Goal: Task Accomplishment & Management: Manage account settings

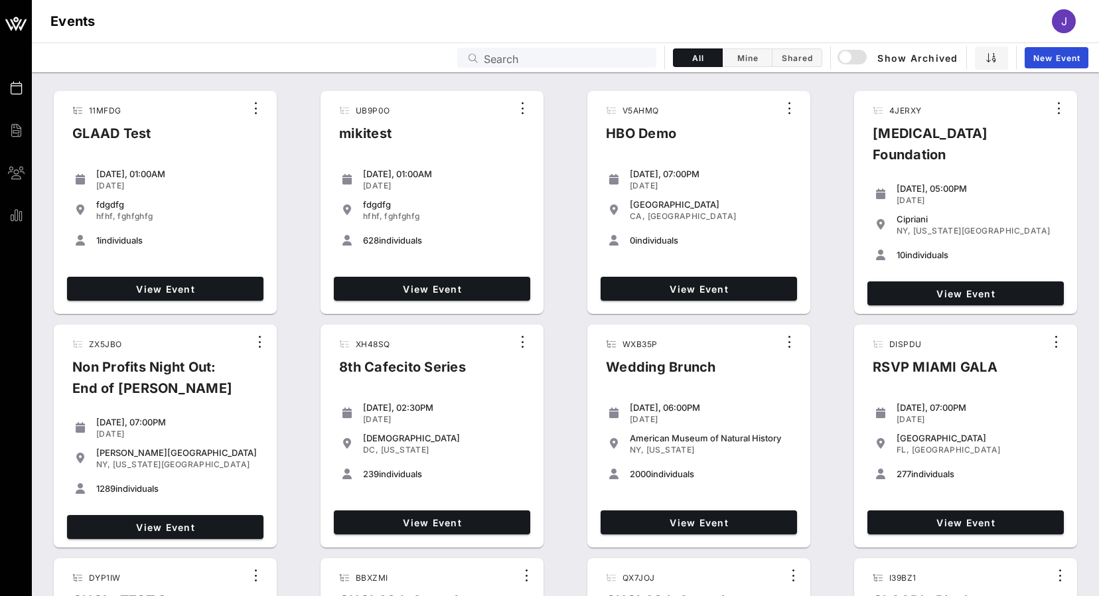
click at [597, 58] on input "Search" at bounding box center [566, 57] width 165 height 17
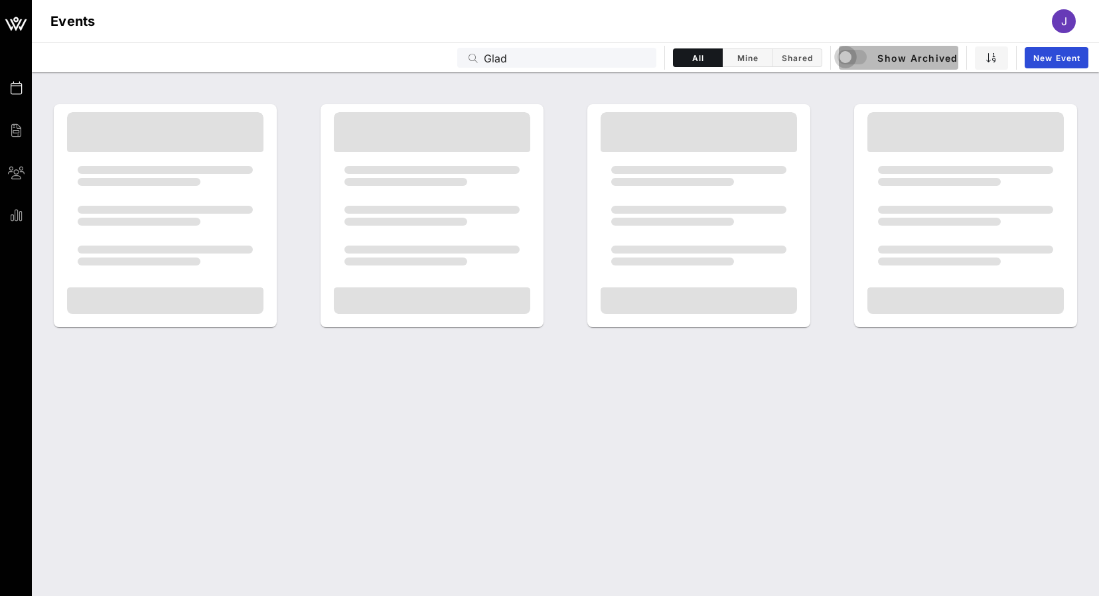
click at [857, 60] on div "button" at bounding box center [856, 58] width 32 height 16
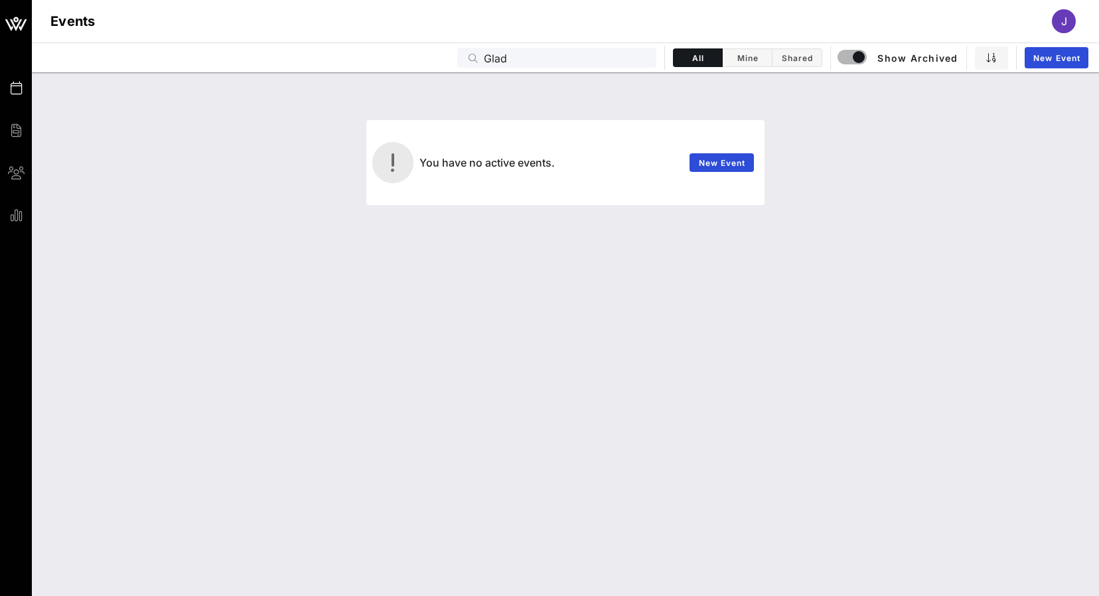
click at [496, 61] on input "Glad" at bounding box center [566, 57] width 165 height 17
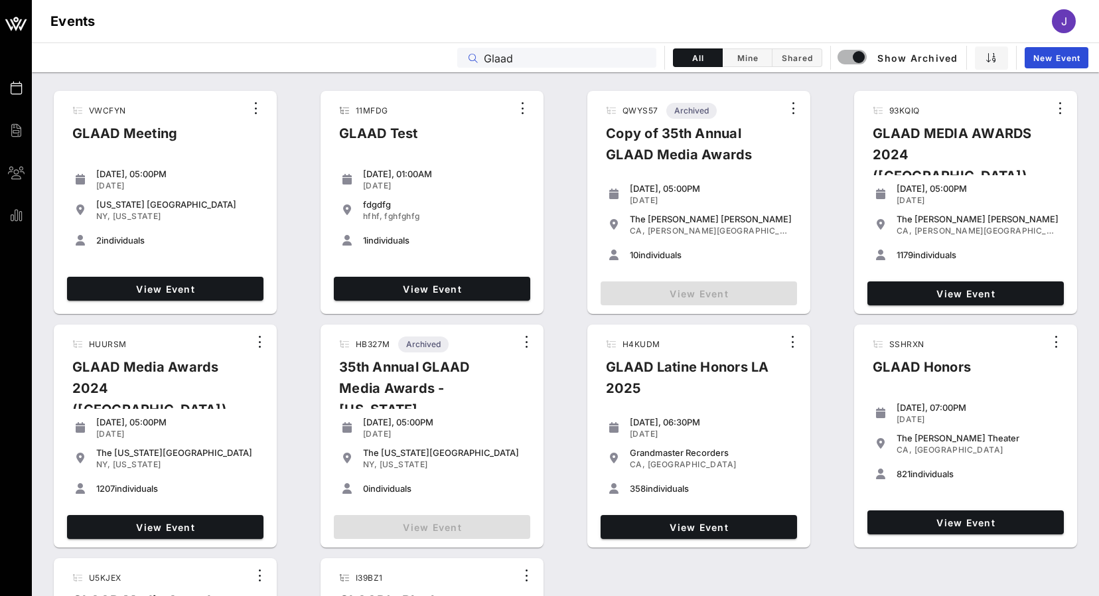
type input "Glaad"
click at [46, 207] on div "VWCFYN GLAAD Meeting Saturday, 05:00PM May 13, 2023 New York Hilton Midtown NY,…" at bounding box center [565, 437] width 1067 height 702
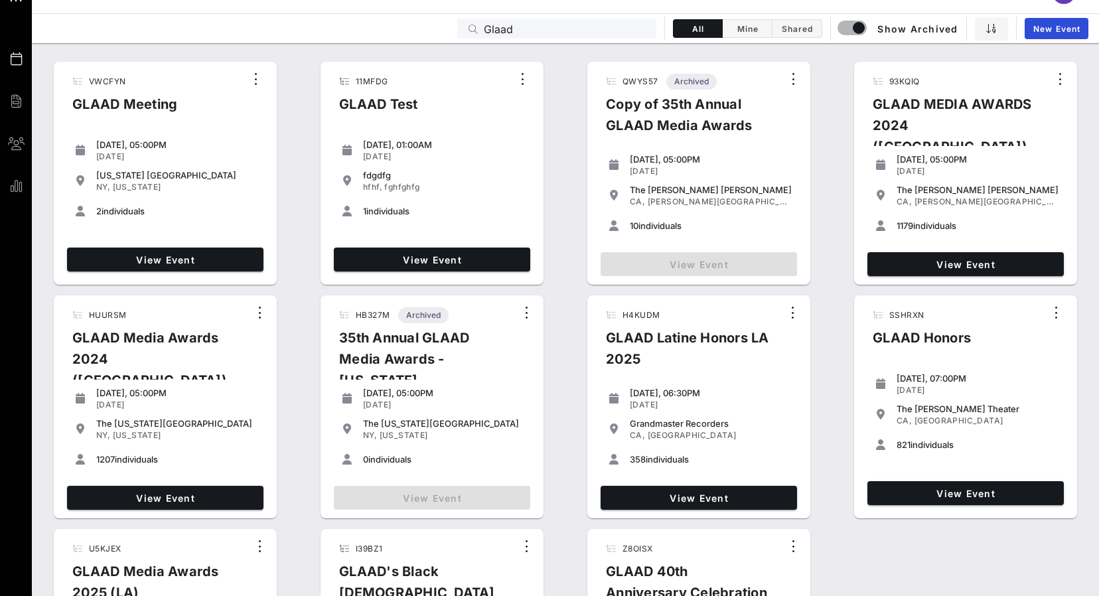
scroll to position [28, 0]
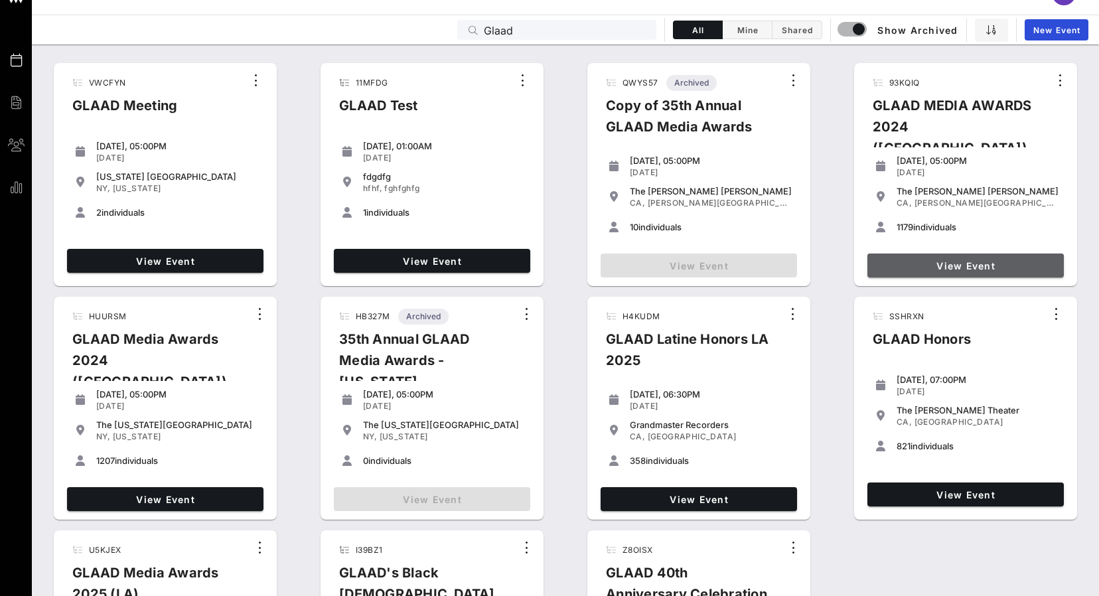
click at [941, 266] on span "View Event" at bounding box center [966, 265] width 186 height 11
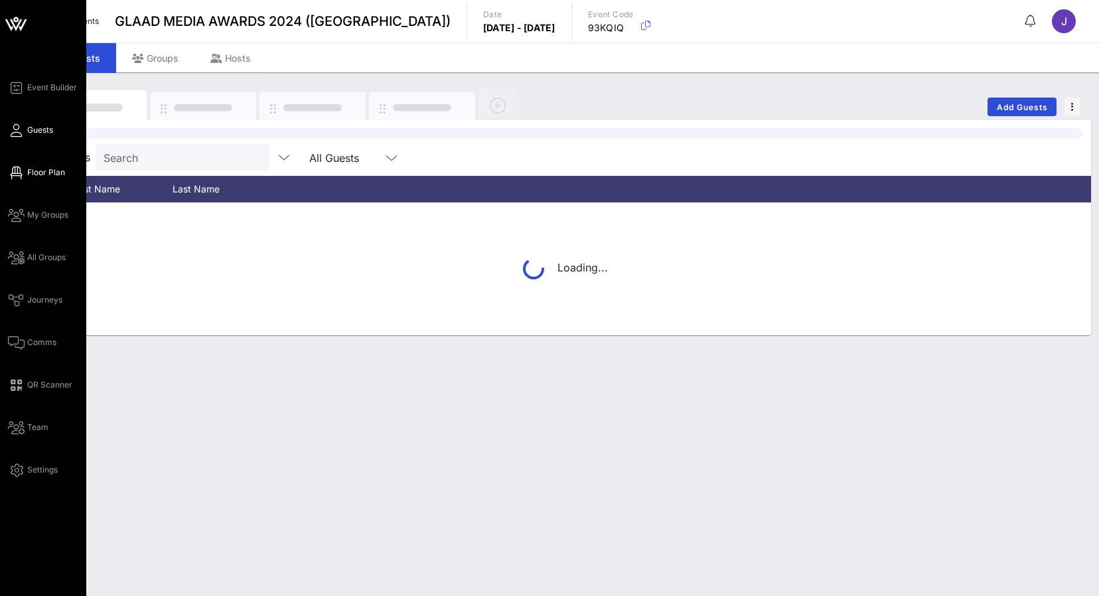
click at [37, 177] on span "Floor Plan" at bounding box center [46, 173] width 38 height 12
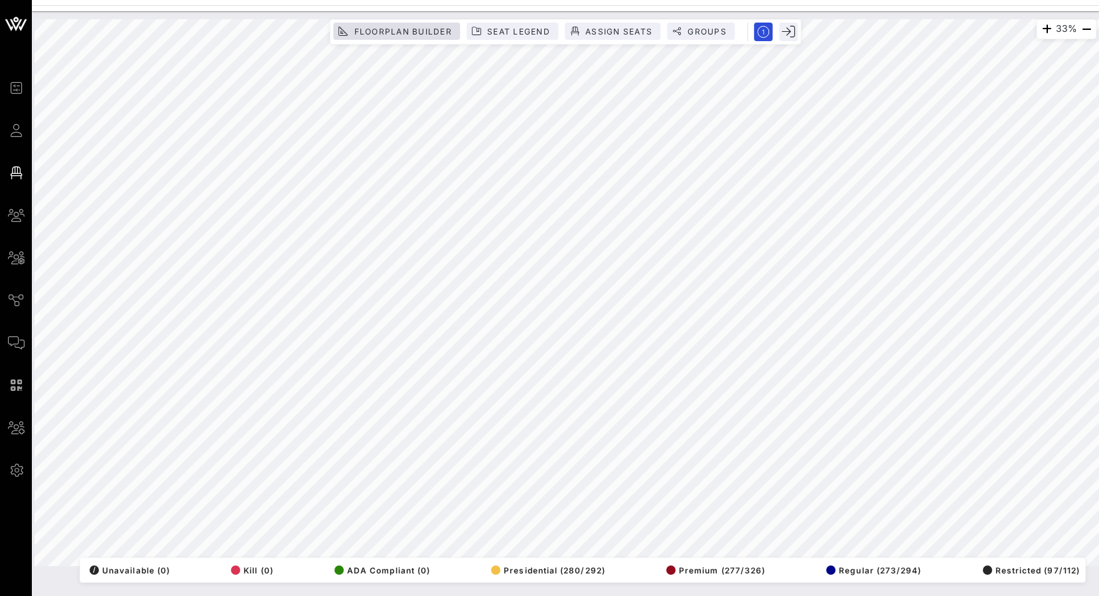
click at [416, 30] on span "Floorplan Builder" at bounding box center [402, 32] width 99 height 10
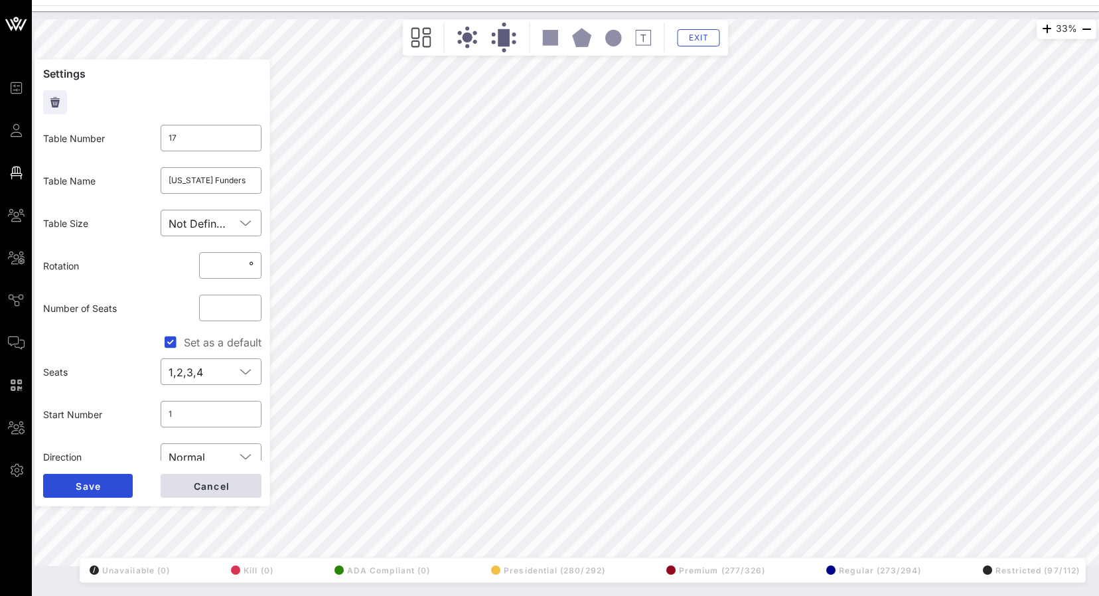
click at [218, 487] on span "Cancel" at bounding box center [211, 486] width 37 height 11
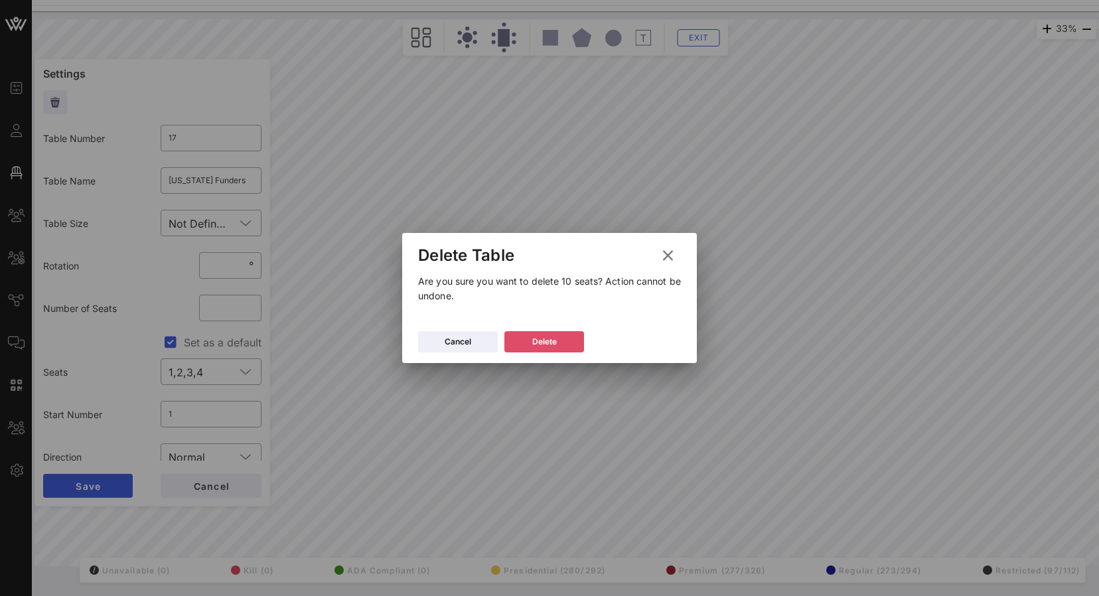
click at [532, 345] on div "Delete" at bounding box center [544, 341] width 25 height 13
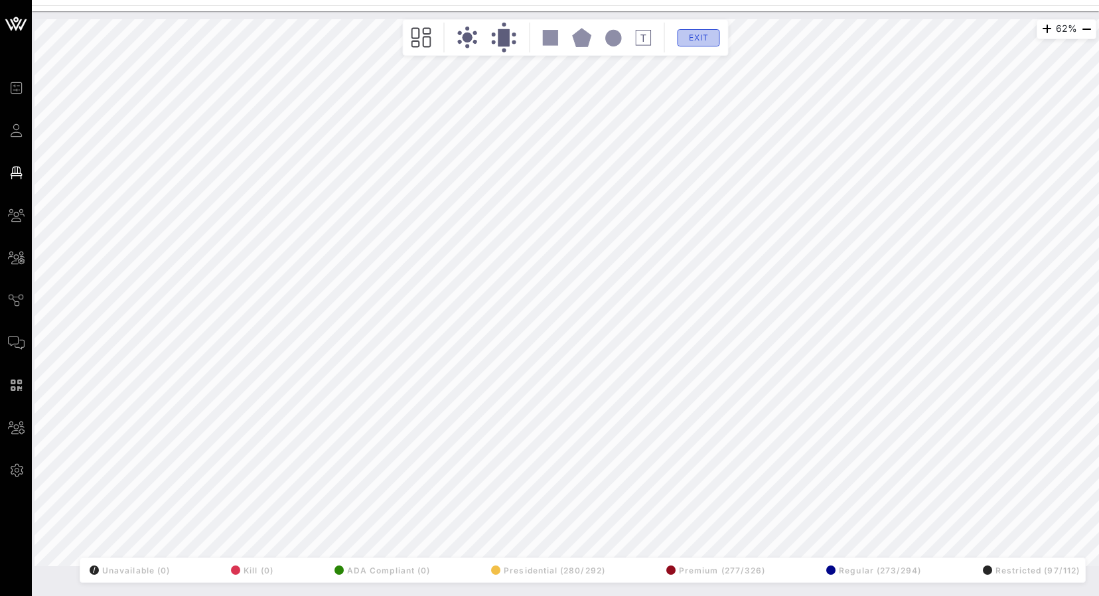
click at [697, 31] on button "Exit" at bounding box center [699, 37] width 42 height 17
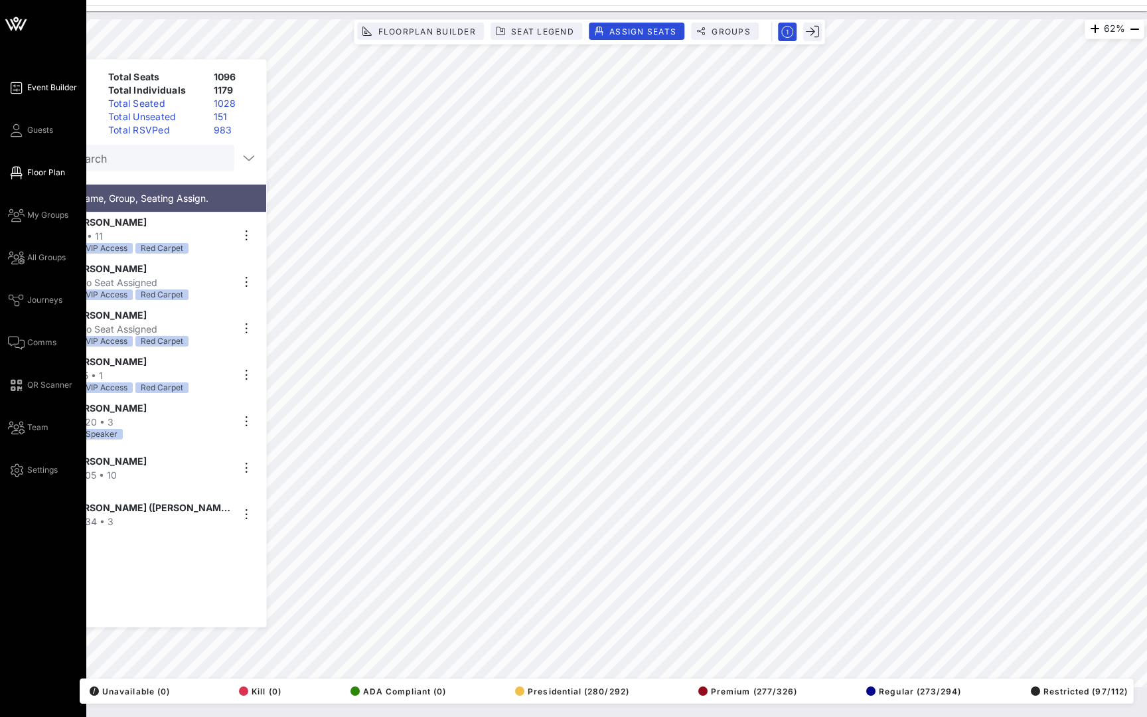
click at [52, 92] on span "Event Builder" at bounding box center [52, 88] width 50 height 12
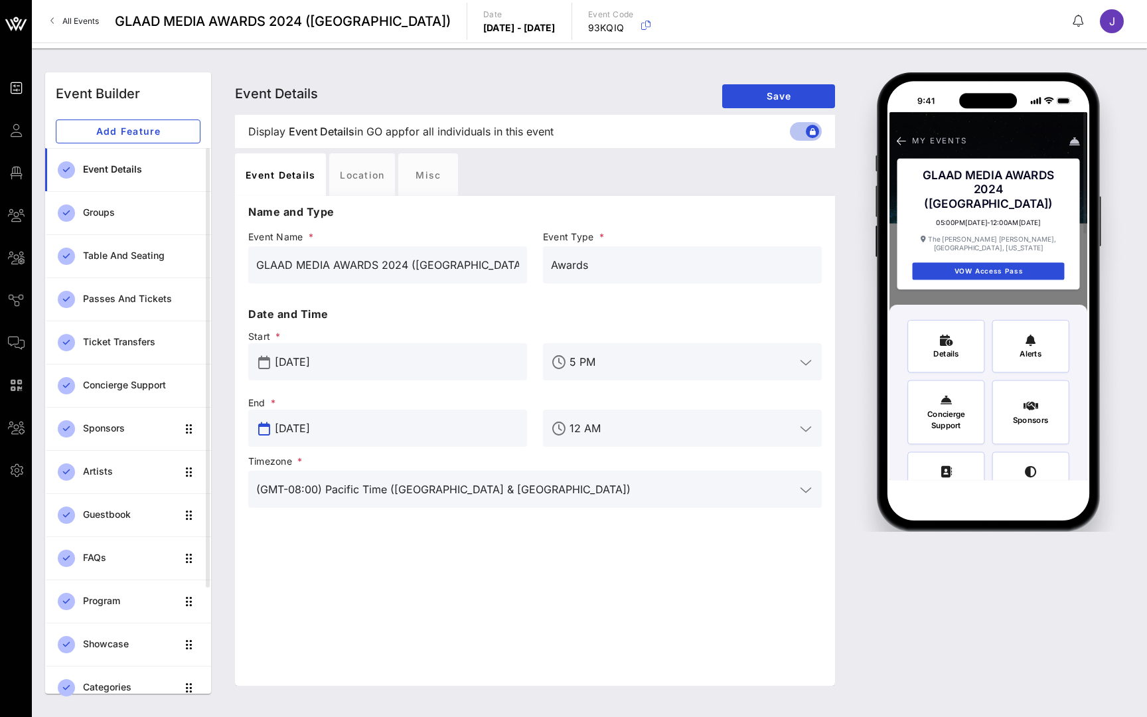
click at [436, 423] on input "Jun 28, 2024" at bounding box center [397, 428] width 244 height 21
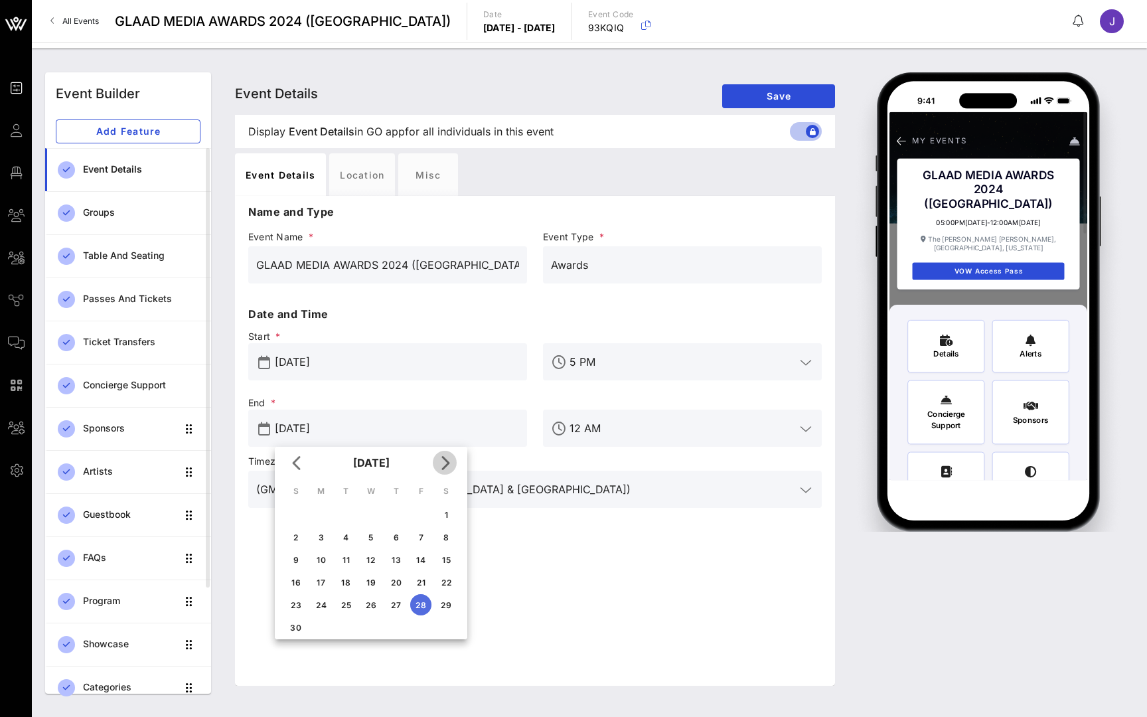
click at [449, 462] on icon "Next month" at bounding box center [445, 463] width 16 height 16
click at [447, 461] on icon "Next month" at bounding box center [445, 463] width 16 height 16
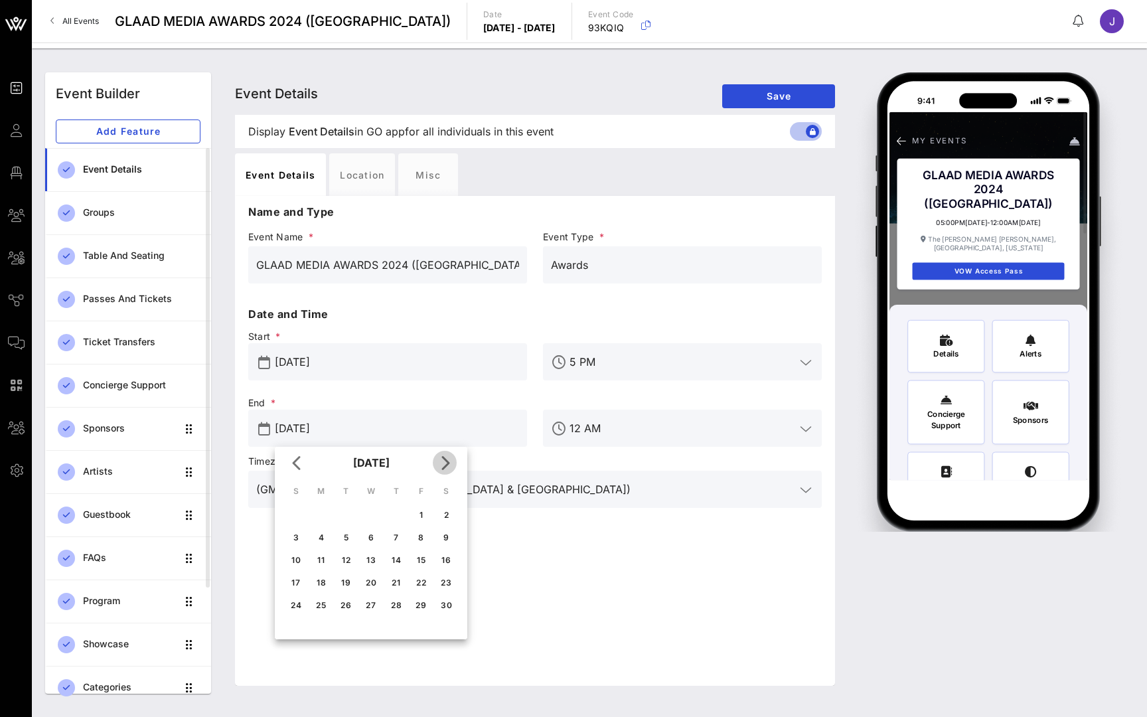
click at [447, 461] on icon "Next month" at bounding box center [445, 463] width 16 height 16
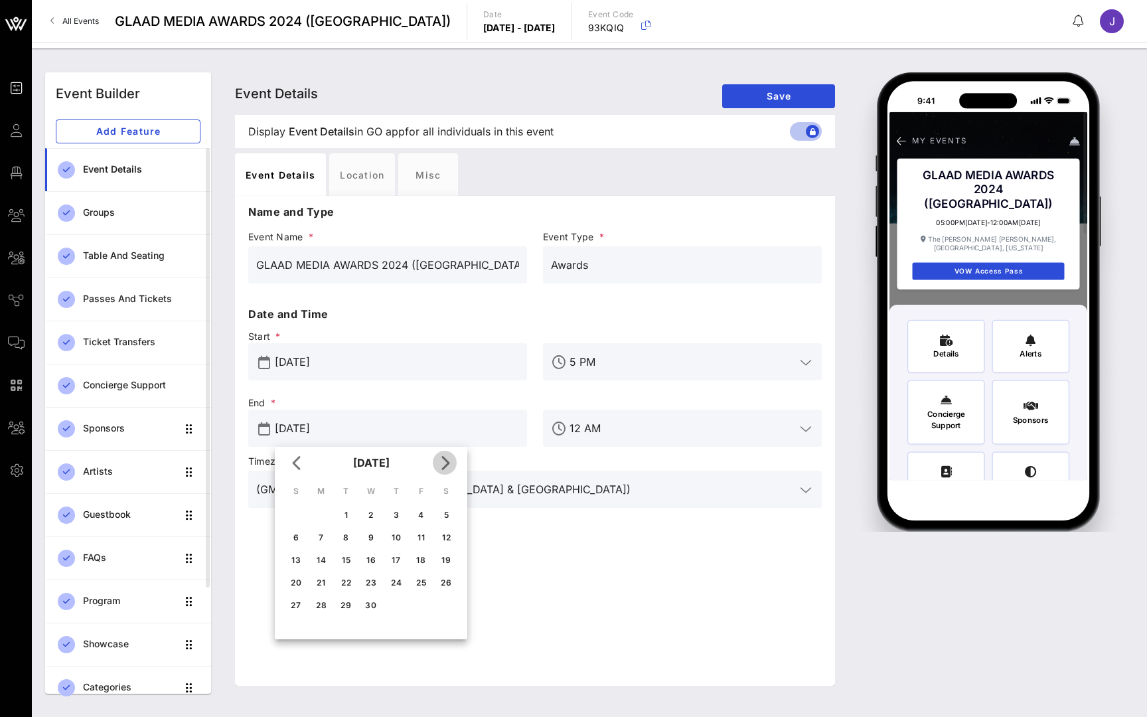
click at [447, 461] on icon "Next month" at bounding box center [445, 463] width 16 height 16
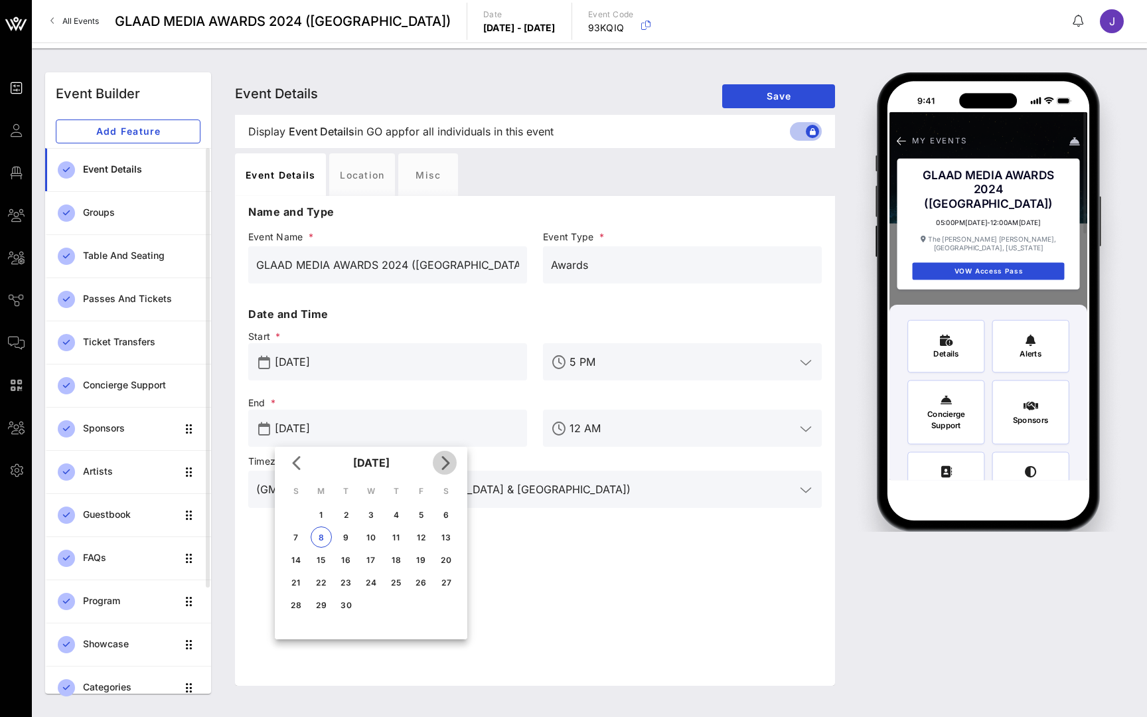
click at [447, 461] on icon "Next month" at bounding box center [445, 463] width 16 height 16
click at [374, 510] on div "1" at bounding box center [370, 515] width 21 height 10
type input "[DATE]"
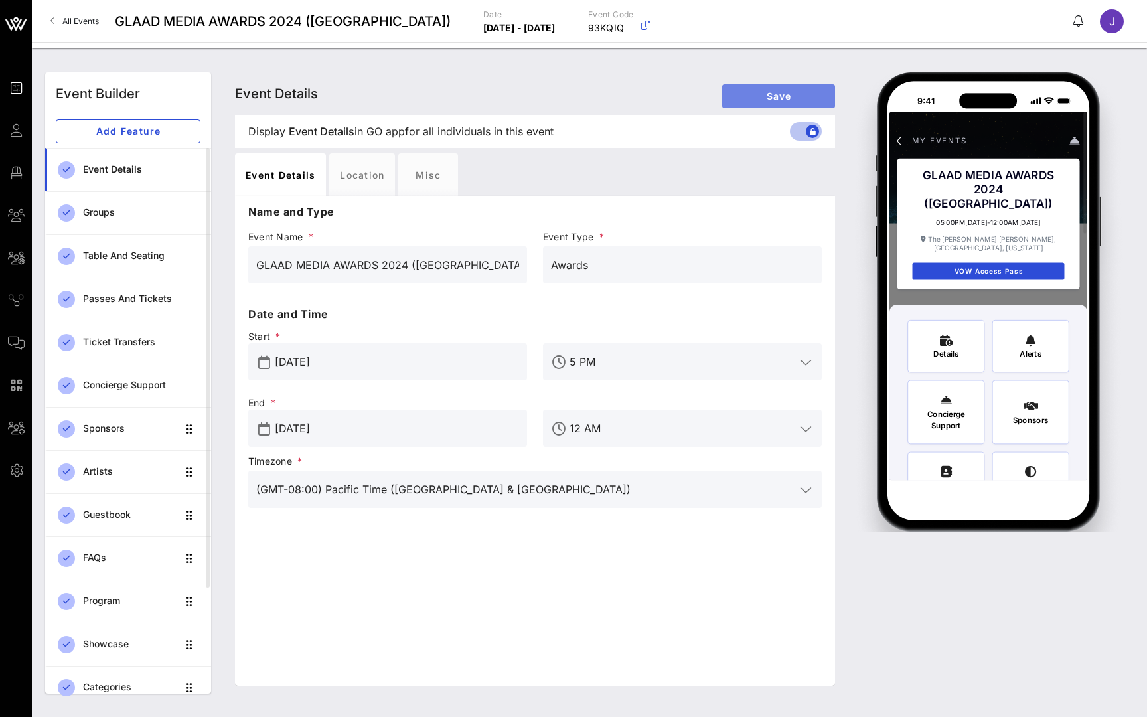
click at [801, 98] on span "Save" at bounding box center [779, 95] width 92 height 11
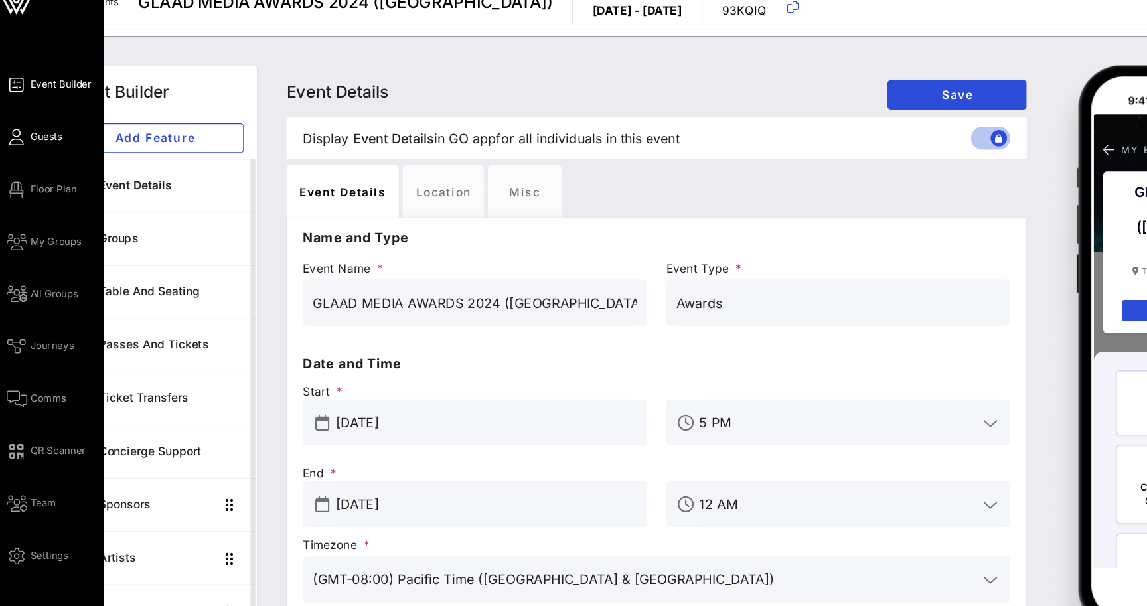
click at [31, 124] on span "Guests" at bounding box center [40, 130] width 26 height 12
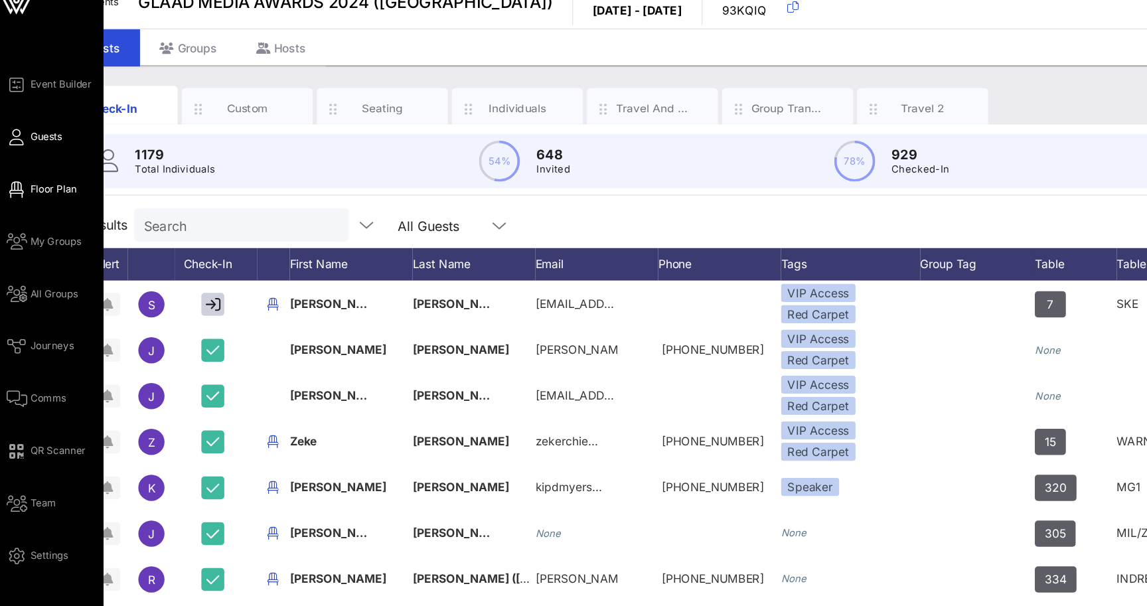
click at [27, 167] on span "Floor Plan" at bounding box center [46, 173] width 38 height 12
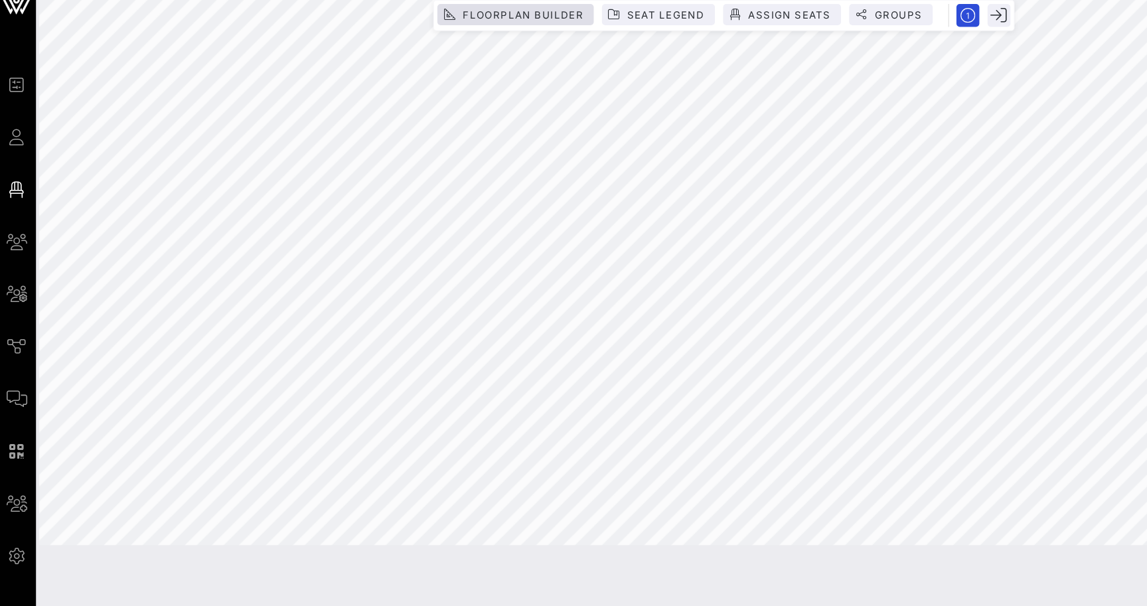
click at [421, 27] on span "Floorplan Builder" at bounding box center [426, 32] width 99 height 10
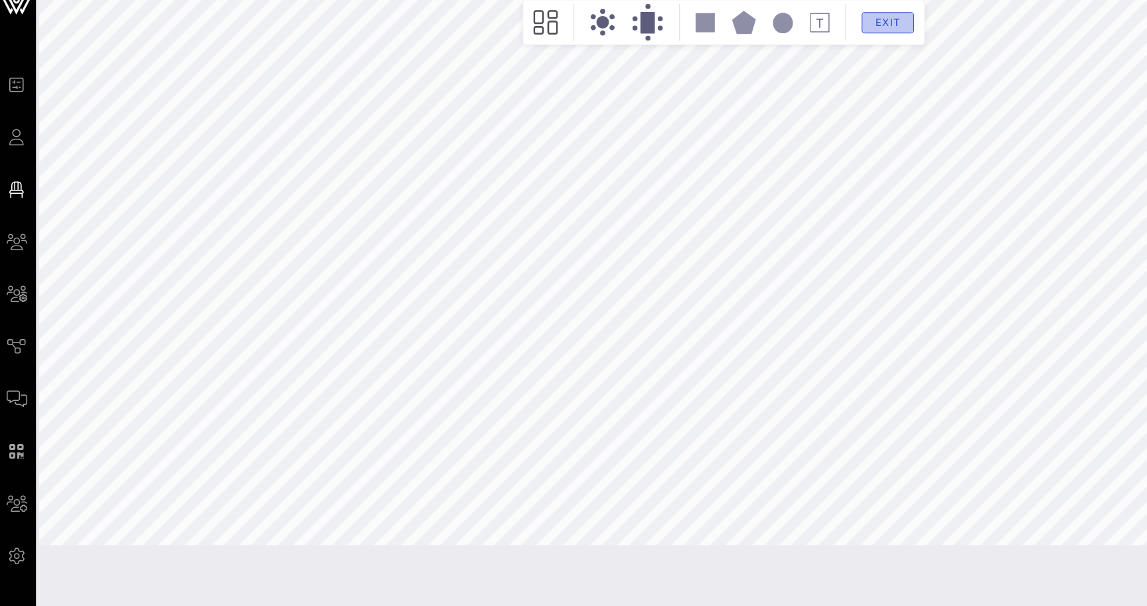
click at [729, 29] on button "Exit" at bounding box center [723, 37] width 42 height 17
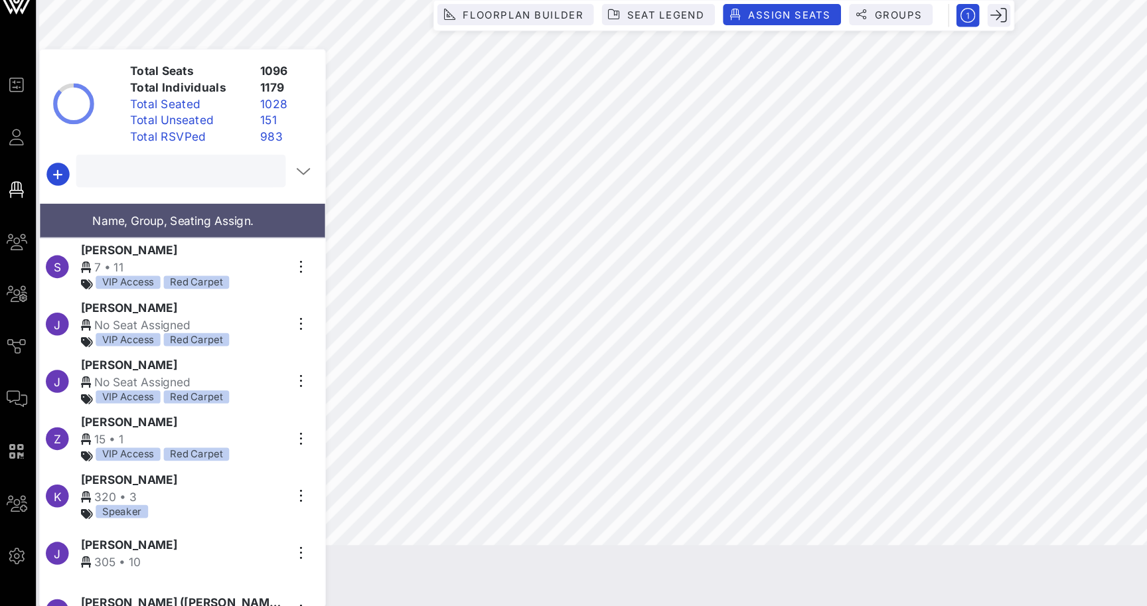
click at [137, 149] on input "text" at bounding box center [147, 157] width 151 height 17
click at [733, 23] on button "Groups" at bounding box center [725, 31] width 68 height 17
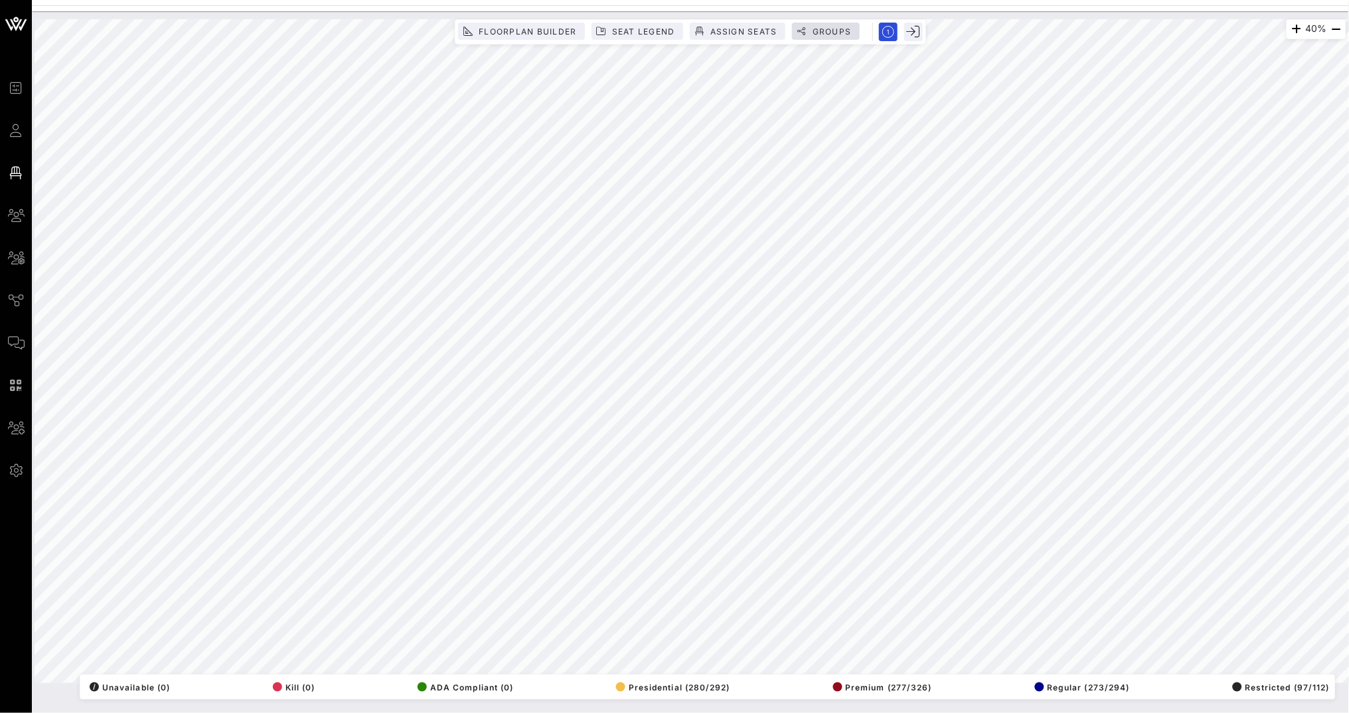
click at [835, 33] on span "Groups" at bounding box center [832, 32] width 40 height 10
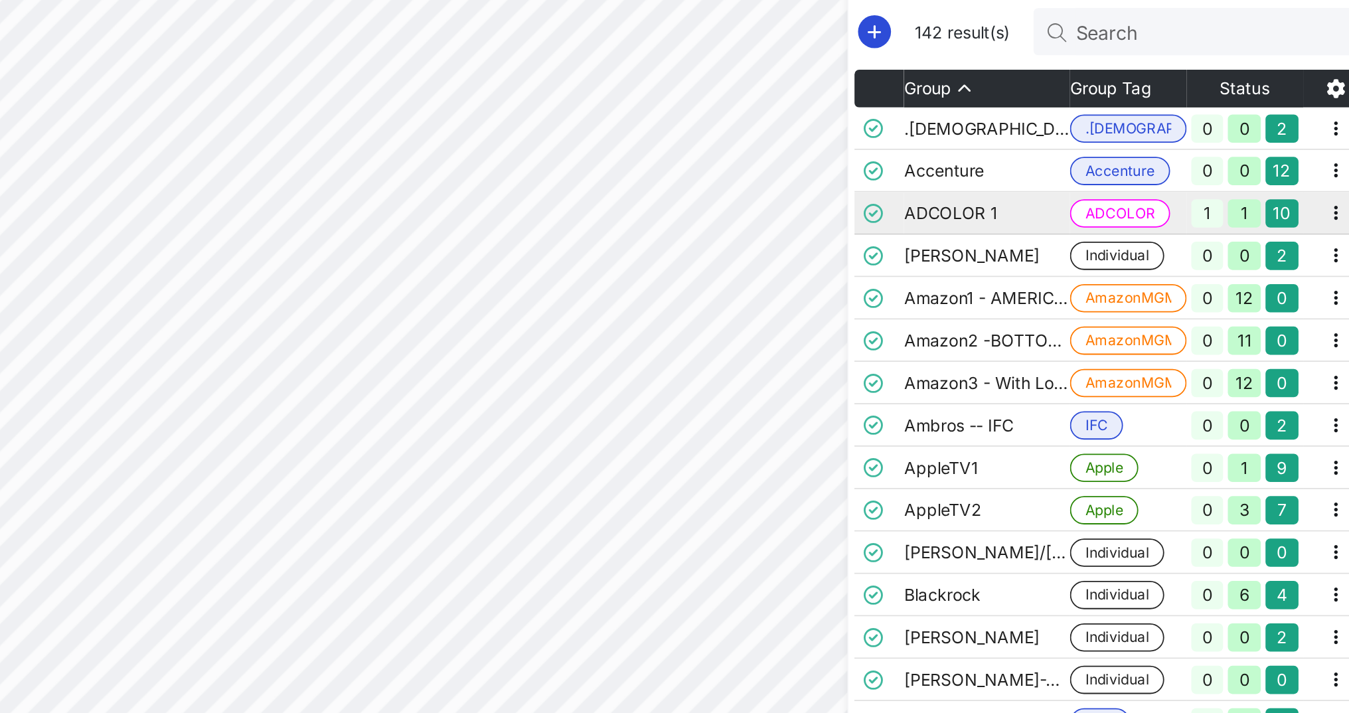
click at [1080, 248] on td "ADCOLOR 1" at bounding box center [1127, 260] width 94 height 24
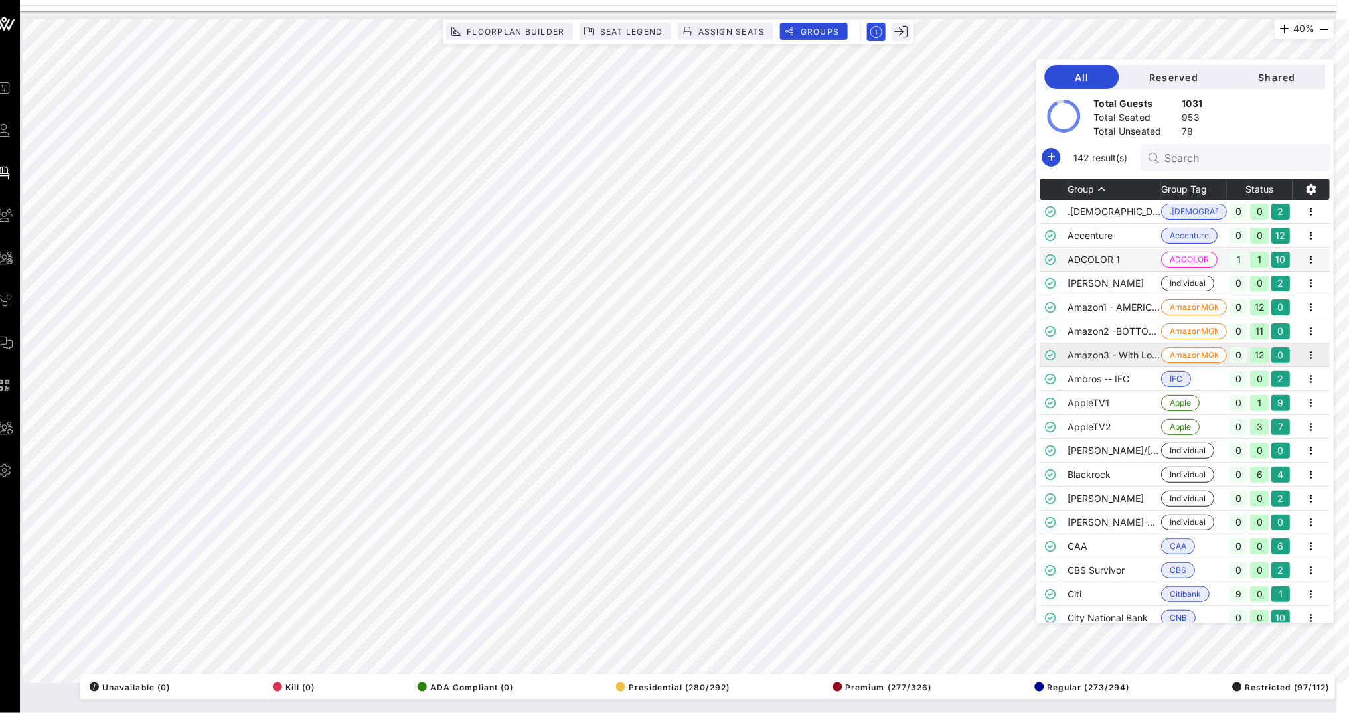
click at [1095, 359] on td "Amazon3 - With Love" at bounding box center [1115, 355] width 94 height 24
click at [1101, 406] on td "AppleTV1" at bounding box center [1115, 403] width 94 height 24
click at [1105, 457] on td "[PERSON_NAME]/[PERSON_NAME]" at bounding box center [1115, 451] width 94 height 24
click at [1129, 516] on td "[PERSON_NAME]-WCBoard" at bounding box center [1115, 522] width 94 height 24
click at [1129, 556] on td "CAA" at bounding box center [1115, 546] width 94 height 24
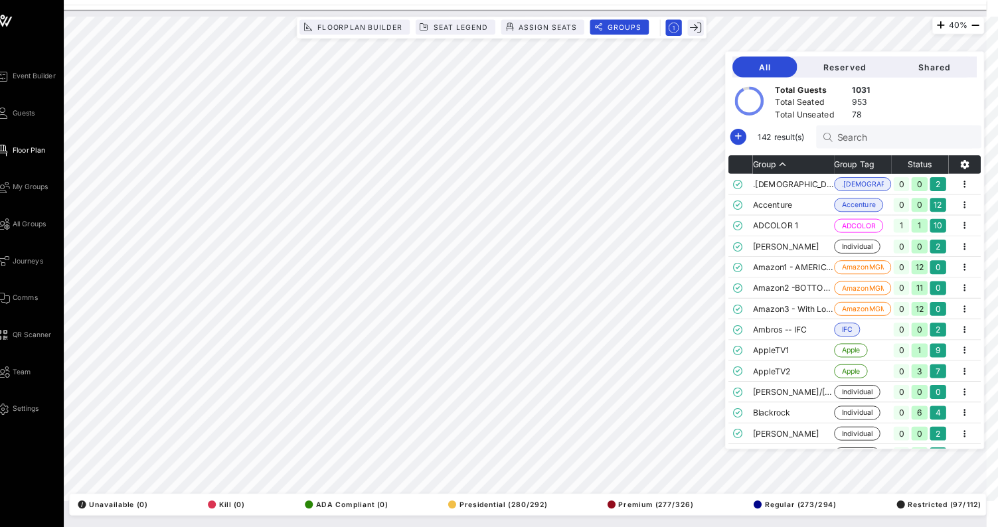
scroll to position [0, 13]
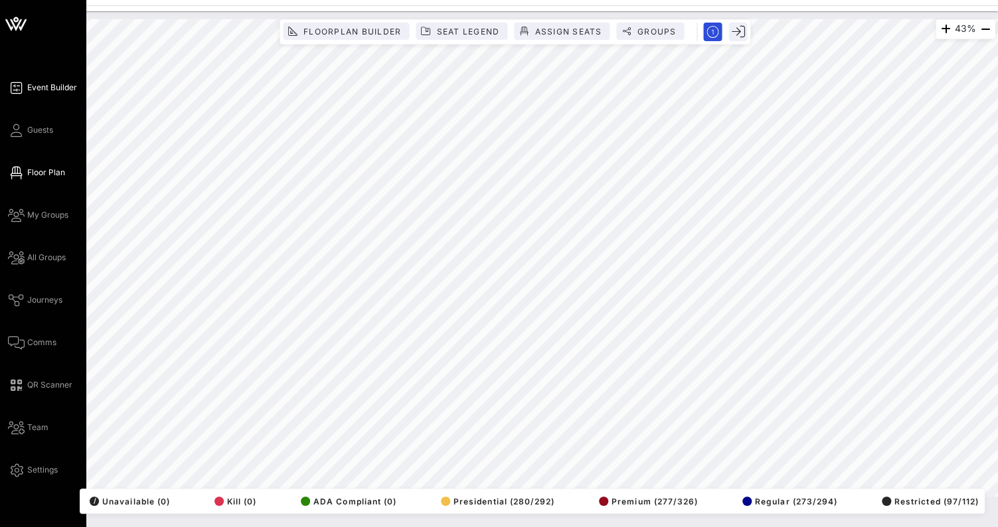
click at [17, 88] on icon at bounding box center [16, 88] width 17 height 2
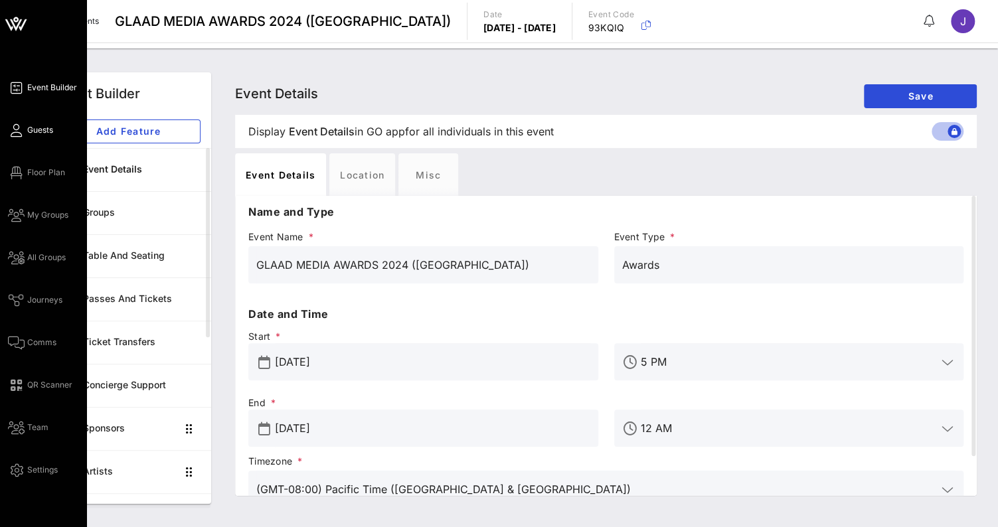
click at [42, 130] on span "Guests" at bounding box center [40, 130] width 26 height 12
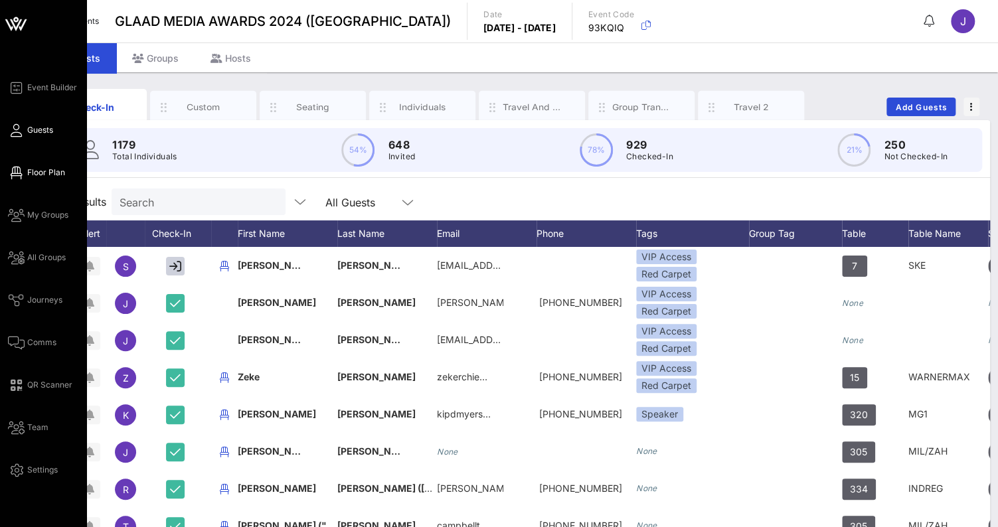
click at [39, 172] on span "Floor Plan" at bounding box center [46, 173] width 38 height 12
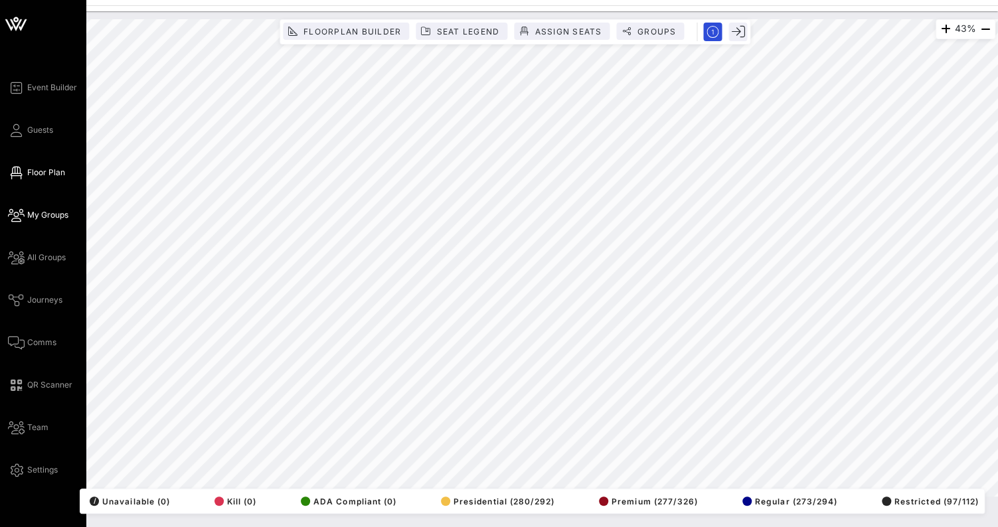
click at [35, 213] on span "My Groups" at bounding box center [47, 215] width 41 height 12
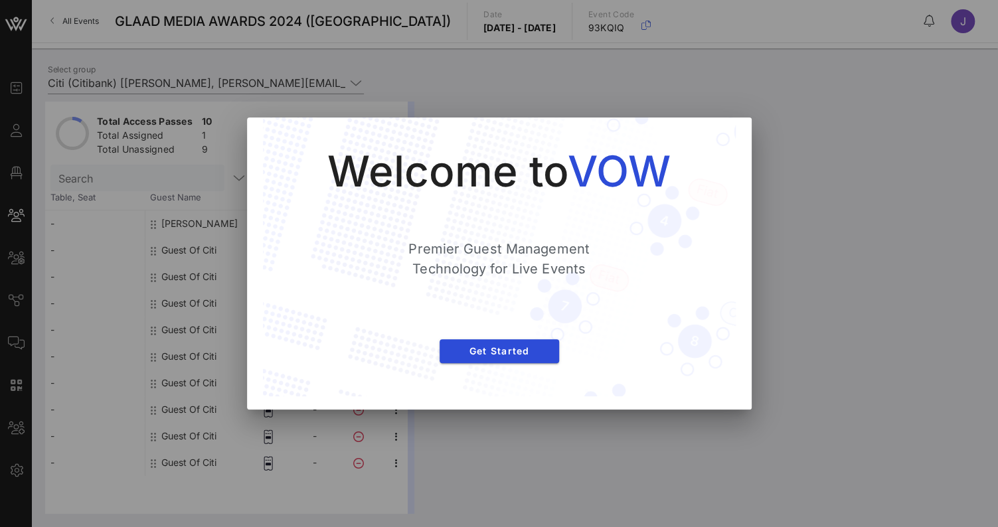
click at [15, 254] on div at bounding box center [499, 263] width 998 height 527
click at [729, 194] on div "Welcome to VOW Premier Guest Management Technology for Live Events Get Started" at bounding box center [499, 256] width 473 height 279
click at [17, 263] on div at bounding box center [499, 263] width 998 height 527
click at [459, 359] on button "Get Started" at bounding box center [498, 351] width 119 height 24
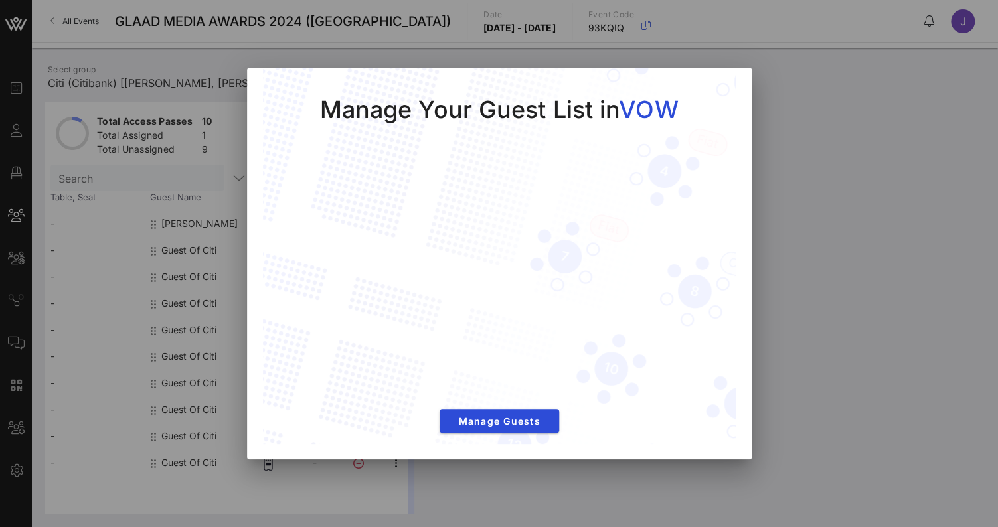
click at [728, 90] on div "Manage Your Guest List in VOW Manage Guests" at bounding box center [499, 257] width 473 height 378
click at [722, 88] on div "Manage Your Guest List in VOW Manage Guests" at bounding box center [499, 257] width 473 height 378
click at [724, 90] on div "Manage Your Guest List in VOW Manage Guests" at bounding box center [499, 257] width 473 height 378
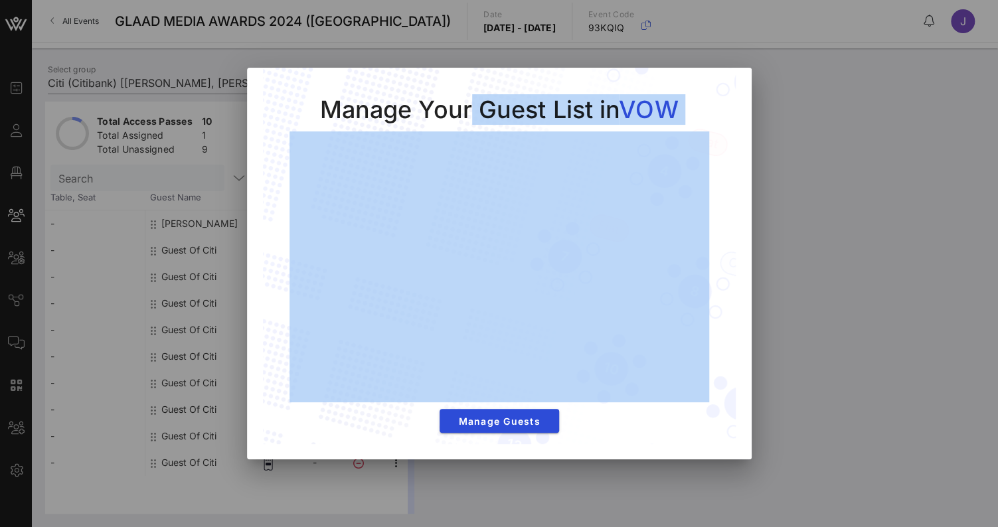
click at [724, 90] on div "Manage Your Guest List in VOW Manage Guests" at bounding box center [499, 257] width 473 height 378
click at [727, 92] on div "Manage Your Guest List in VOW Manage Guests" at bounding box center [499, 257] width 473 height 378
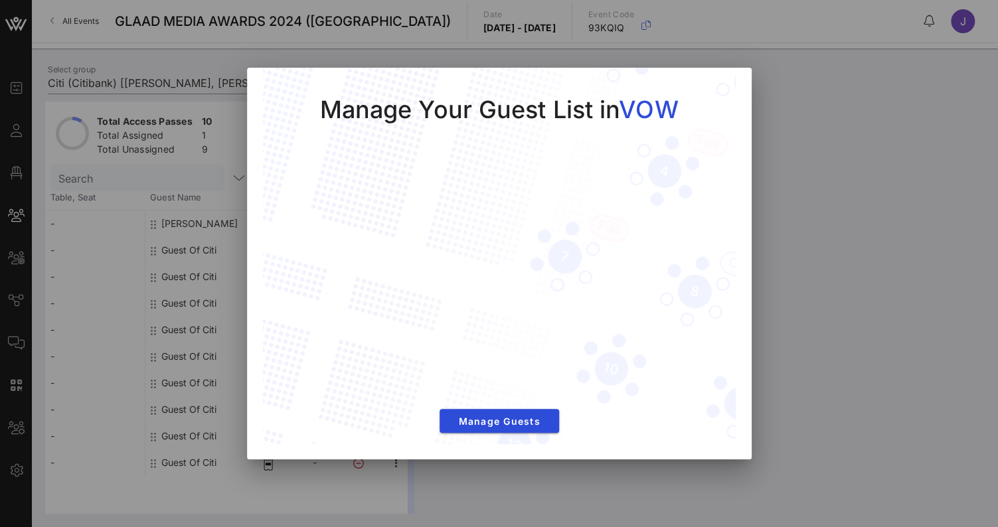
click at [593, 424] on div "Manage Your Guest List in VOW Manage Guests" at bounding box center [499, 257] width 473 height 378
click at [7, 179] on div at bounding box center [499, 263] width 998 height 527
click at [16, 171] on div at bounding box center [499, 263] width 998 height 527
click at [16, 219] on div at bounding box center [499, 263] width 998 height 527
click at [19, 173] on div at bounding box center [499, 263] width 998 height 527
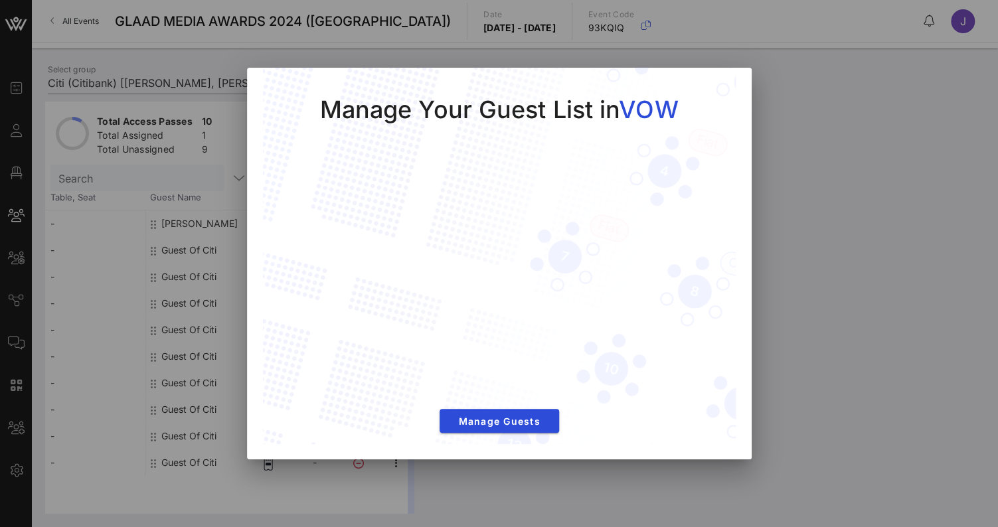
click at [19, 213] on div at bounding box center [499, 263] width 998 height 527
click at [19, 183] on div at bounding box center [499, 263] width 998 height 527
click at [19, 220] on div at bounding box center [499, 263] width 998 height 527
click at [479, 418] on span "Manage Guests" at bounding box center [499, 421] width 98 height 11
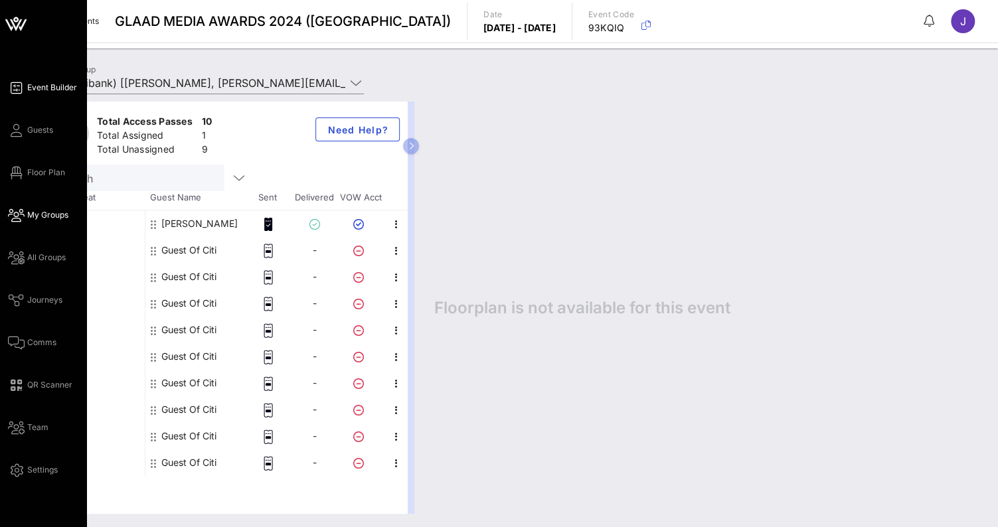
click at [23, 84] on link "Event Builder" at bounding box center [42, 88] width 69 height 16
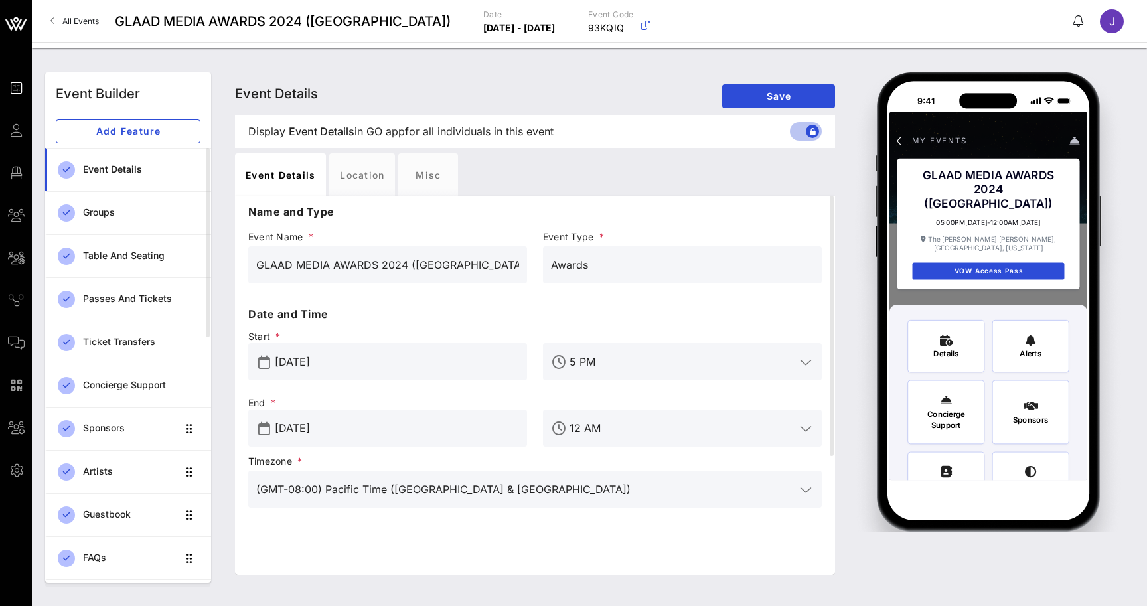
click at [737, 72] on div "Event Details Event Details Event Details Save" at bounding box center [535, 93] width 600 height 42
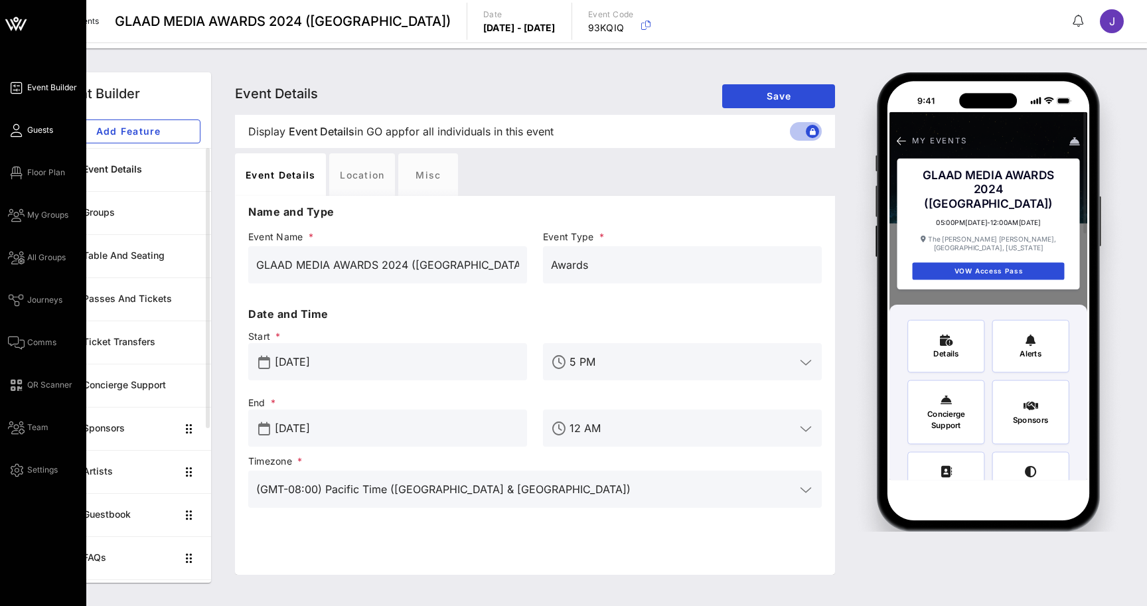
click at [29, 133] on span "Guests" at bounding box center [40, 130] width 26 height 12
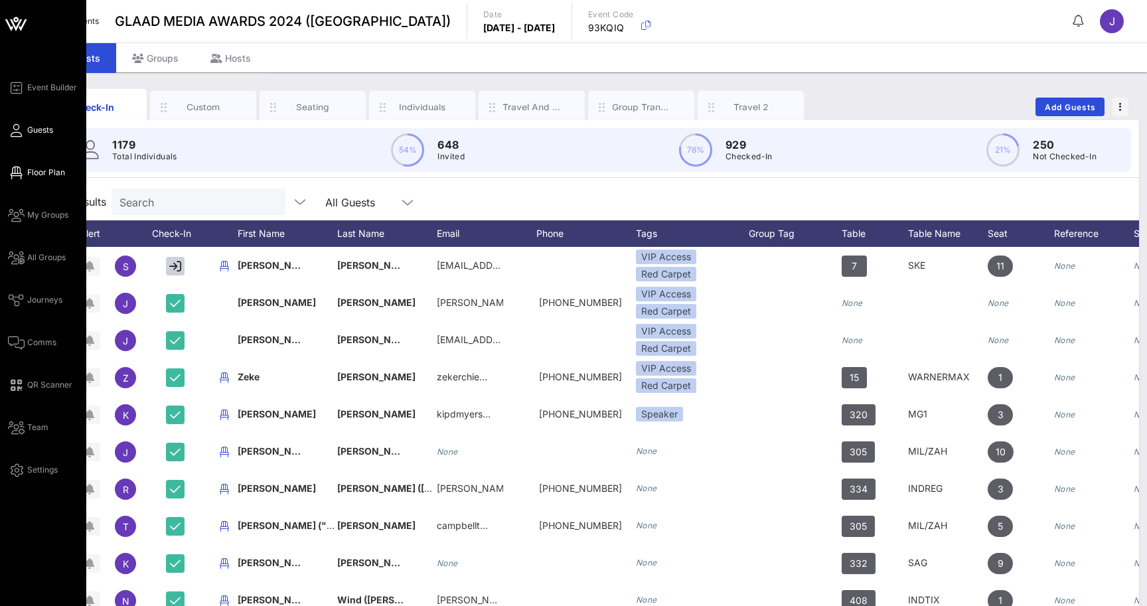
click at [35, 175] on span "Floor Plan" at bounding box center [46, 173] width 38 height 12
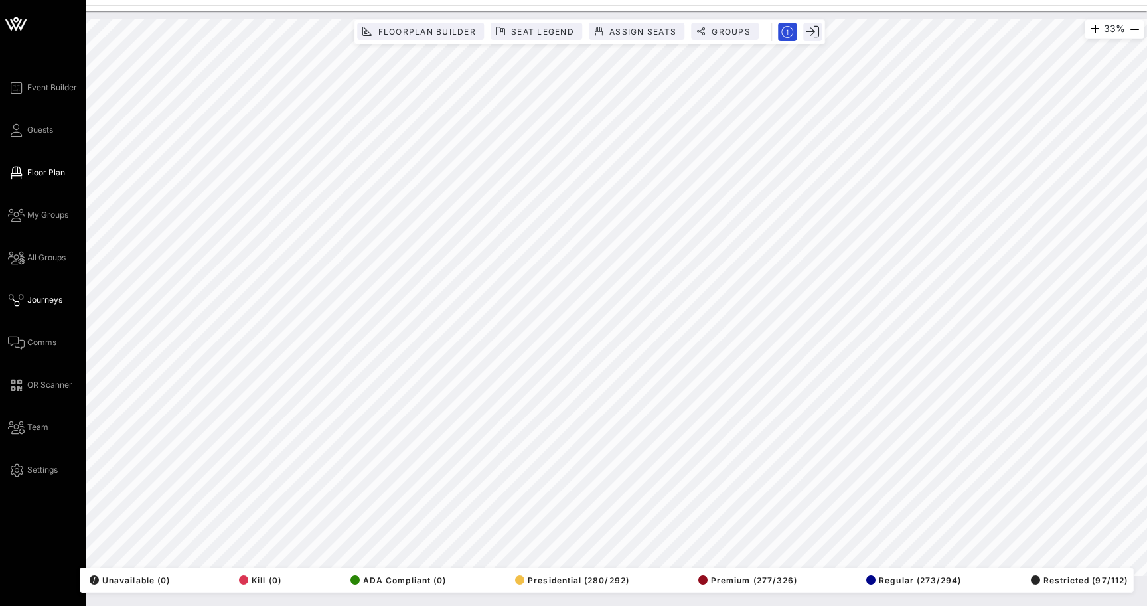
click at [34, 300] on span "Journeys" at bounding box center [44, 300] width 35 height 12
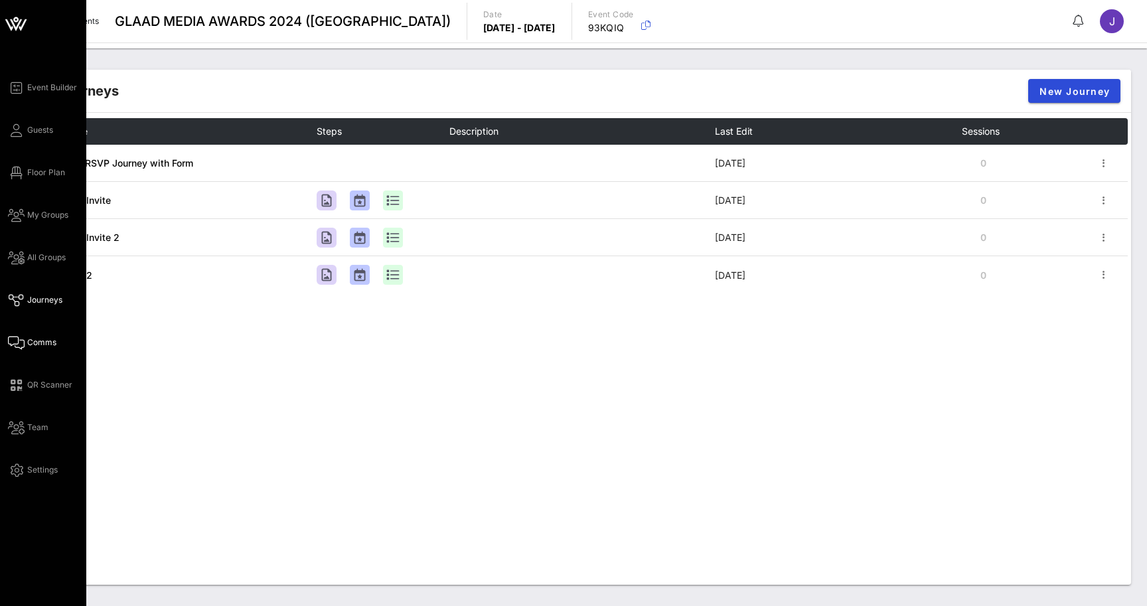
click at [20, 342] on icon at bounding box center [16, 343] width 17 height 2
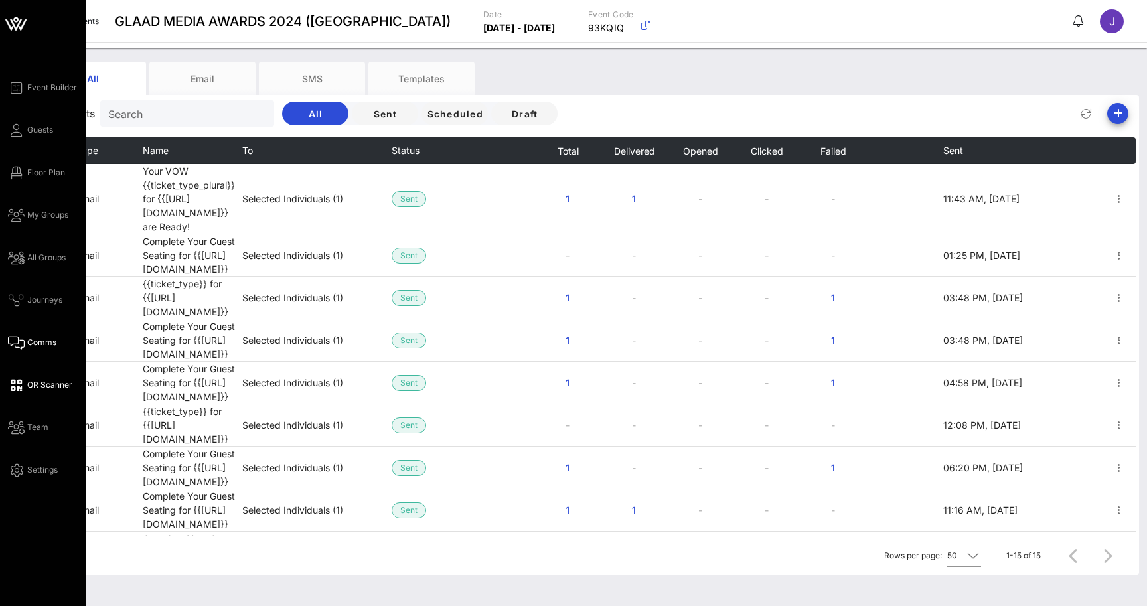
click at [21, 386] on icon at bounding box center [16, 385] width 17 height 2
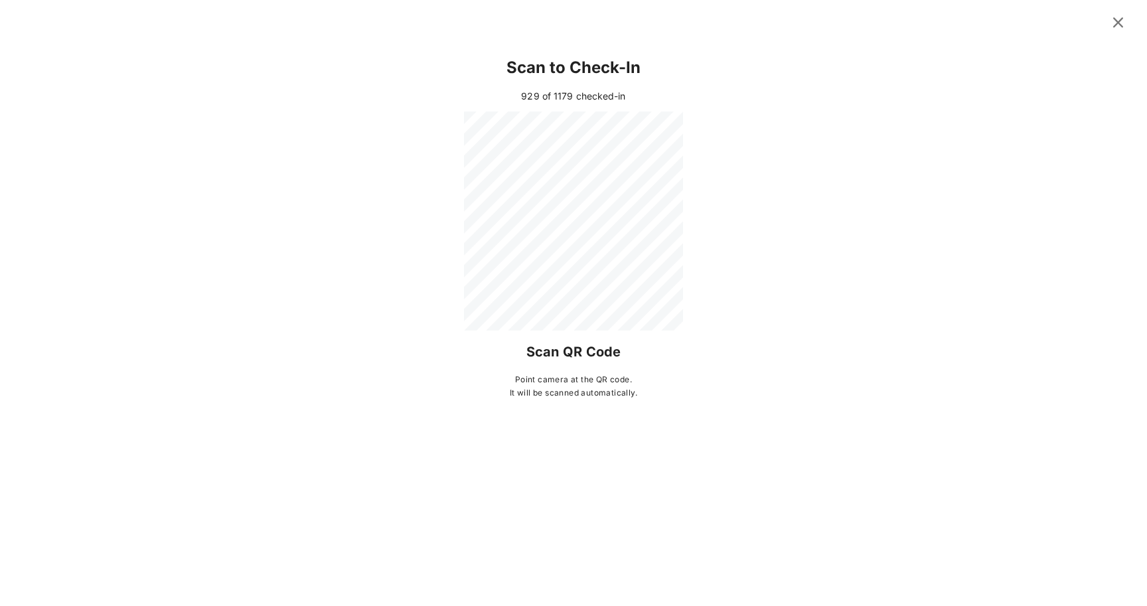
click at [1121, 20] on icon at bounding box center [1118, 22] width 22 height 23
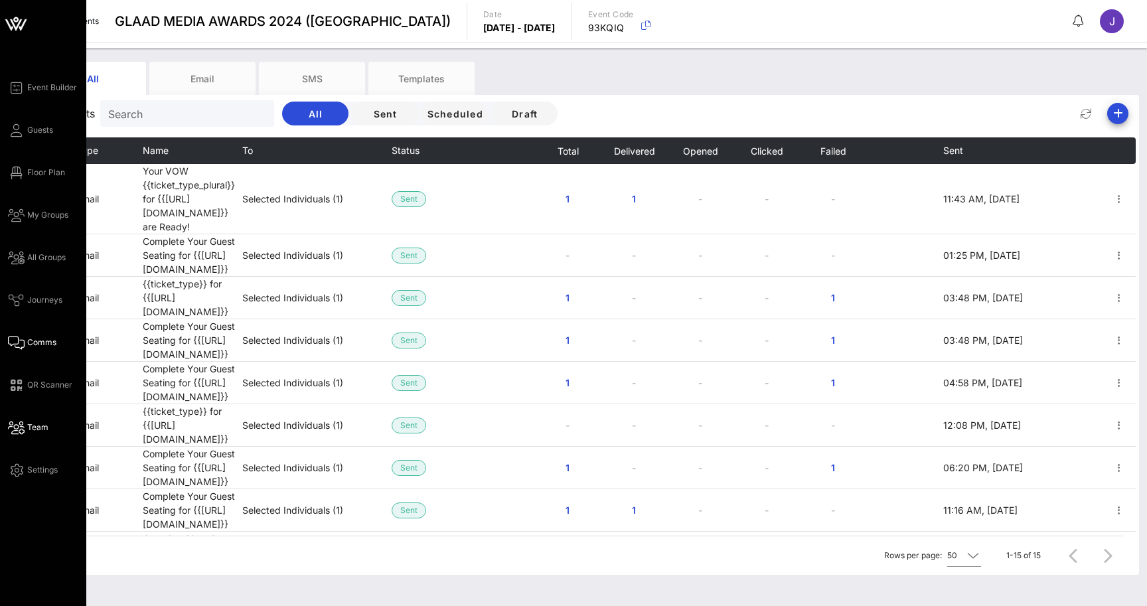
click at [27, 431] on link "Team" at bounding box center [28, 428] width 40 height 16
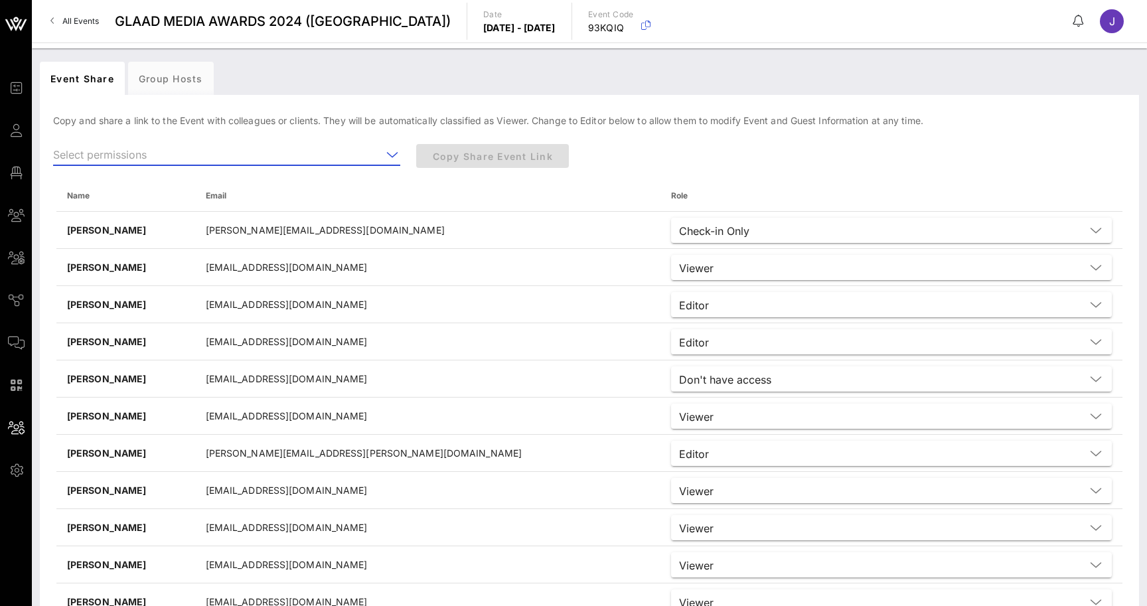
click at [178, 161] on input "text" at bounding box center [217, 154] width 329 height 21
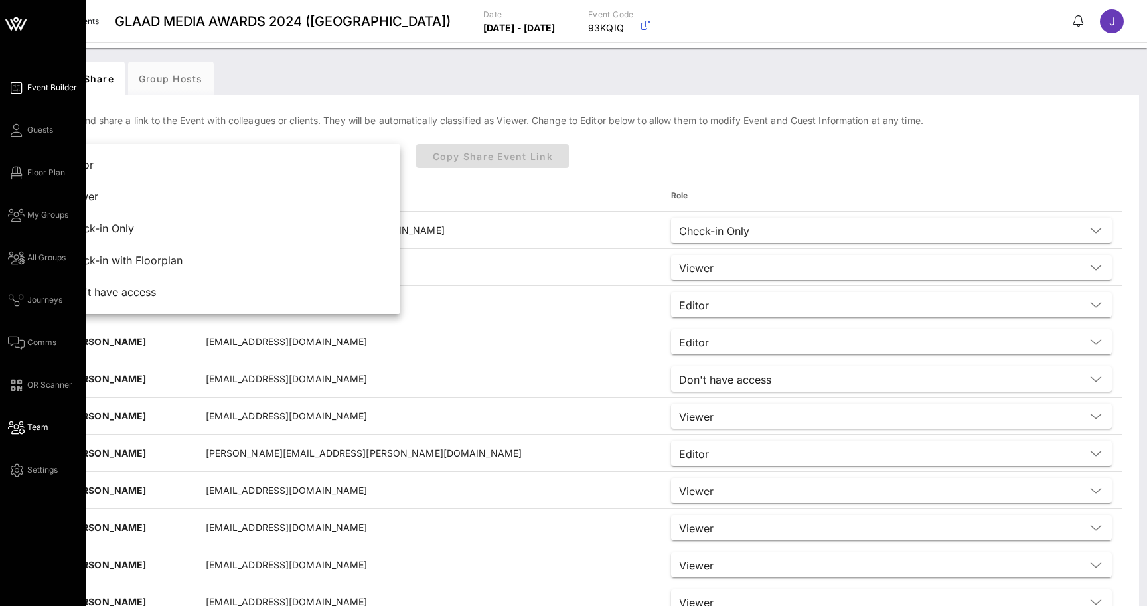
click at [18, 89] on icon at bounding box center [16, 88] width 17 height 2
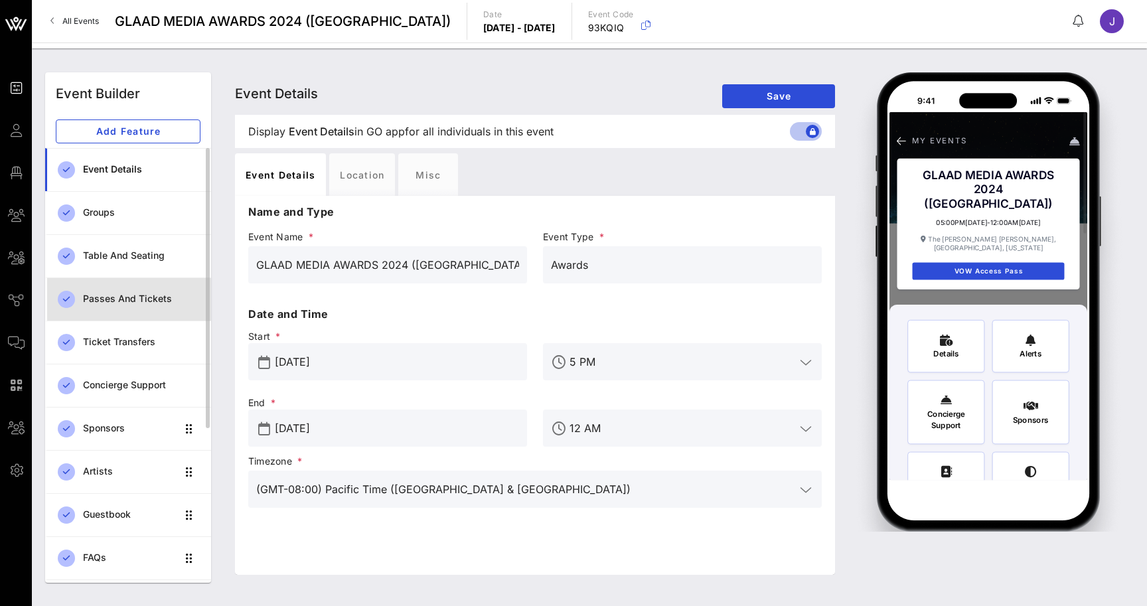
click at [137, 300] on div "Passes and Tickets" at bounding box center [141, 298] width 117 height 11
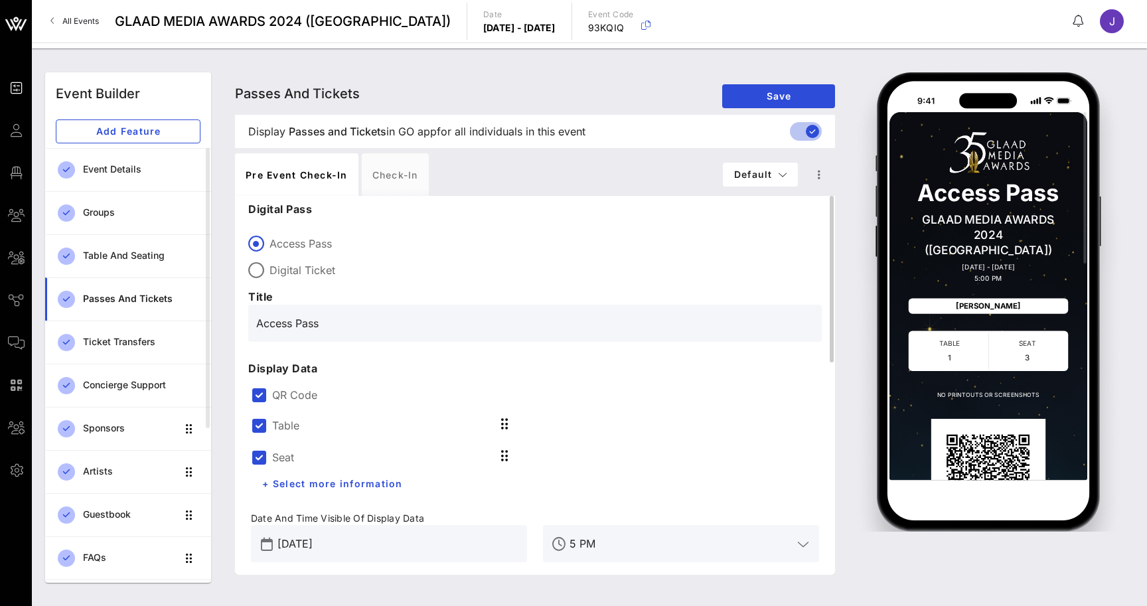
click at [296, 398] on label "QR Code" at bounding box center [545, 394] width 547 height 13
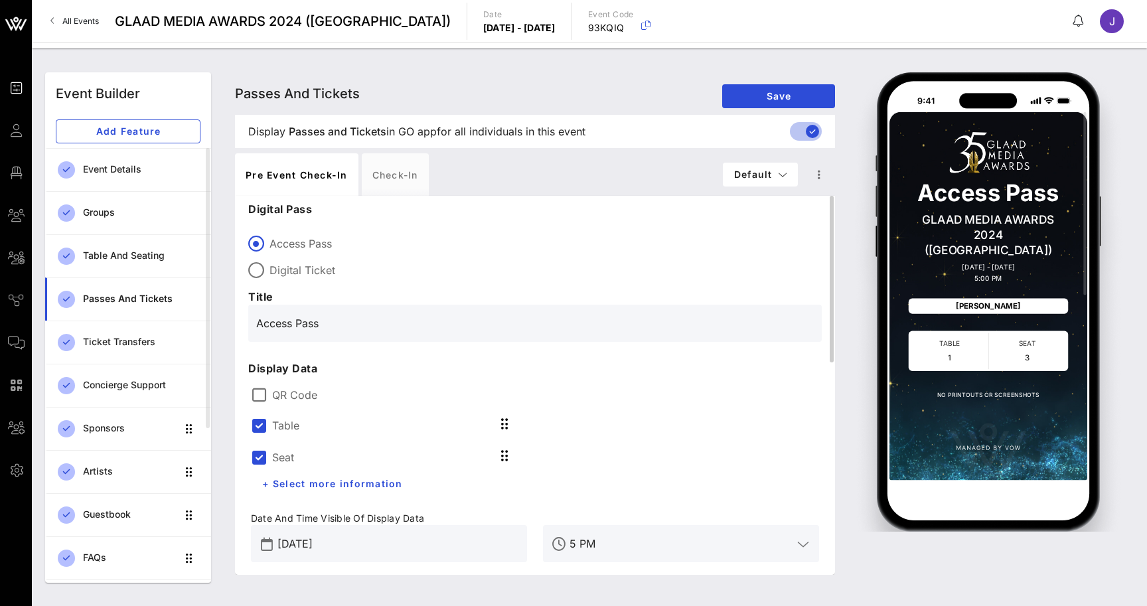
click at [291, 422] on label "Table" at bounding box center [285, 425] width 27 height 13
click at [288, 456] on label "Table" at bounding box center [285, 457] width 27 height 13
click at [281, 435] on div "Seat" at bounding box center [389, 424] width 276 height 32
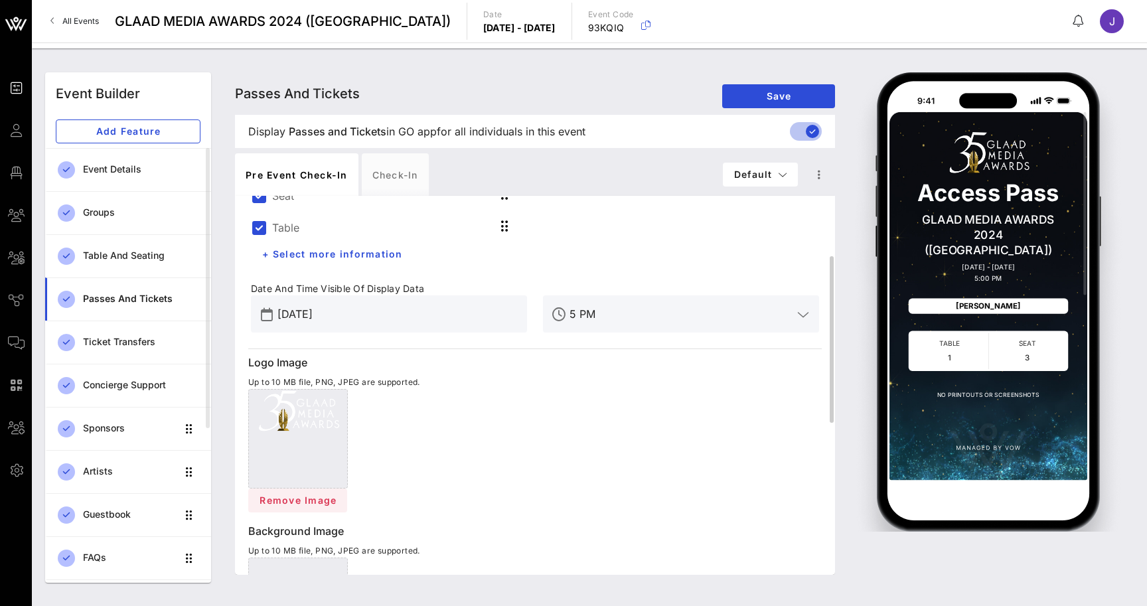
scroll to position [243, 0]
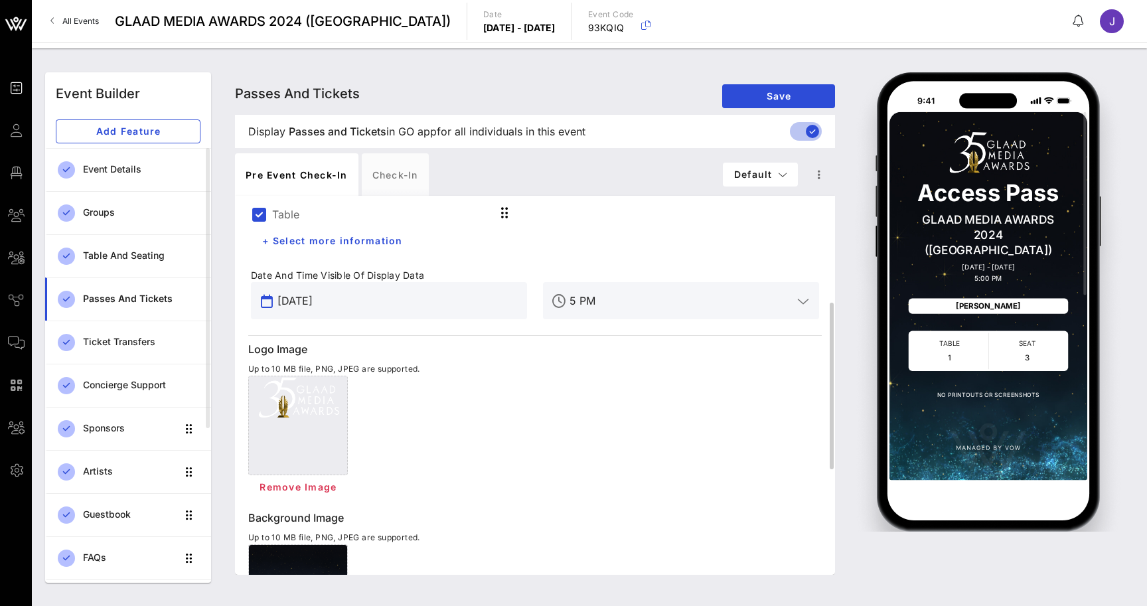
click at [396, 297] on input "[DATE]" at bounding box center [398, 300] width 242 height 21
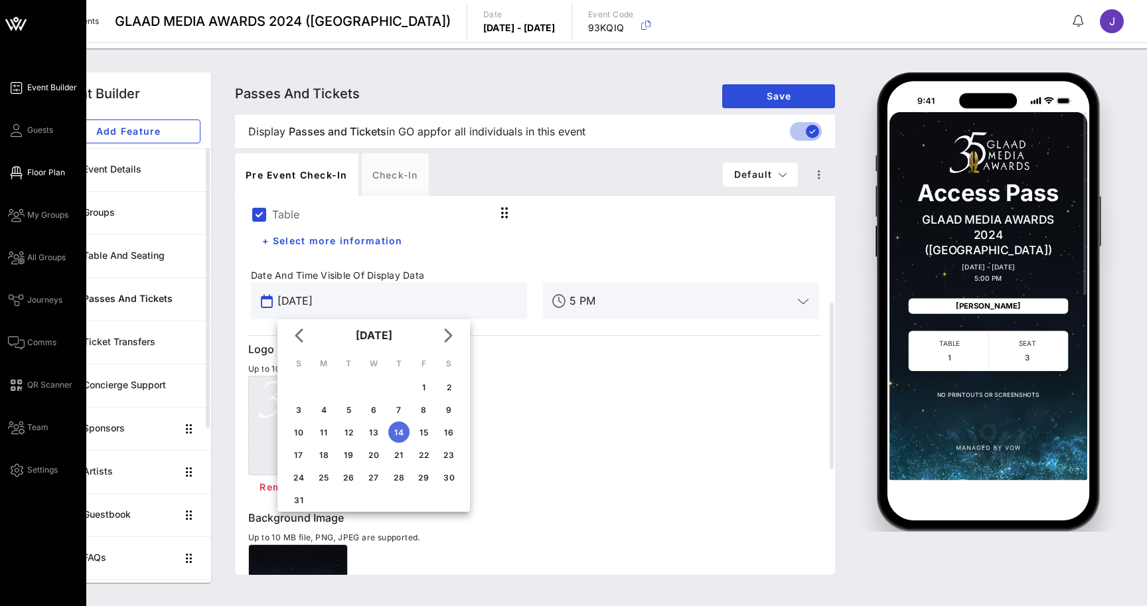
click at [16, 174] on icon at bounding box center [16, 173] width 17 height 2
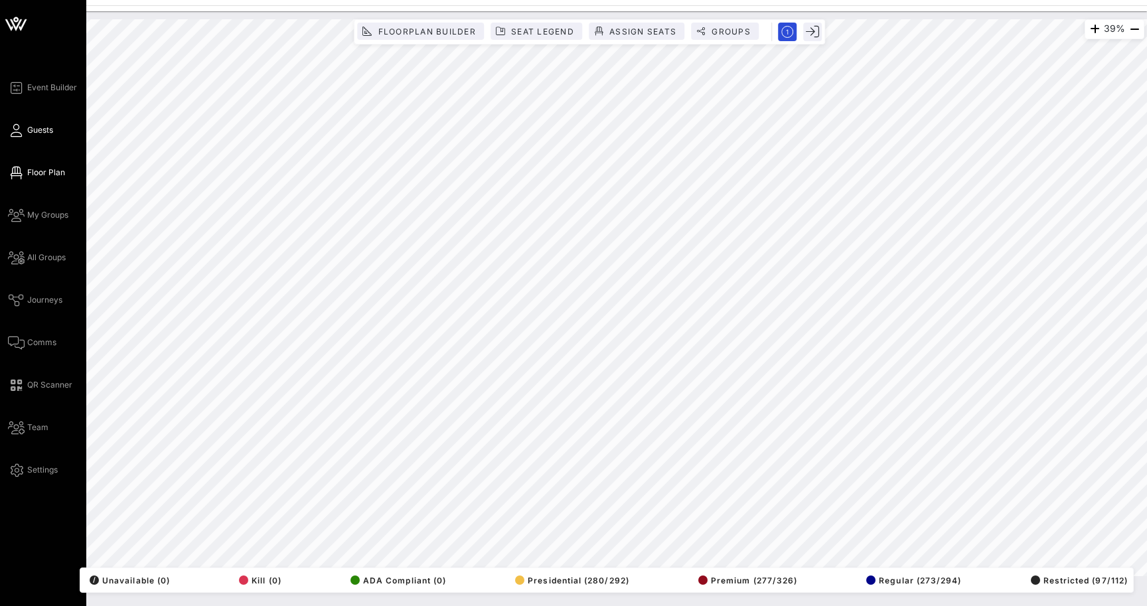
click at [21, 131] on icon at bounding box center [16, 130] width 17 height 2
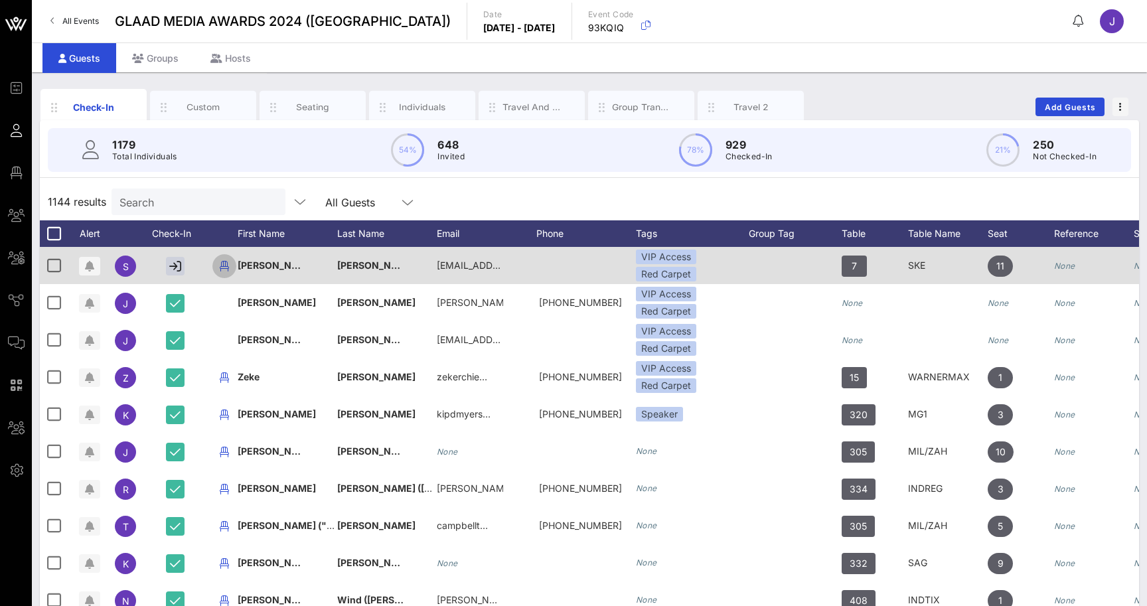
click at [226, 266] on icon "button" at bounding box center [224, 266] width 16 height 16
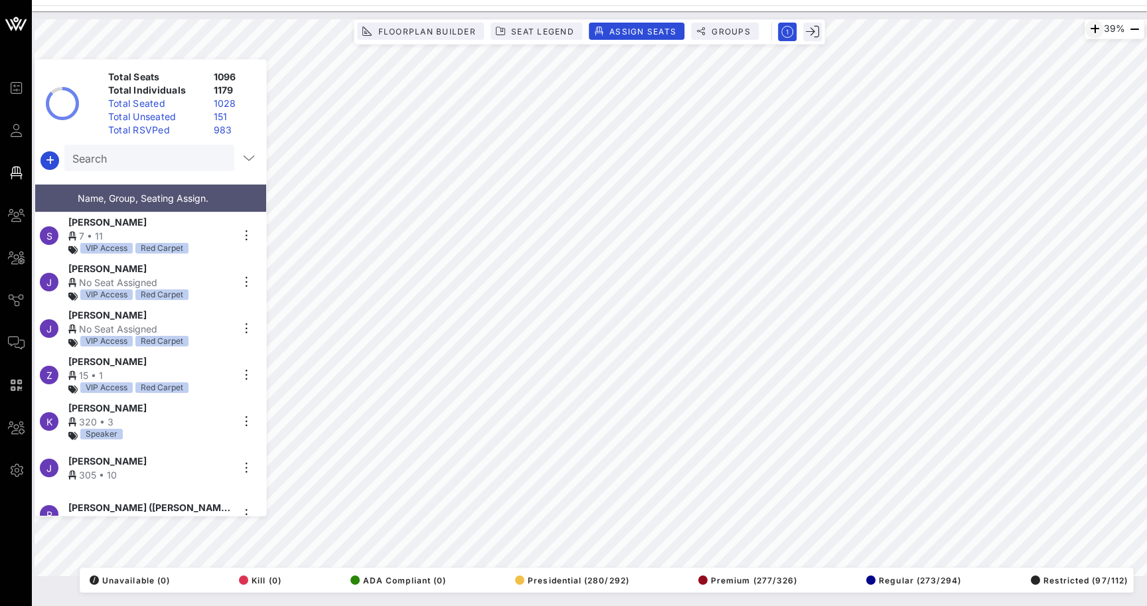
click at [1087, 27] on icon "button" at bounding box center [1095, 29] width 16 height 16
click at [1088, 27] on icon "button" at bounding box center [1096, 29] width 16 height 16
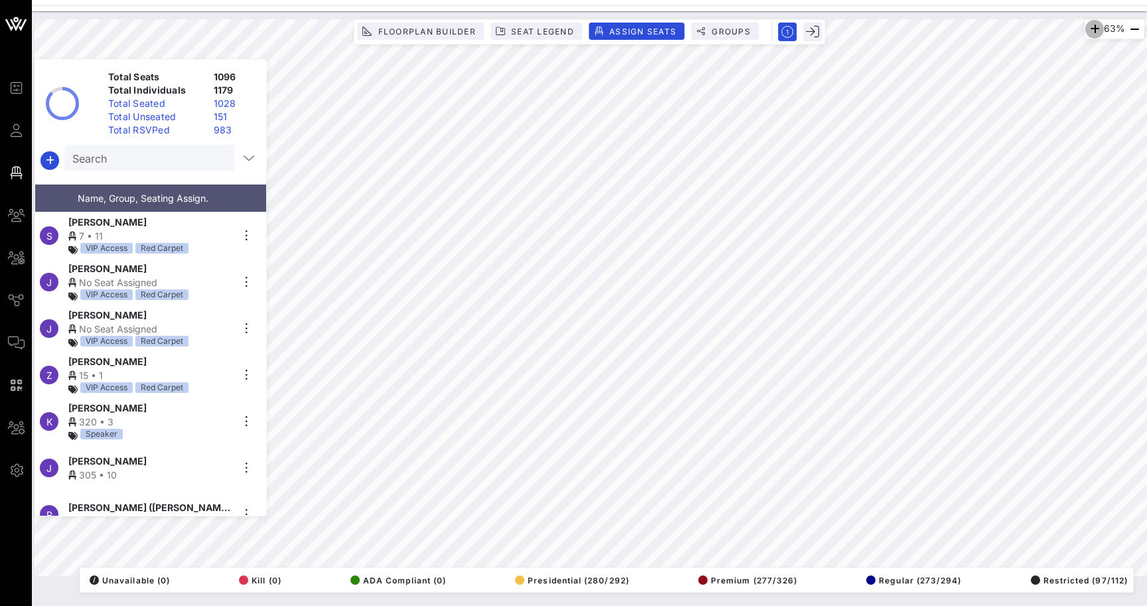
click at [1087, 27] on icon "button" at bounding box center [1095, 29] width 16 height 16
click at [1088, 27] on icon "button" at bounding box center [1096, 29] width 16 height 16
click at [138, 157] on input "Search" at bounding box center [147, 157] width 151 height 17
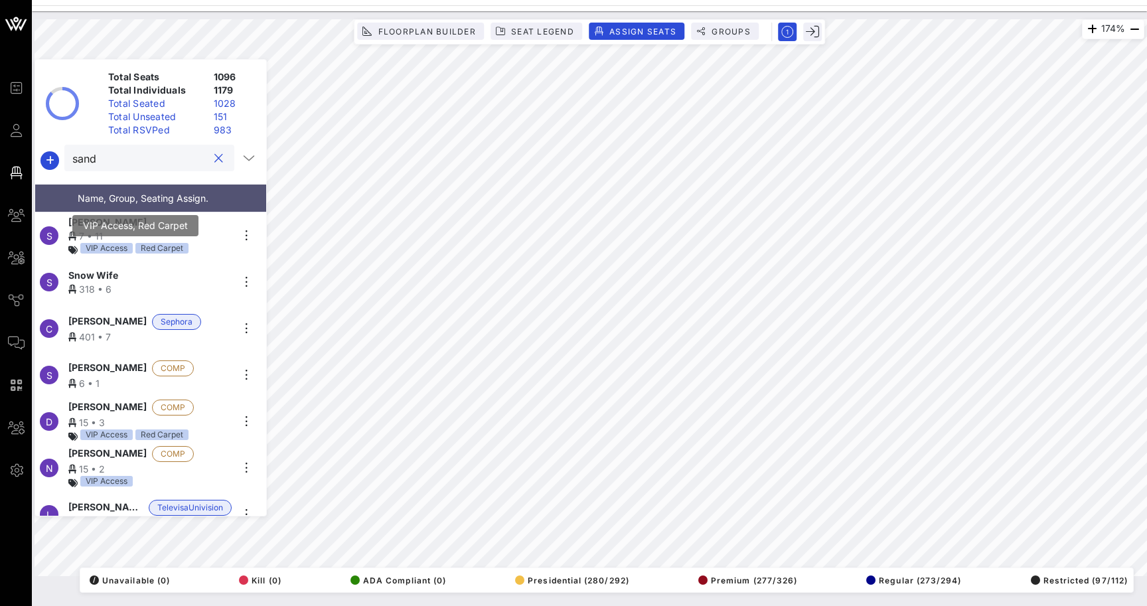
type input "sand"
click at [128, 240] on div "7 • 11" at bounding box center [149, 236] width 163 height 14
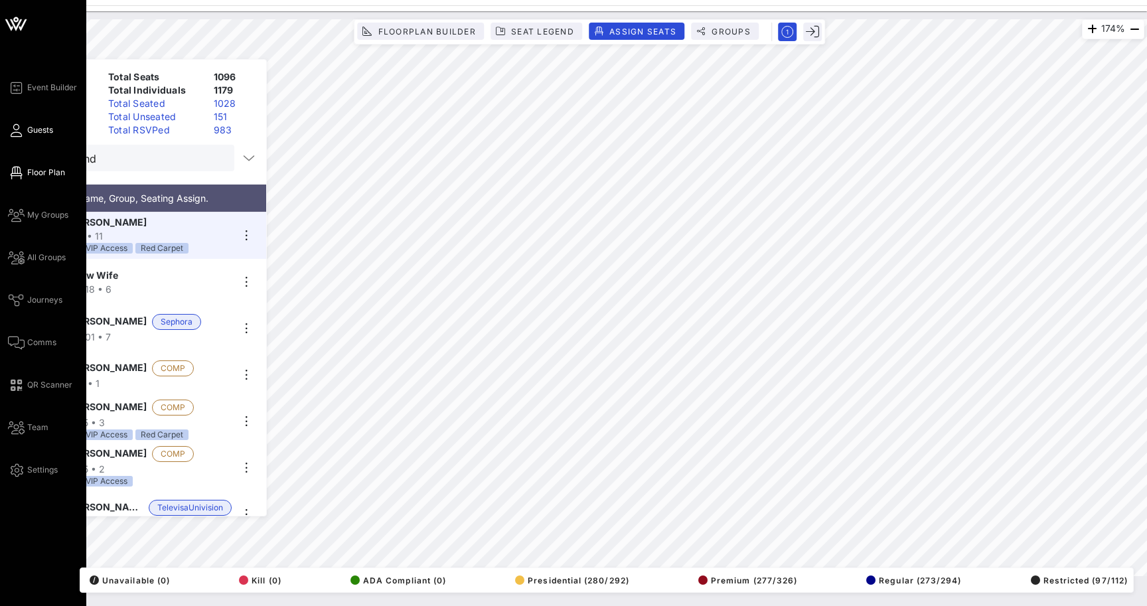
click at [13, 131] on icon at bounding box center [16, 130] width 17 height 2
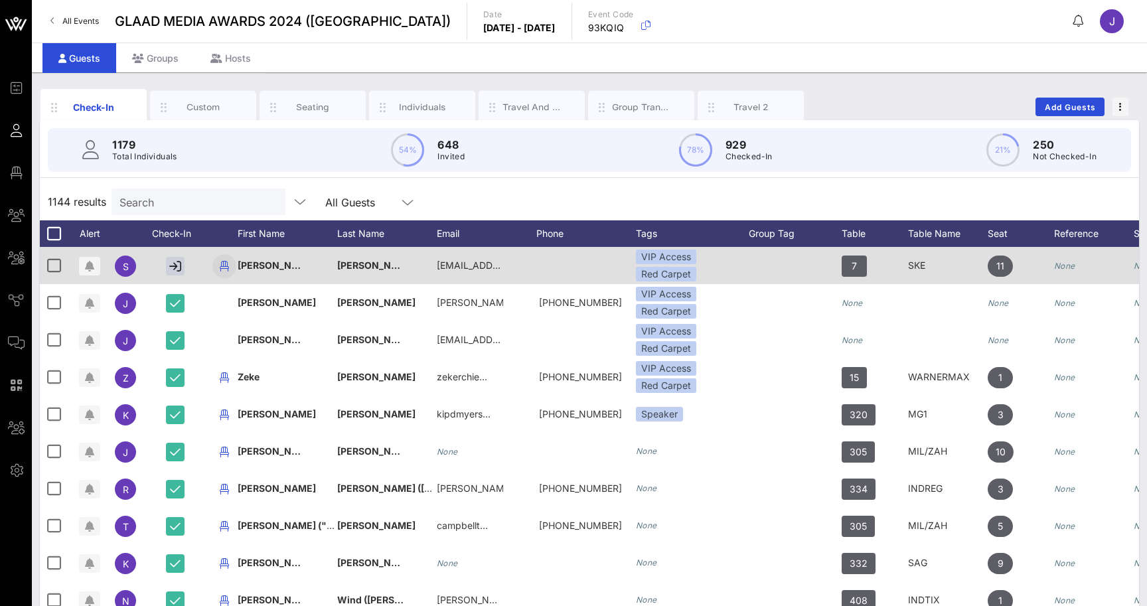
click at [222, 264] on icon "button" at bounding box center [224, 266] width 16 height 16
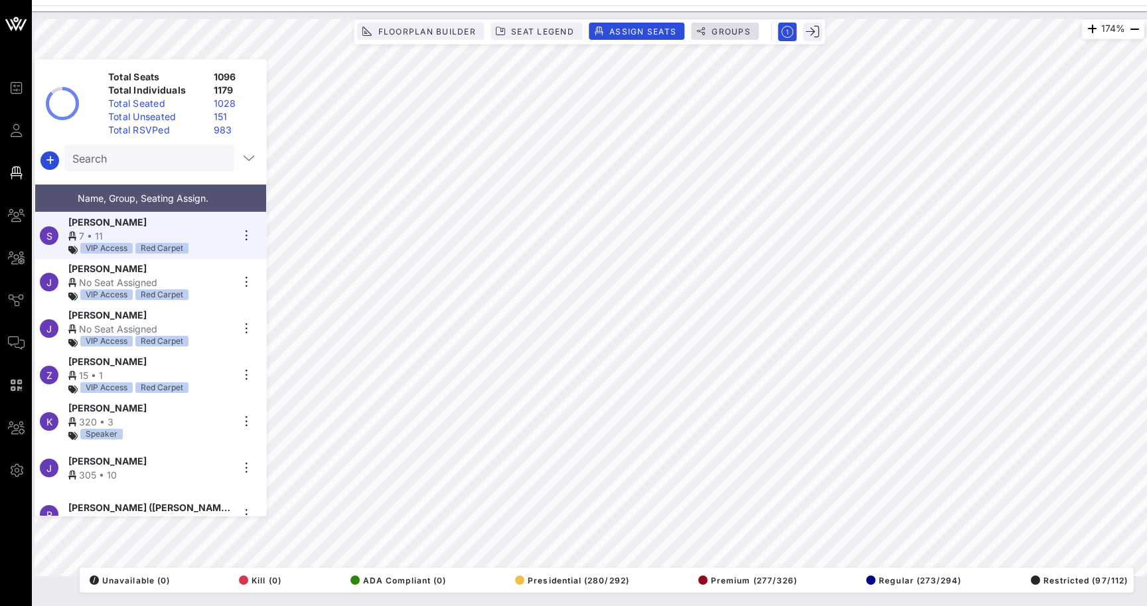
click at [726, 33] on span "Groups" at bounding box center [731, 32] width 40 height 10
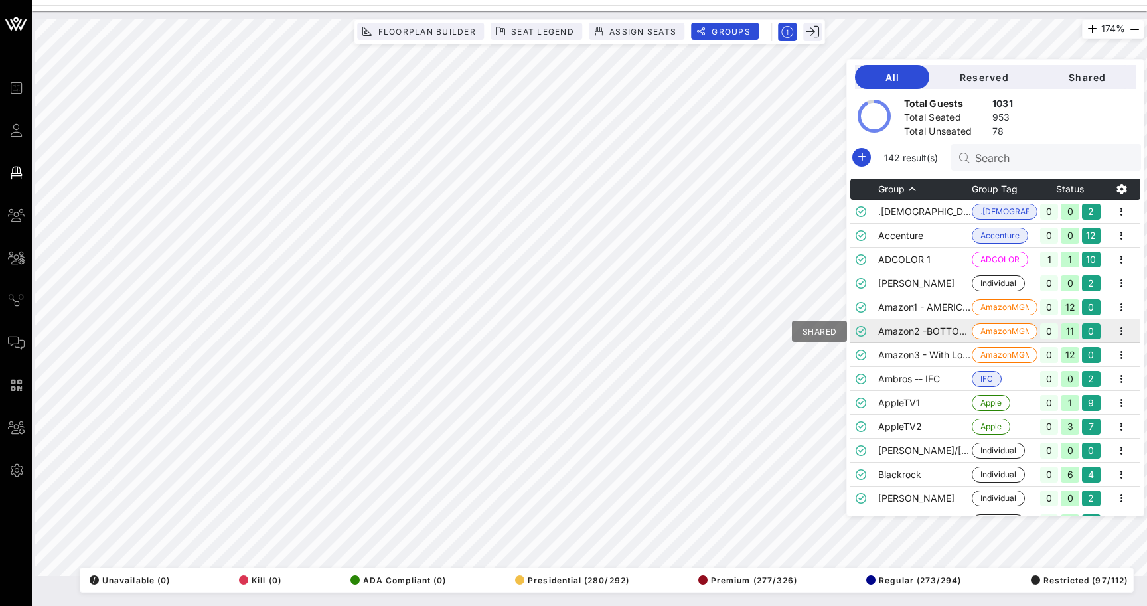
click at [858, 330] on icon at bounding box center [861, 331] width 11 height 11
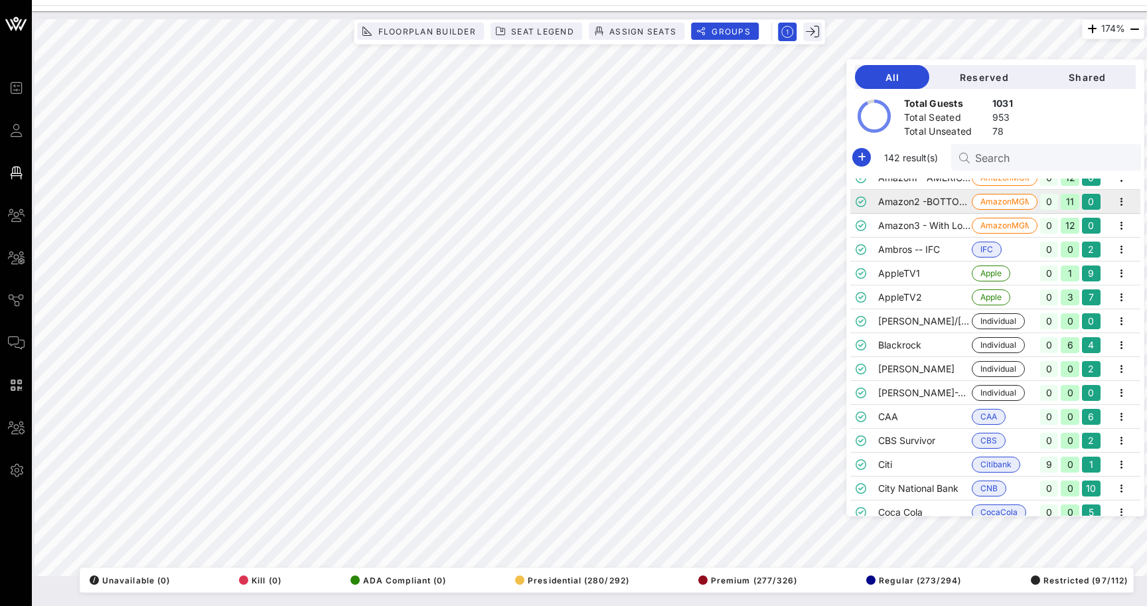
scroll to position [133, 0]
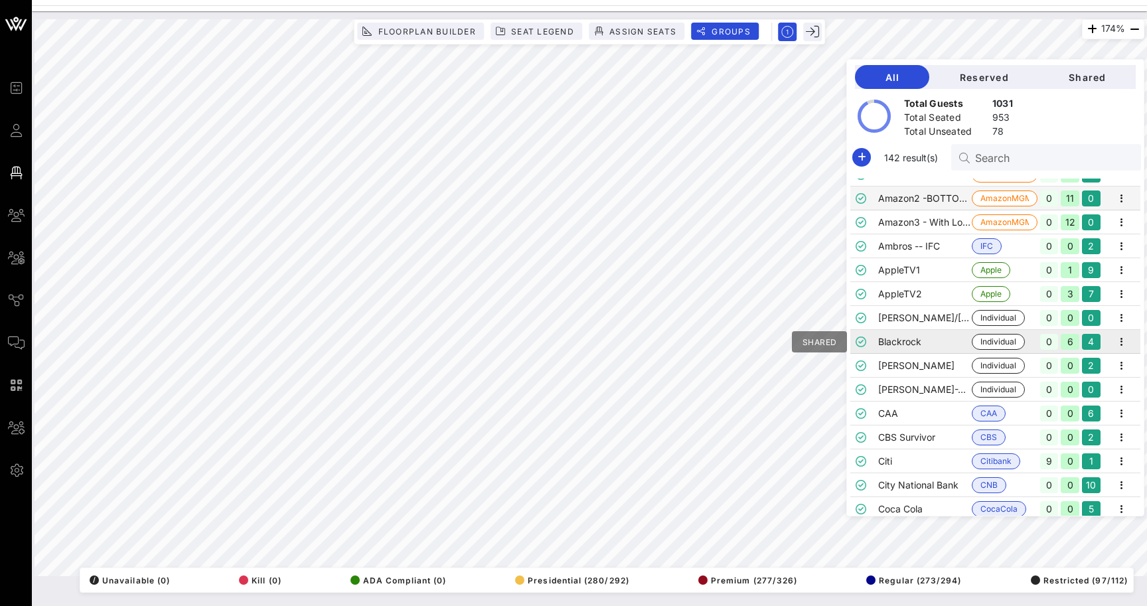
click at [862, 339] on icon at bounding box center [861, 342] width 11 height 11
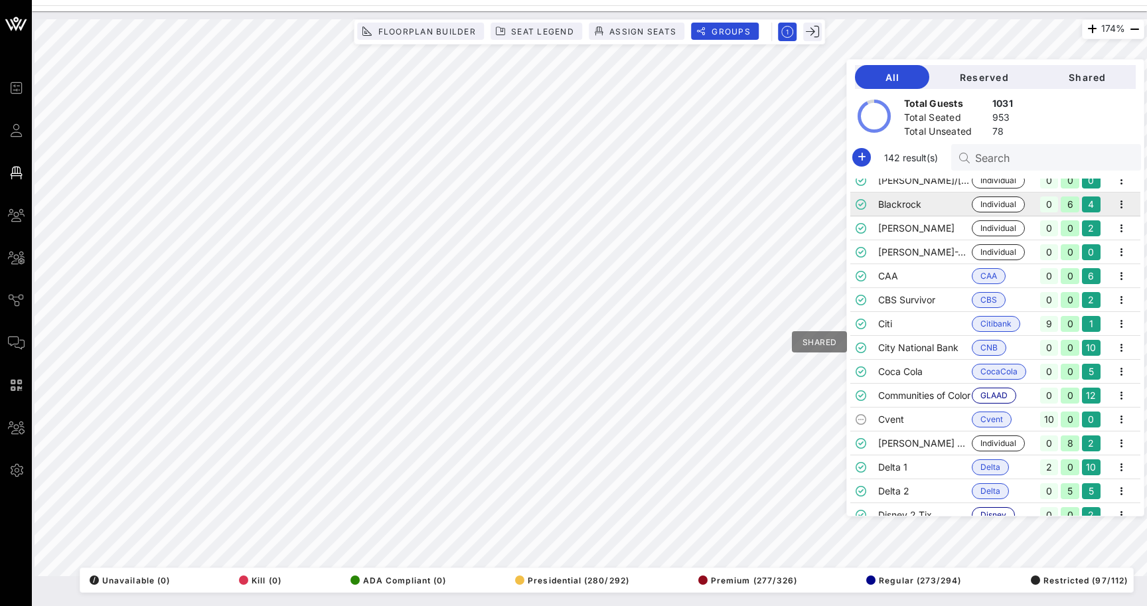
scroll to position [278, 0]
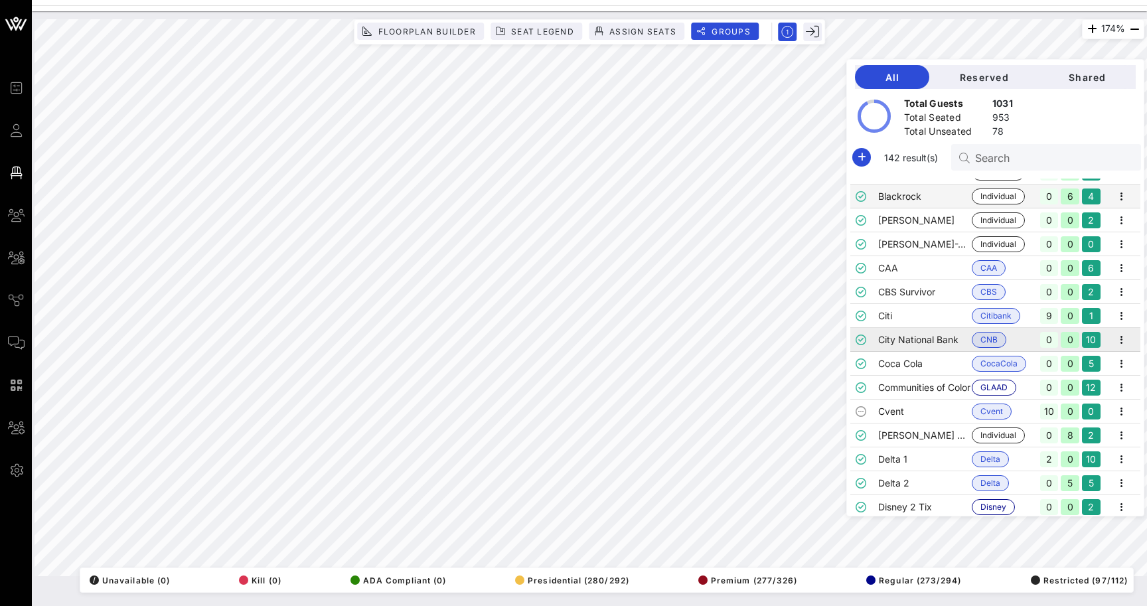
click at [872, 340] on td at bounding box center [864, 340] width 28 height 24
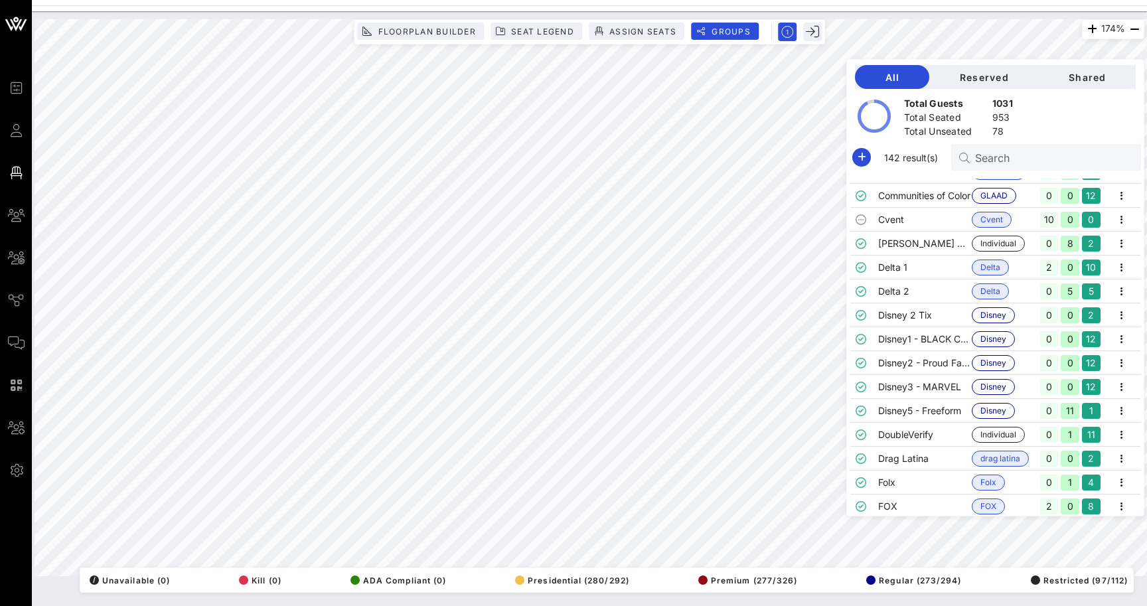
scroll to position [474, 0]
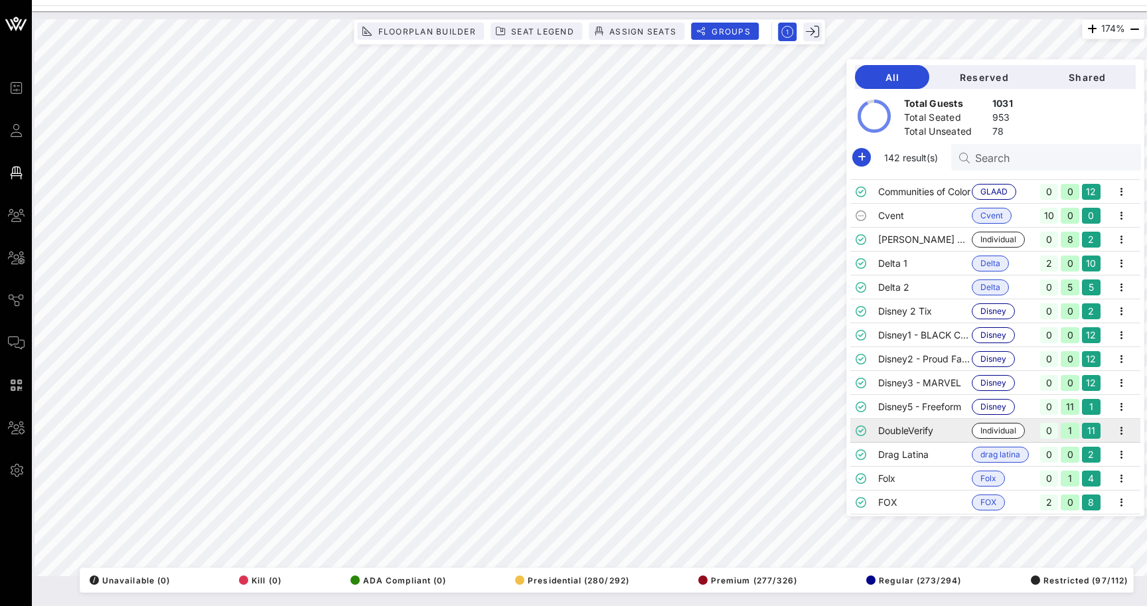
click at [884, 433] on td "DoubleVerify" at bounding box center [925, 431] width 94 height 24
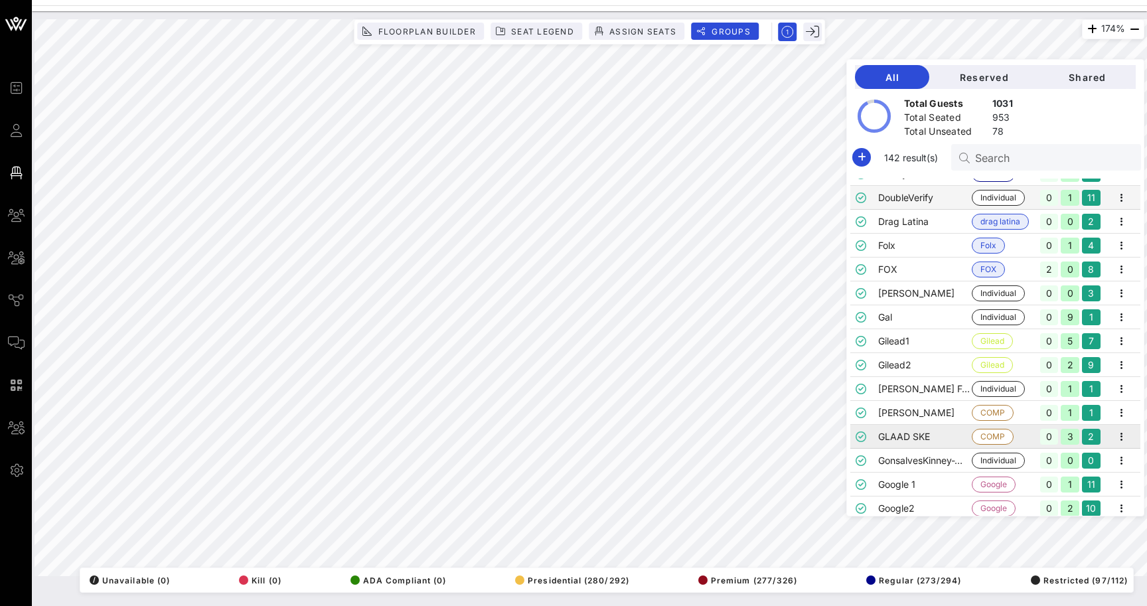
scroll to position [722, 0]
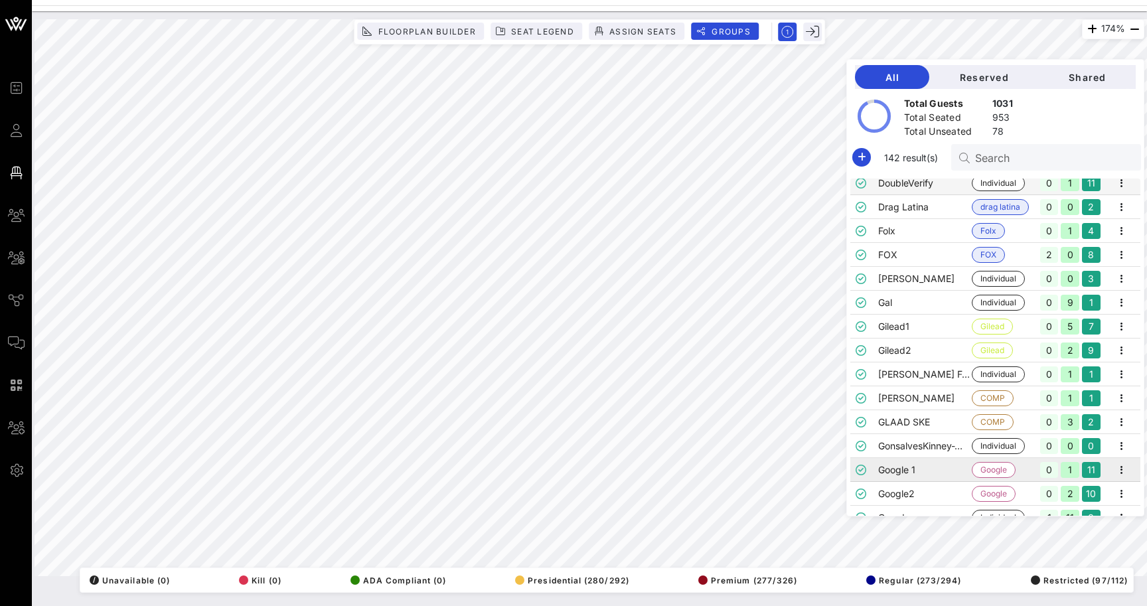
click at [885, 466] on td "Google 1" at bounding box center [925, 470] width 94 height 24
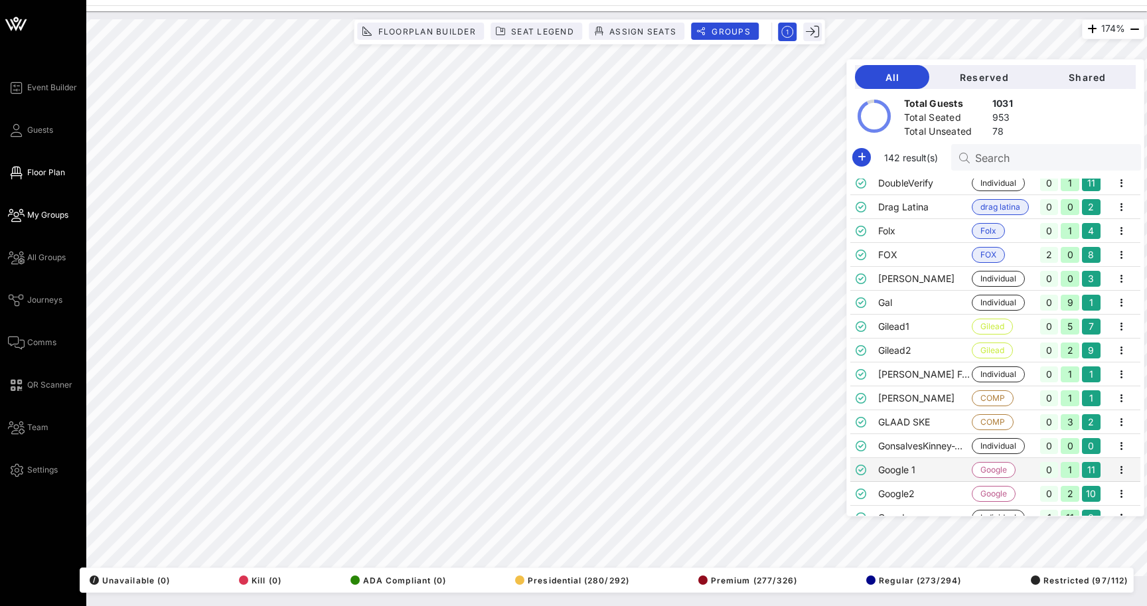
click at [26, 215] on link "My Groups" at bounding box center [38, 215] width 60 height 16
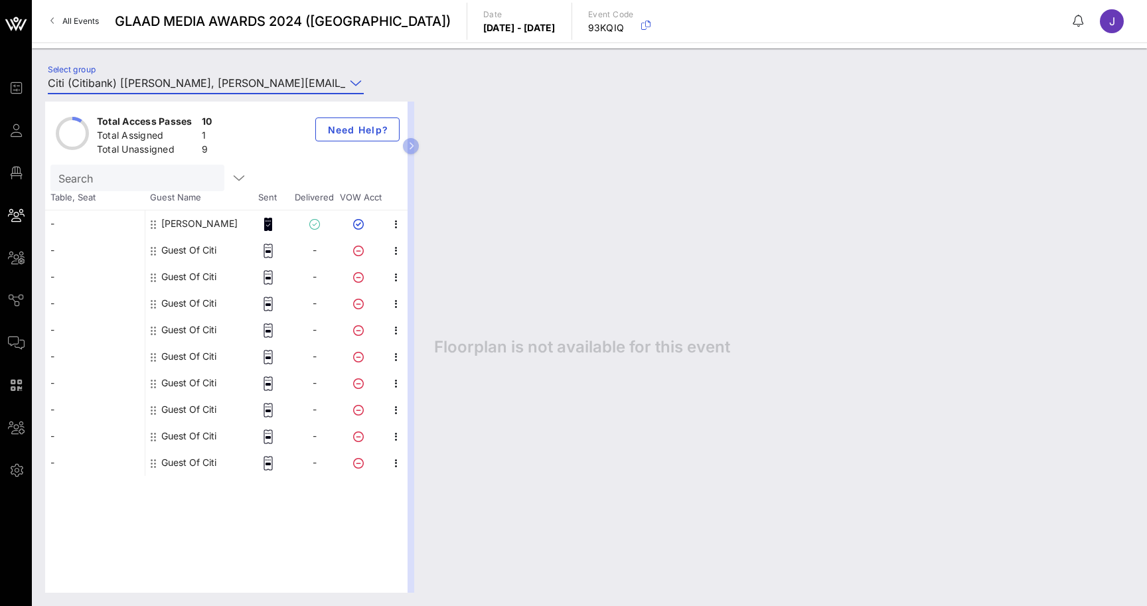
click at [300, 79] on input "Citi (Citibank) [[PERSON_NAME], [PERSON_NAME][EMAIL_ADDRESS][DOMAIN_NAME]]" at bounding box center [196, 82] width 297 height 21
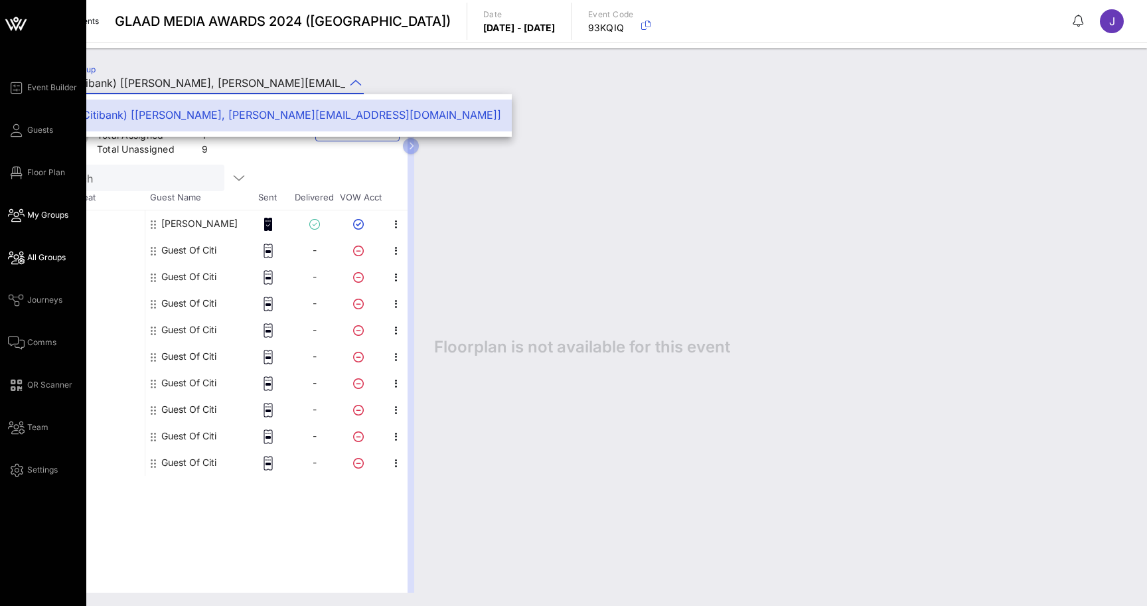
click at [18, 259] on icon at bounding box center [16, 258] width 17 height 2
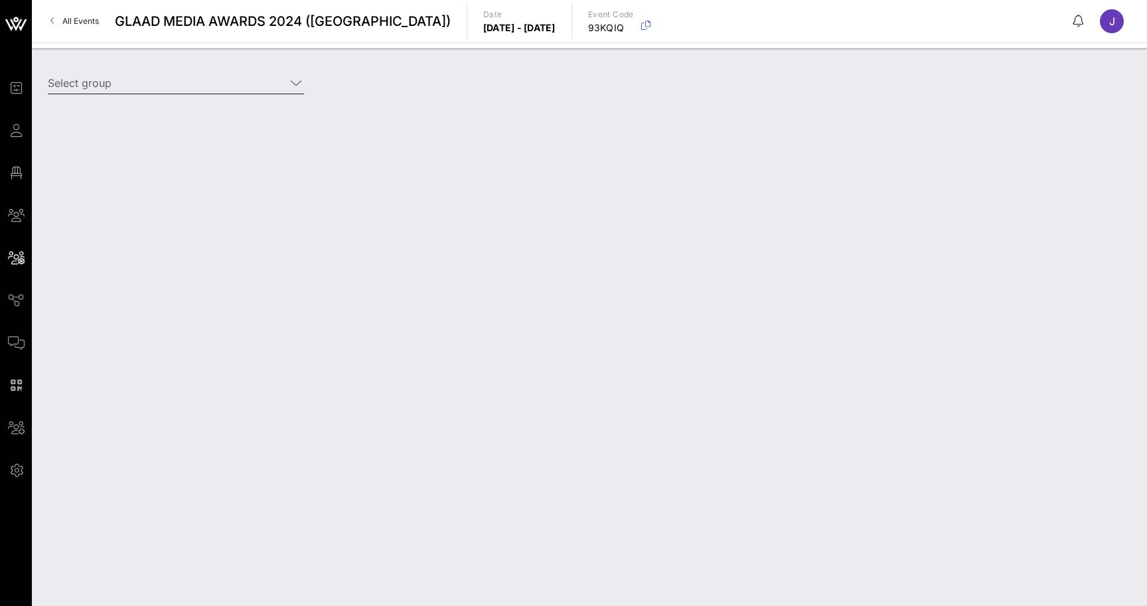
click at [210, 72] on input "Select group" at bounding box center [167, 82] width 238 height 21
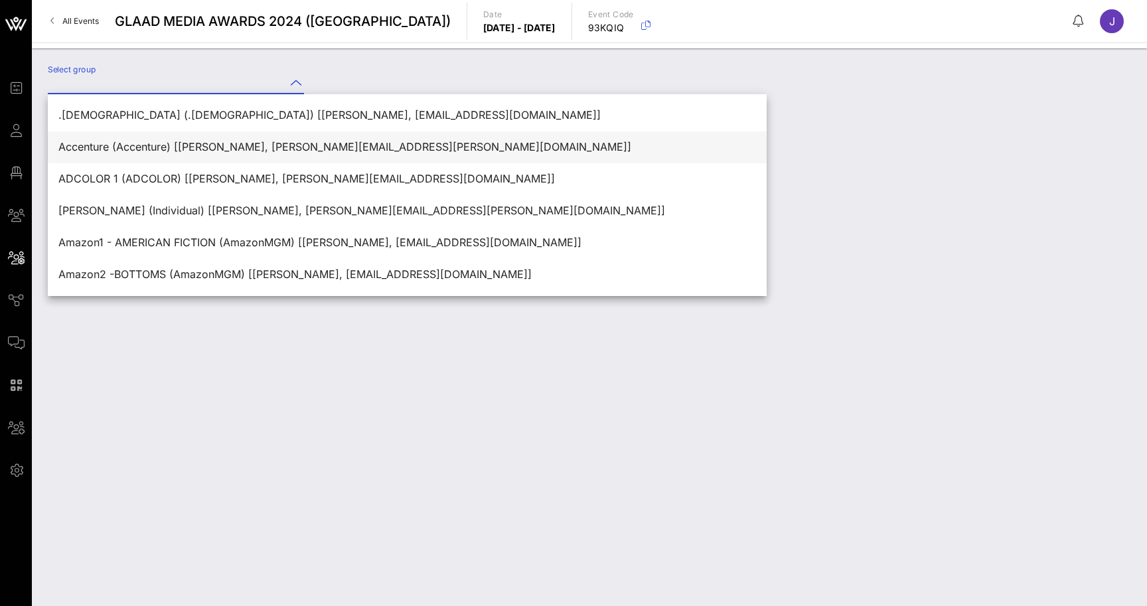
scroll to position [84, 0]
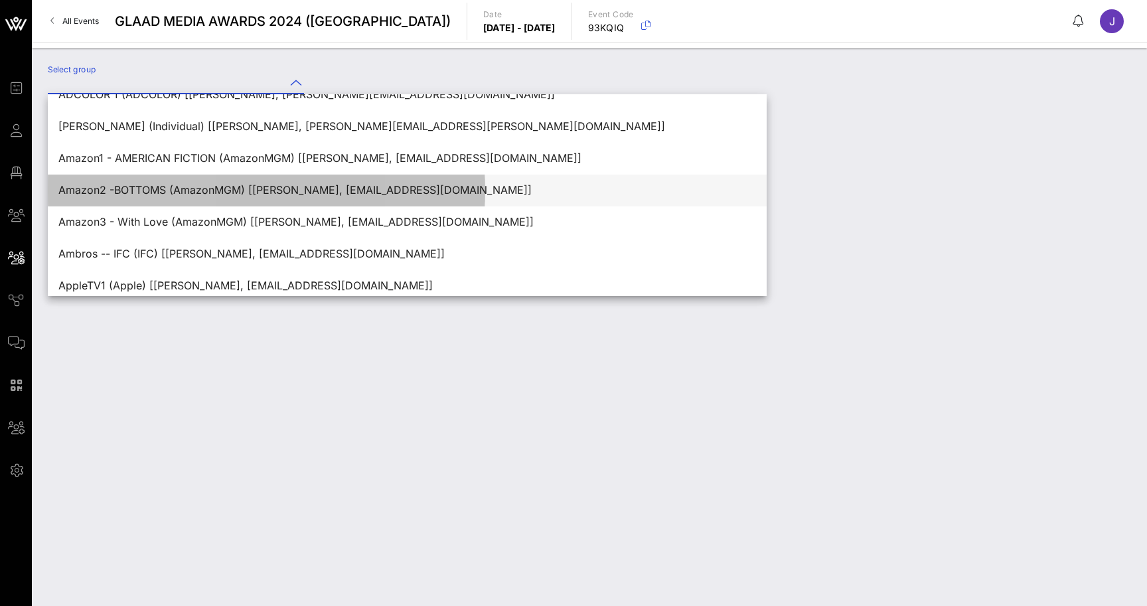
click at [214, 185] on div "Amazon2 -BOTTOMS (AmazonMGM) [Rikkel Bravo, rikkel@amazon.com]" at bounding box center [407, 190] width 698 height 13
type input "Amazon2 -BOTTOMS (AmazonMGM) [Rikkel Bravo, rikkel@amazon.com]"
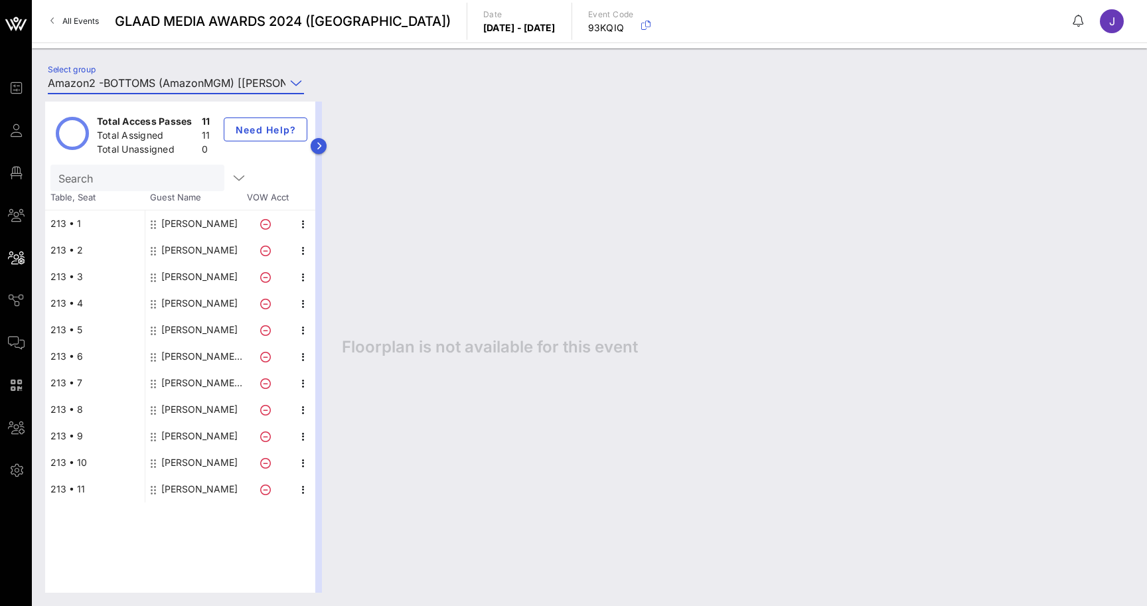
click at [316, 143] on icon "button" at bounding box center [319, 146] width 6 height 8
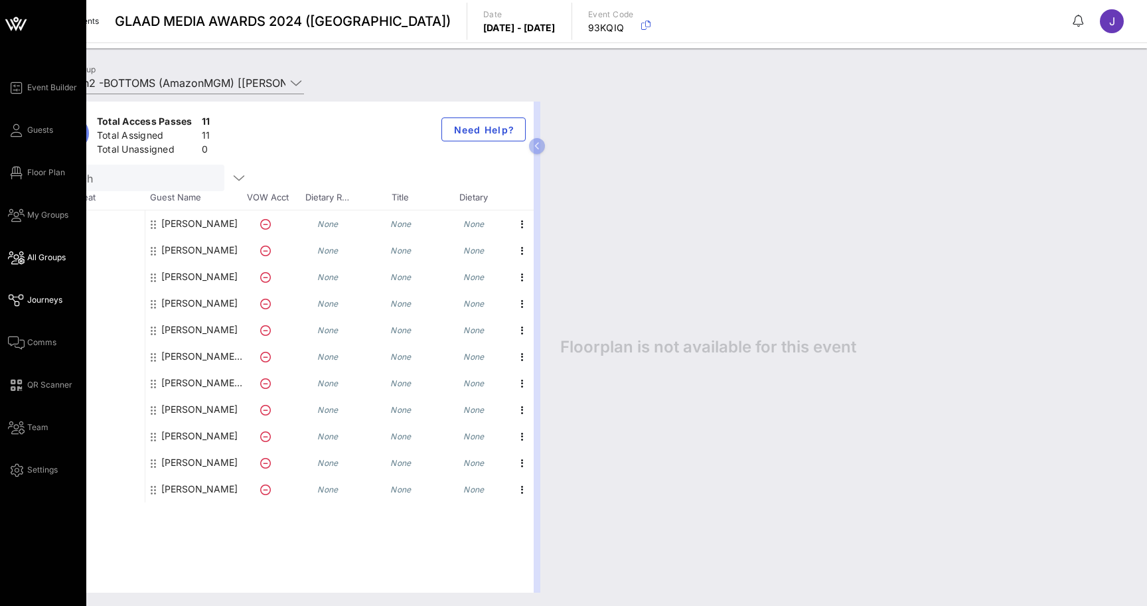
click at [23, 299] on icon at bounding box center [16, 300] width 17 height 2
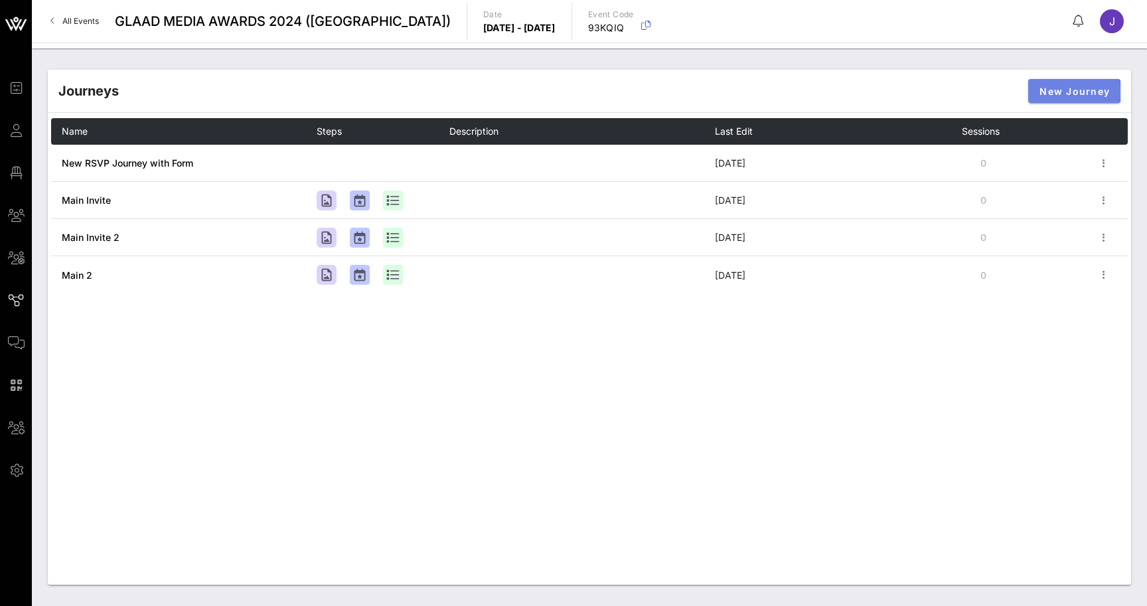
click at [1067, 90] on span "New Journey" at bounding box center [1074, 91] width 71 height 11
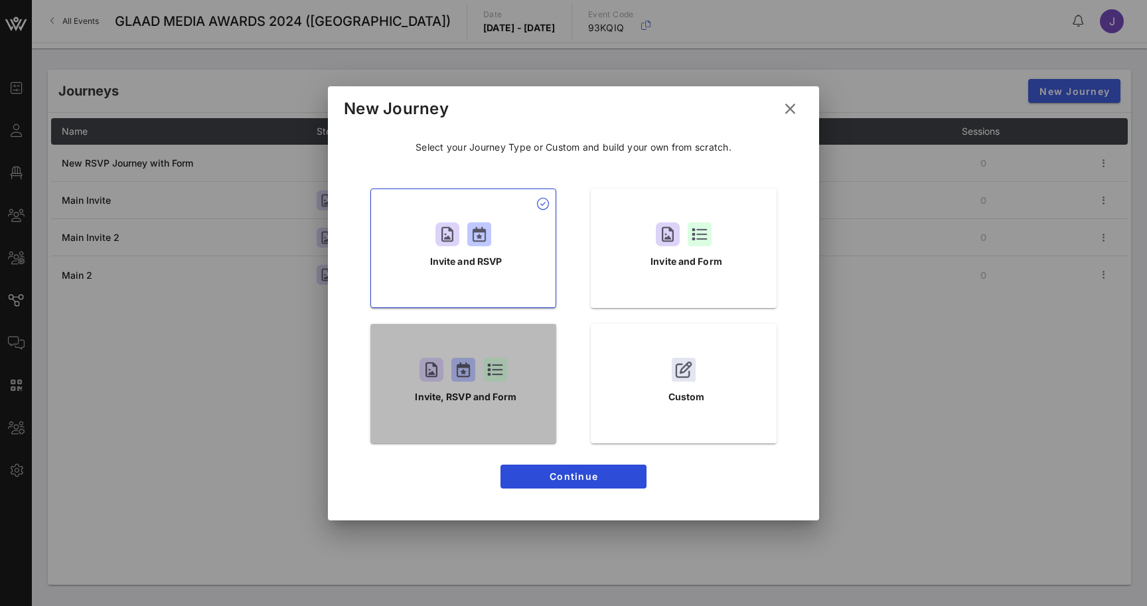
click at [509, 392] on p "Invite, RSVP and Form" at bounding box center [466, 397] width 102 height 15
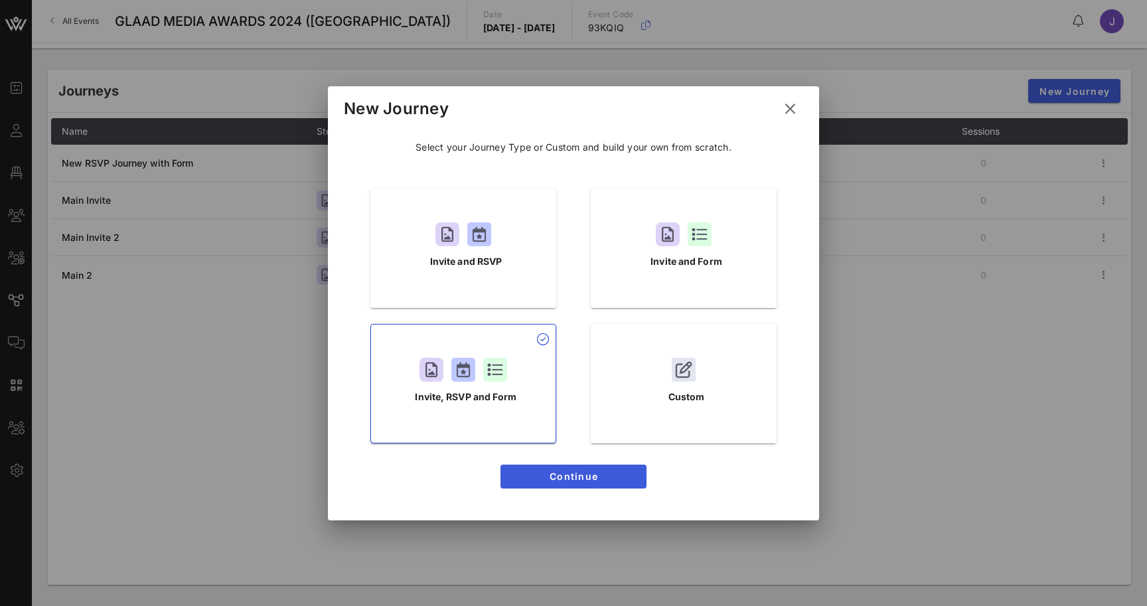
click at [591, 479] on span "Continue" at bounding box center [573, 476] width 125 height 11
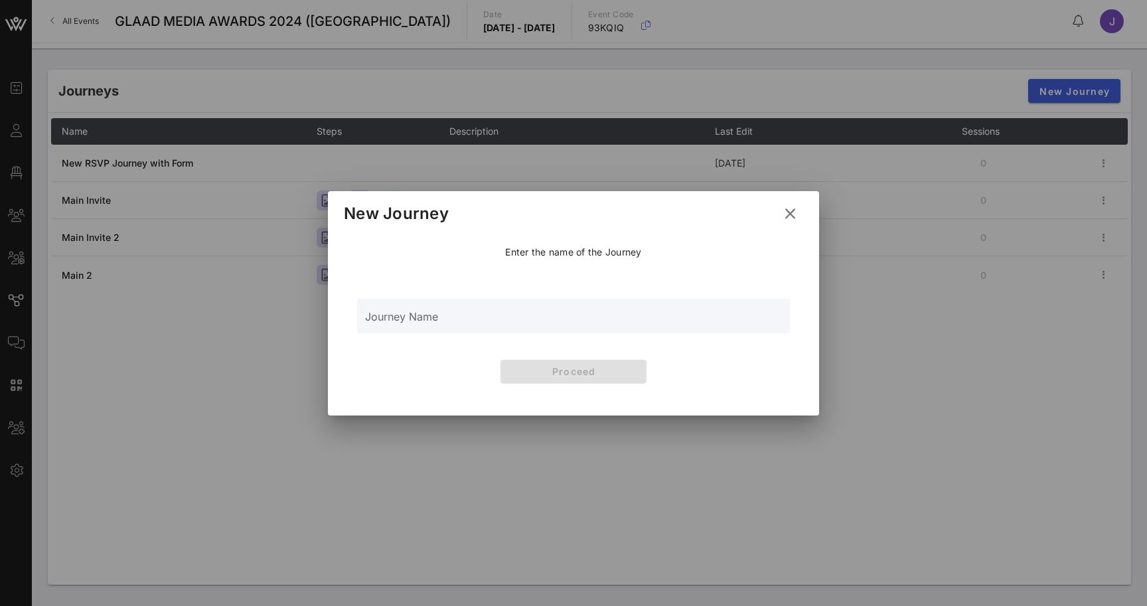
click at [572, 331] on input "Journey Name" at bounding box center [573, 323] width 417 height 20
type input "Main Invite 3"
click at [619, 371] on span "Proceed" at bounding box center [573, 371] width 125 height 11
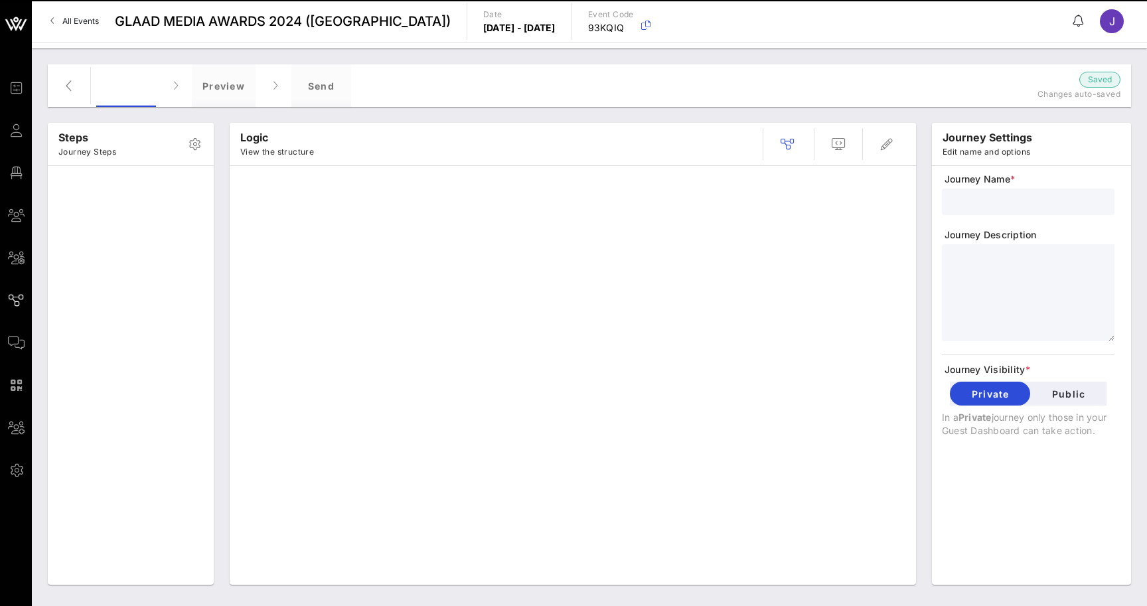
type input "Main Invite 3"
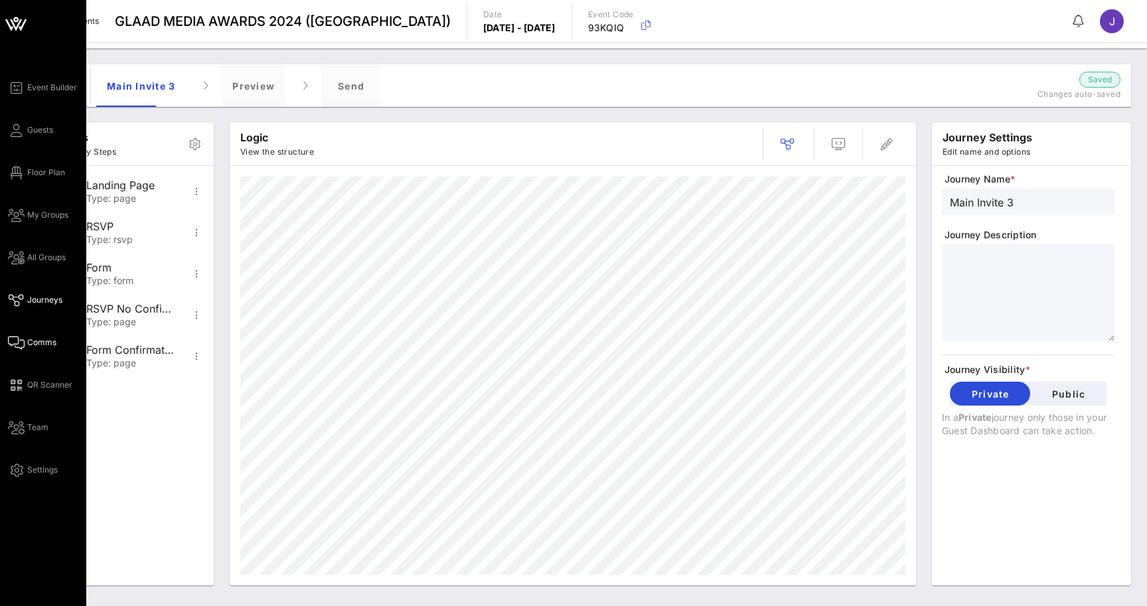
click at [19, 344] on icon at bounding box center [16, 343] width 17 height 2
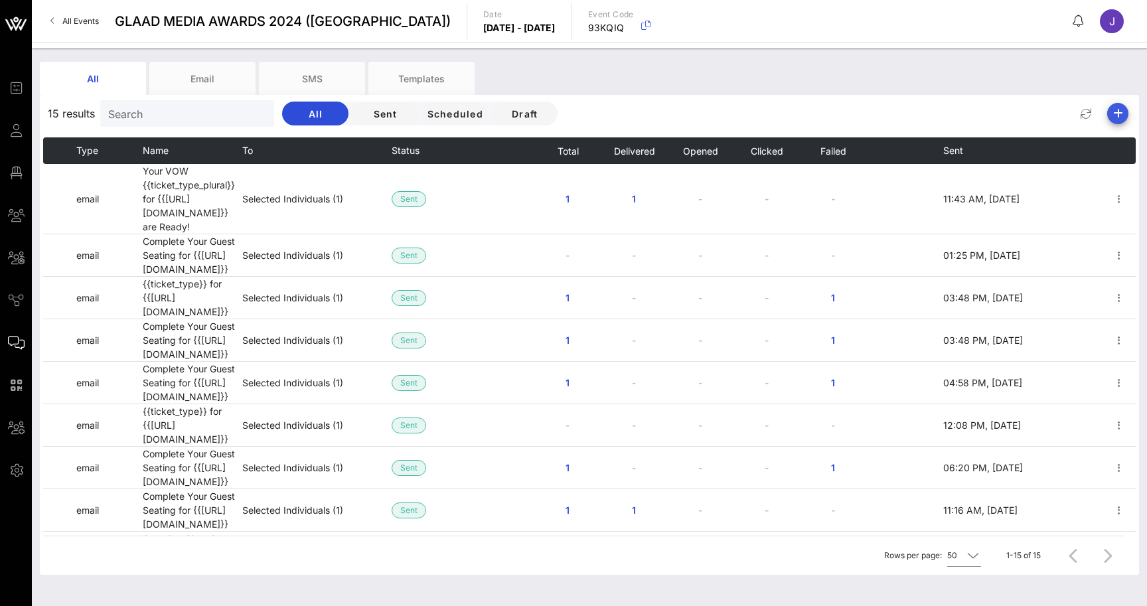
click at [1117, 111] on icon "button" at bounding box center [1118, 114] width 16 height 16
click at [1113, 135] on div "Email" at bounding box center [1112, 139] width 27 height 13
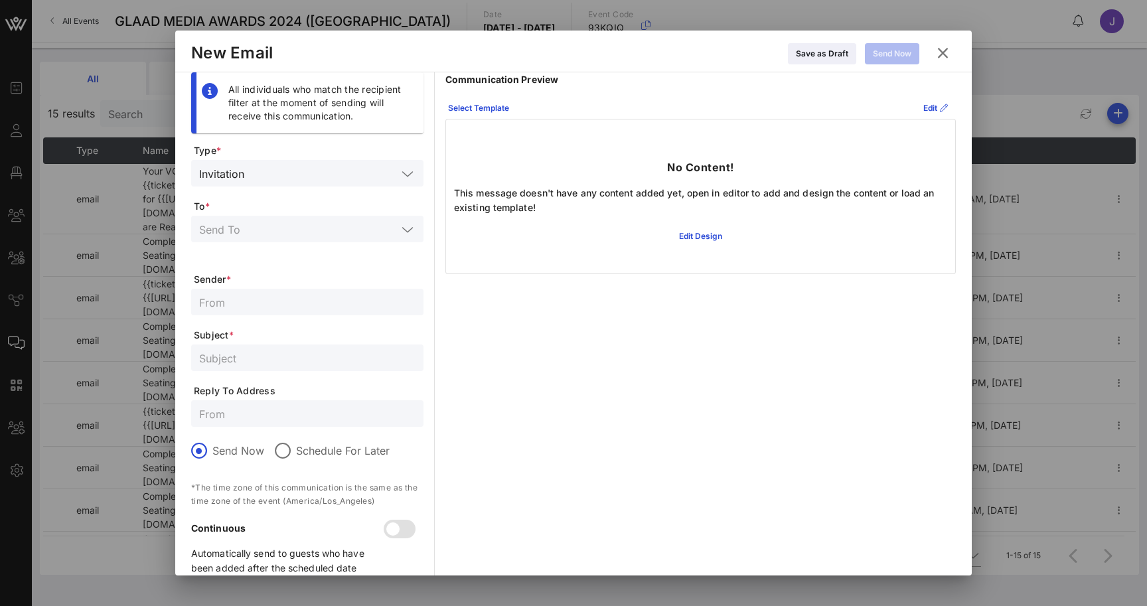
click at [411, 169] on icon at bounding box center [408, 174] width 12 height 16
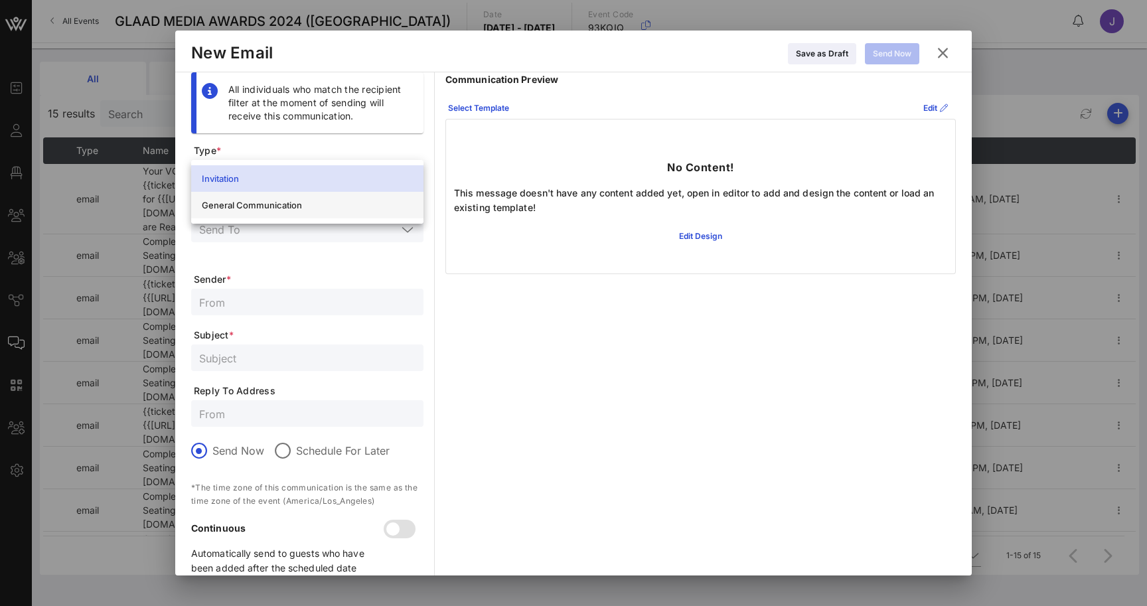
click at [380, 193] on div "General Communication" at bounding box center [307, 205] width 232 height 27
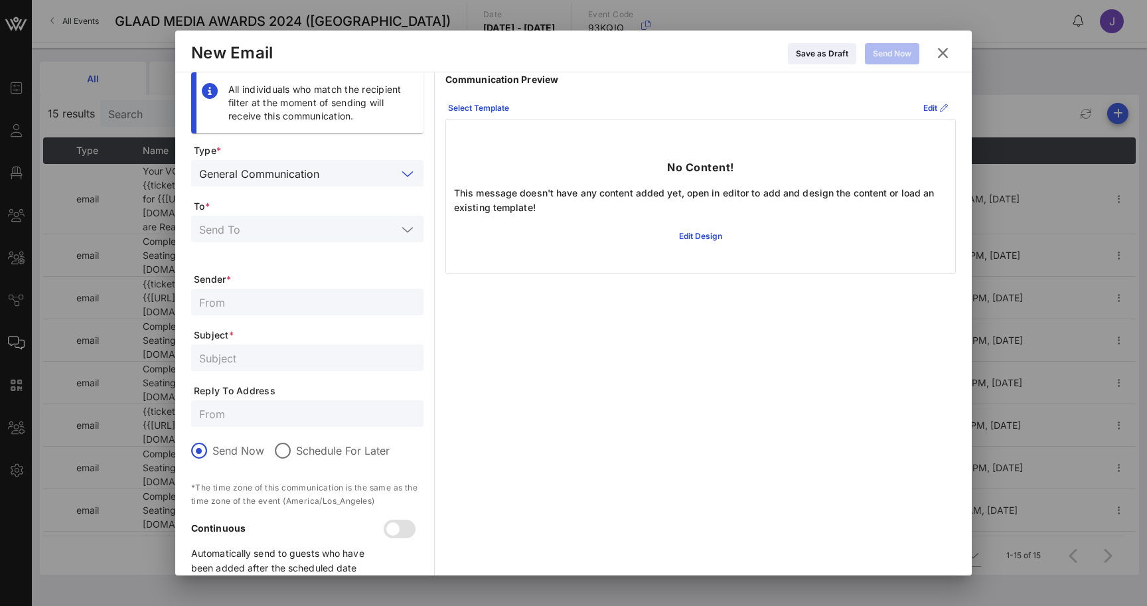
click at [355, 231] on input "text" at bounding box center [298, 228] width 198 height 17
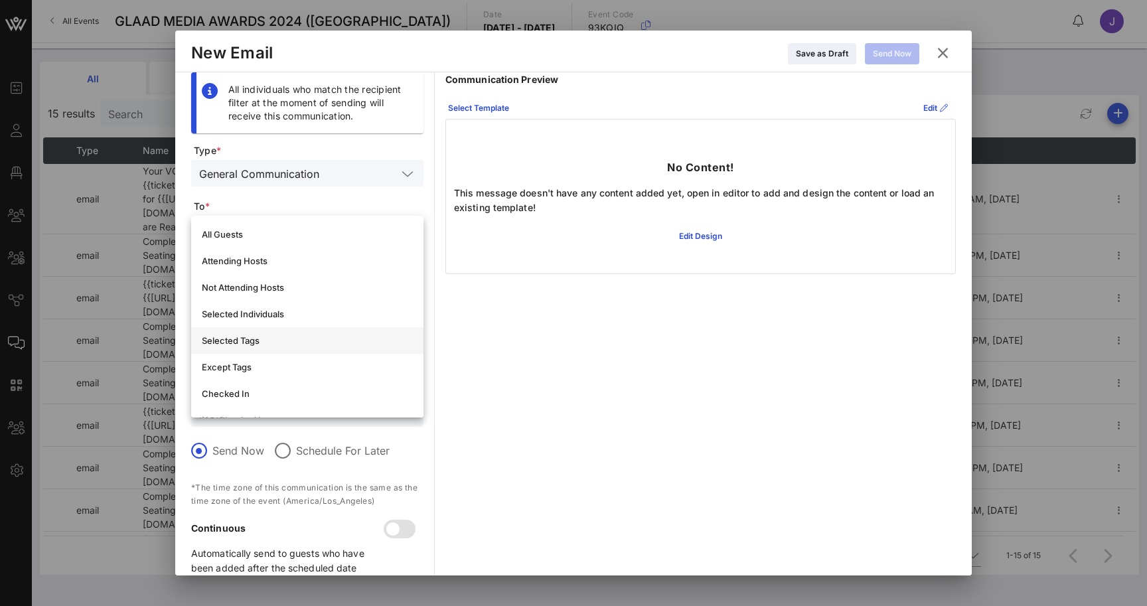
click at [281, 336] on div "Selected Tags" at bounding box center [307, 340] width 211 height 11
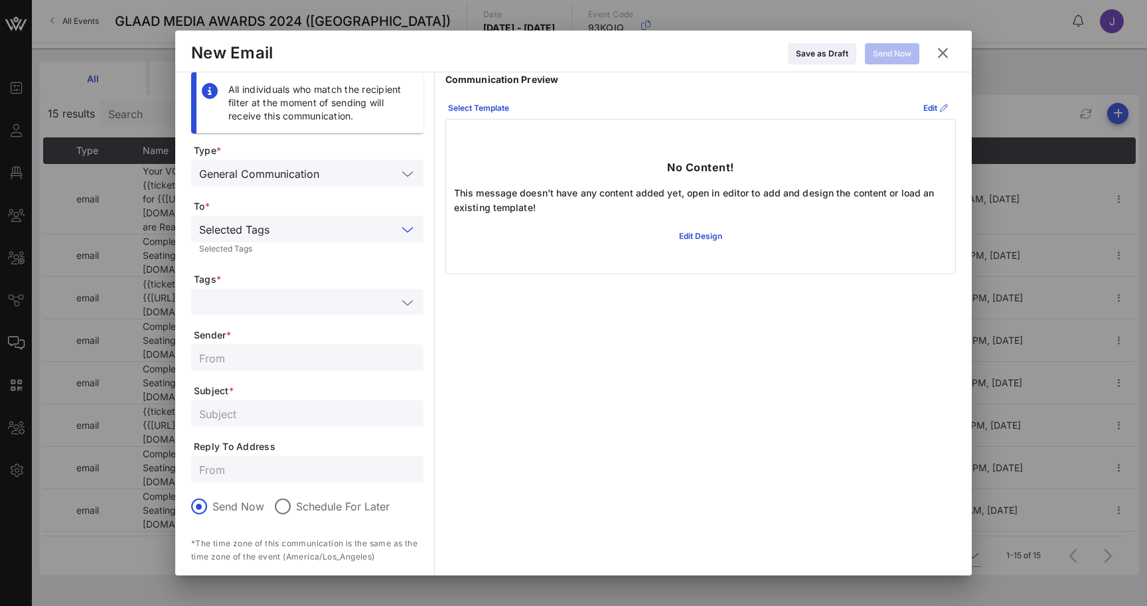
click at [293, 305] on input "text" at bounding box center [298, 301] width 198 height 17
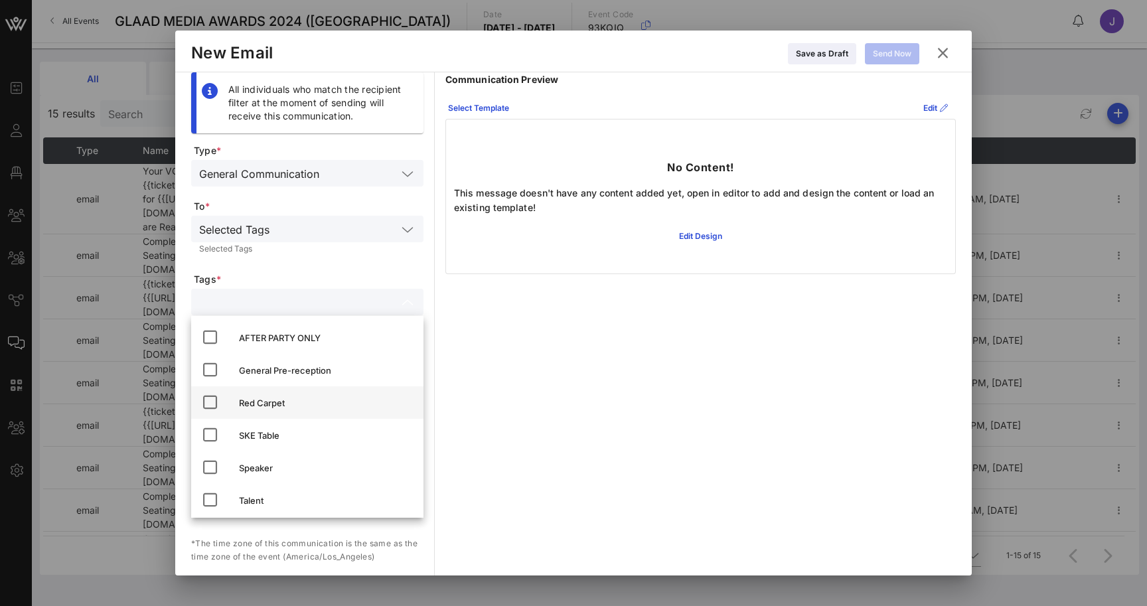
click at [262, 396] on div "Red Carpet" at bounding box center [326, 402] width 174 height 21
click at [557, 322] on div "Communication Preview Select Template Edit No Content! This message doesn't hav…" at bounding box center [700, 357] width 510 height 570
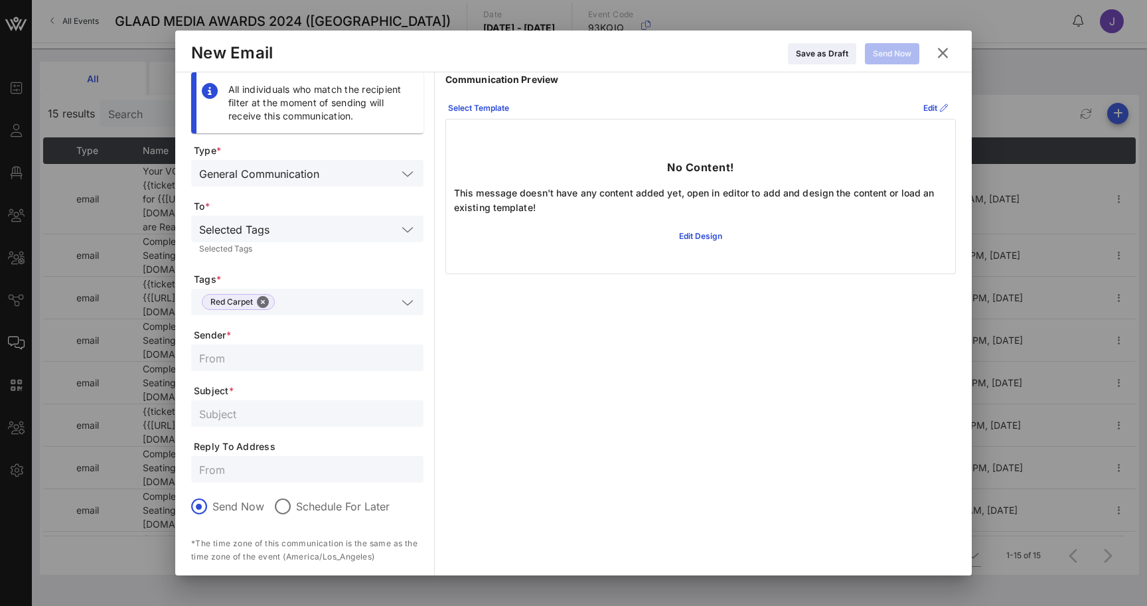
click at [945, 48] on icon at bounding box center [943, 52] width 23 height 21
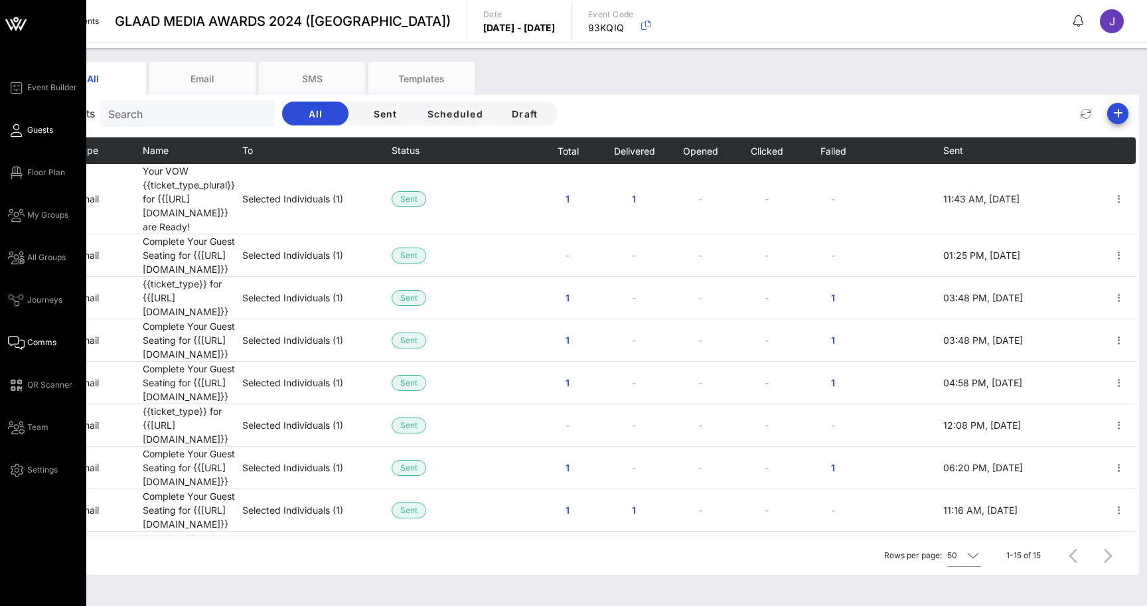
click at [15, 123] on link "Guests" at bounding box center [30, 130] width 45 height 16
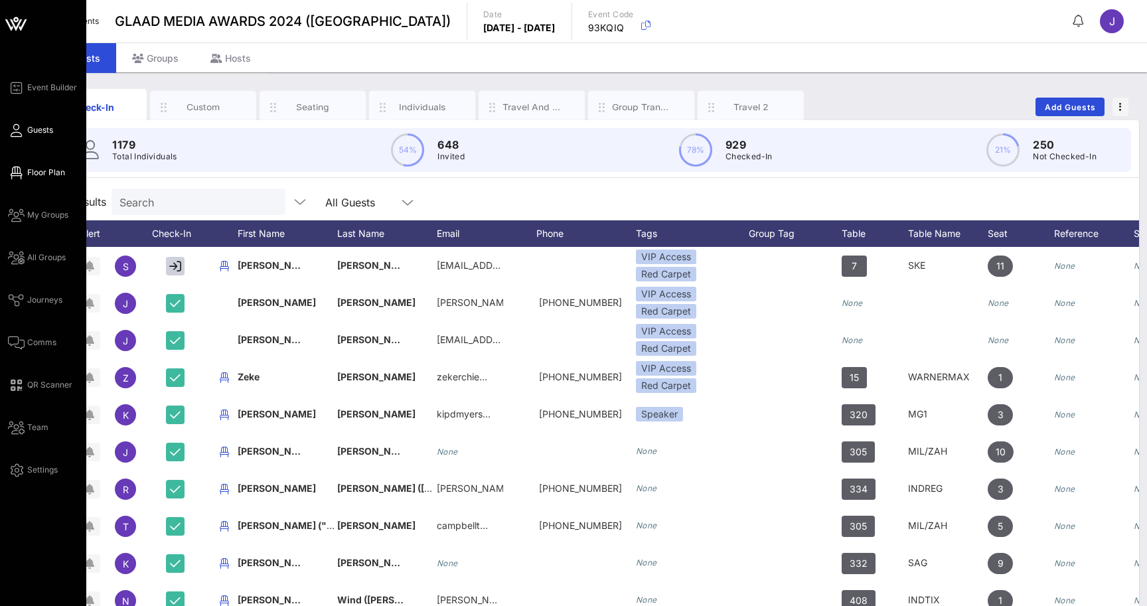
click at [29, 179] on link "Floor Plan" at bounding box center [36, 173] width 57 height 16
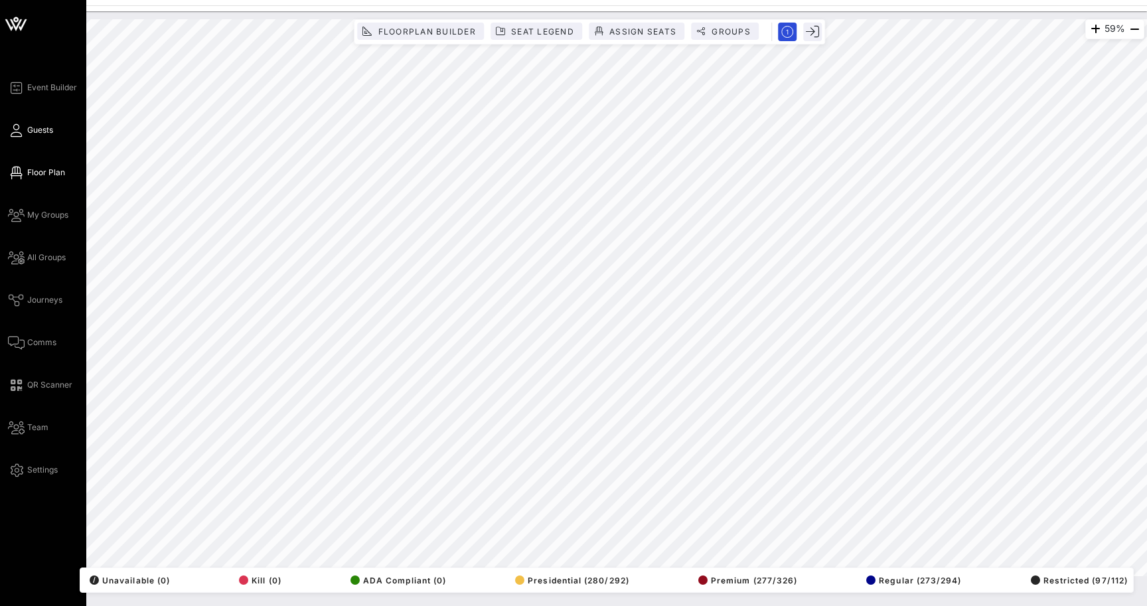
click at [15, 129] on icon at bounding box center [16, 130] width 17 height 2
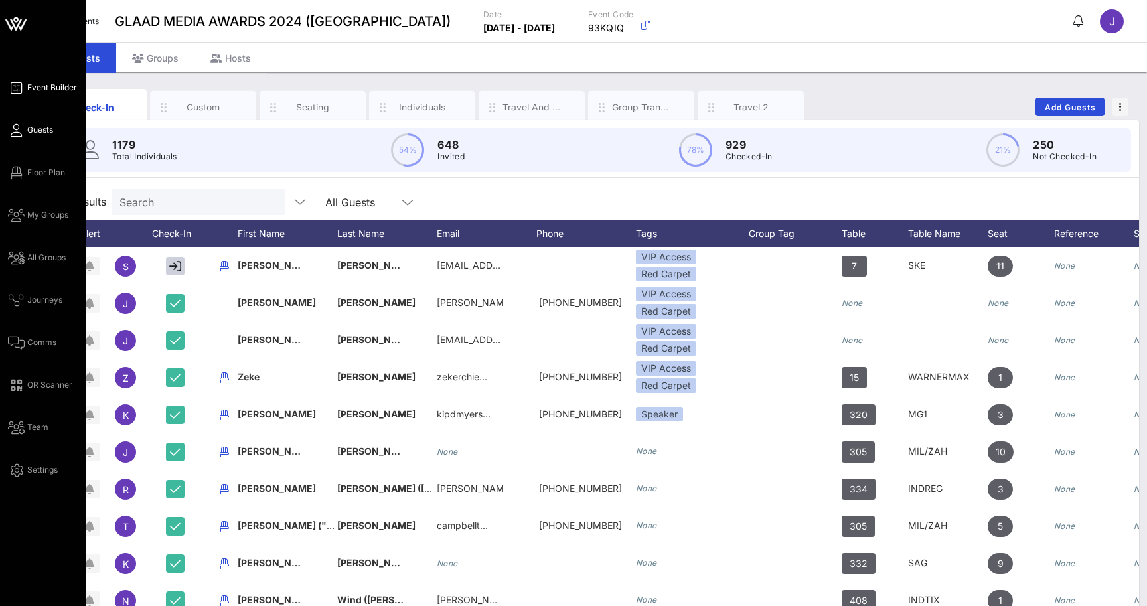
click at [52, 87] on span "Event Builder" at bounding box center [52, 88] width 50 height 12
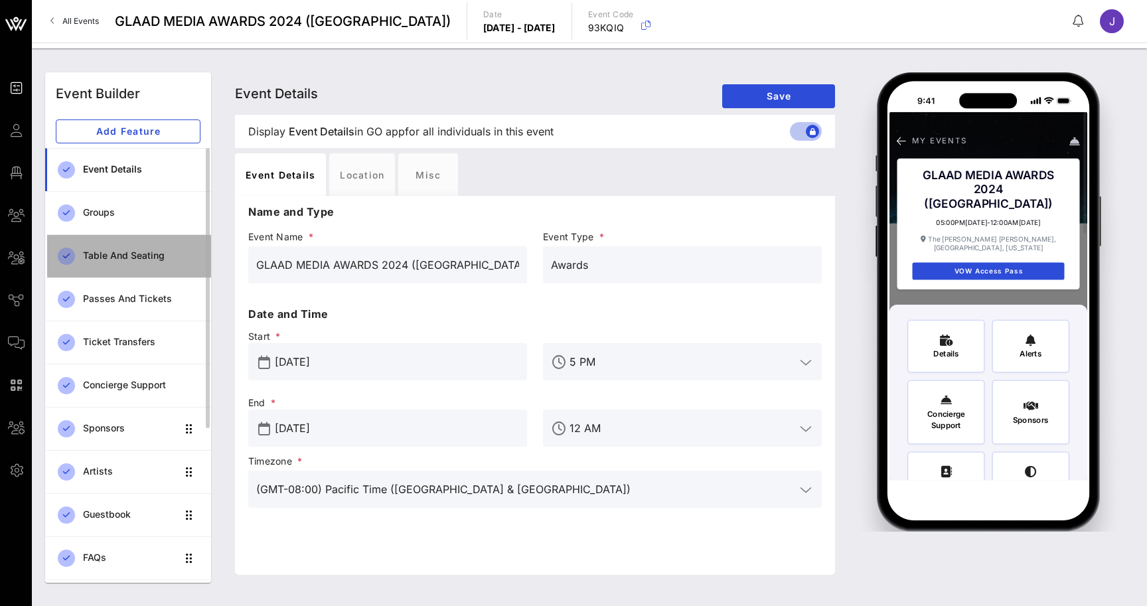
click at [111, 260] on div "Table and Seating" at bounding box center [141, 255] width 117 height 11
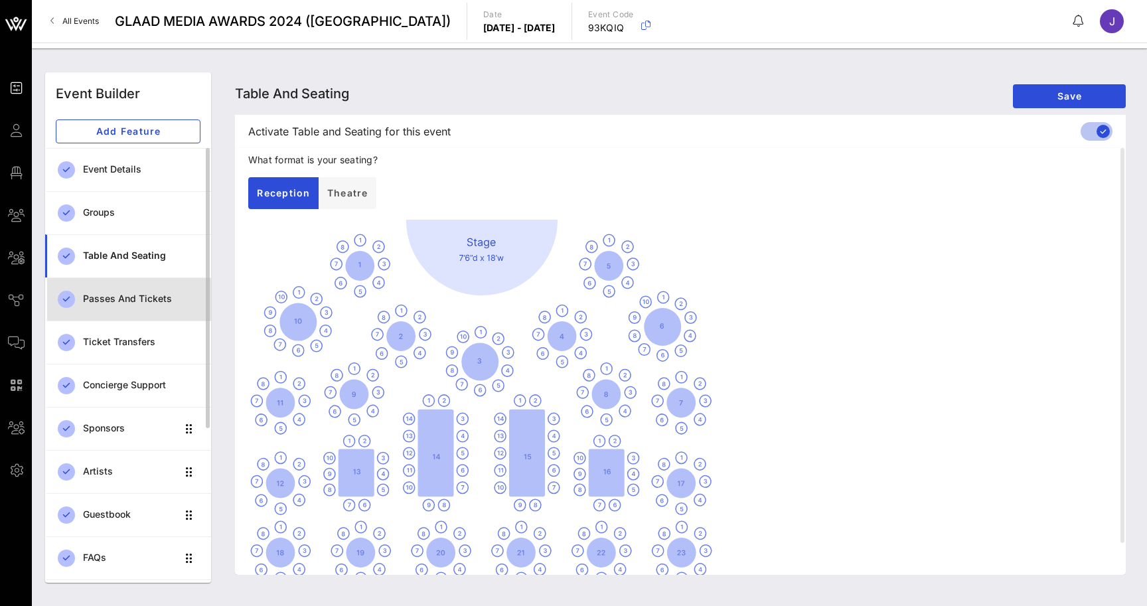
click at [119, 303] on div "Passes and Tickets" at bounding box center [141, 298] width 117 height 11
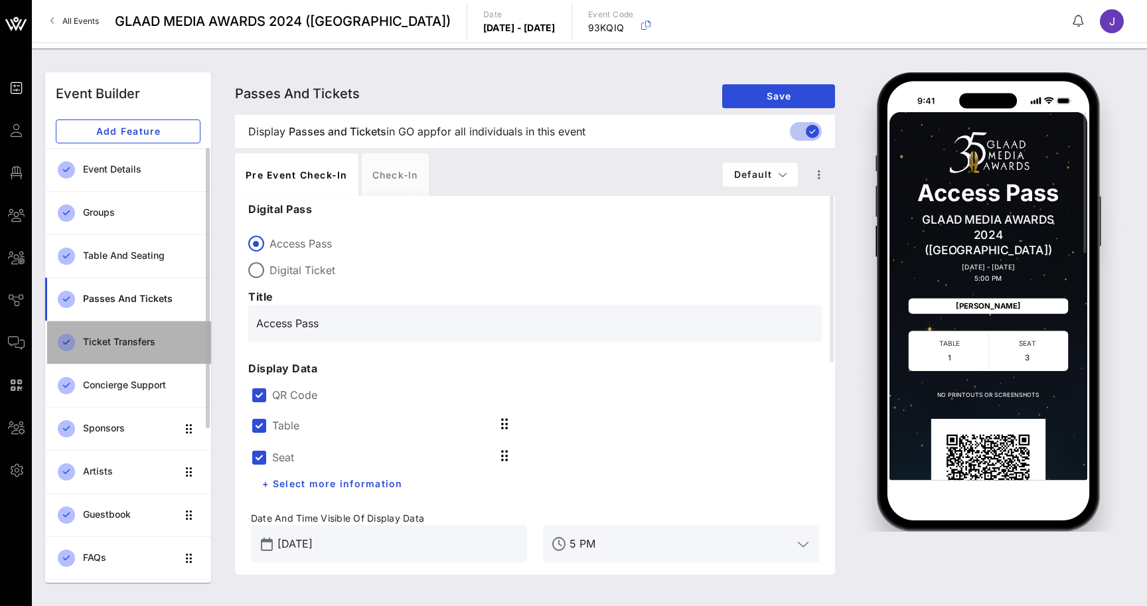
click at [134, 349] on div "Ticket Transfers" at bounding box center [141, 342] width 117 height 27
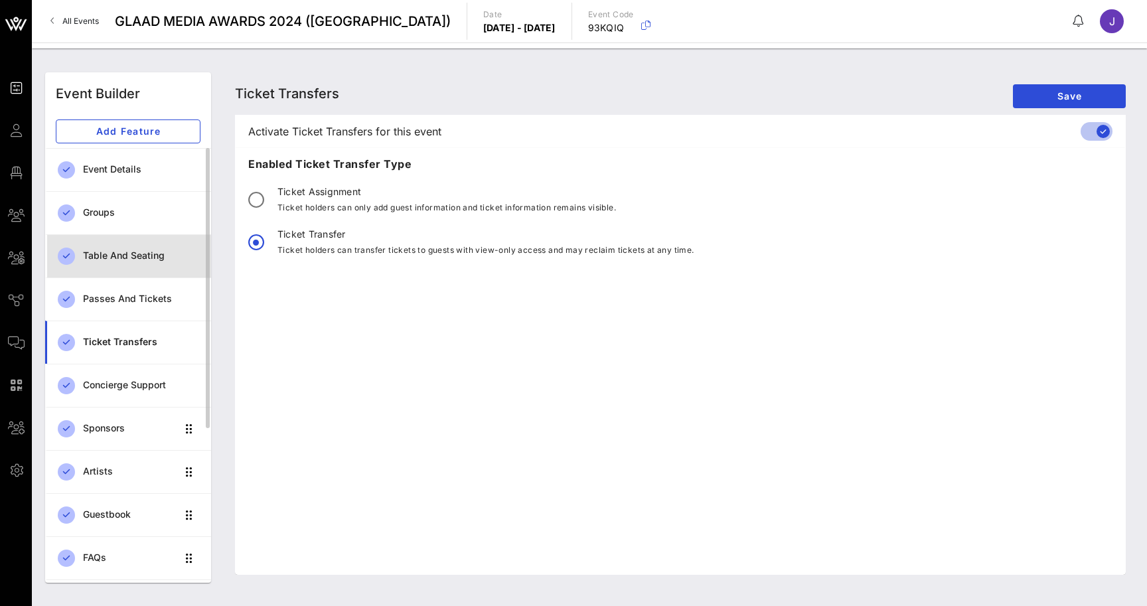
click at [127, 236] on link "Table and Seating" at bounding box center [128, 255] width 166 height 43
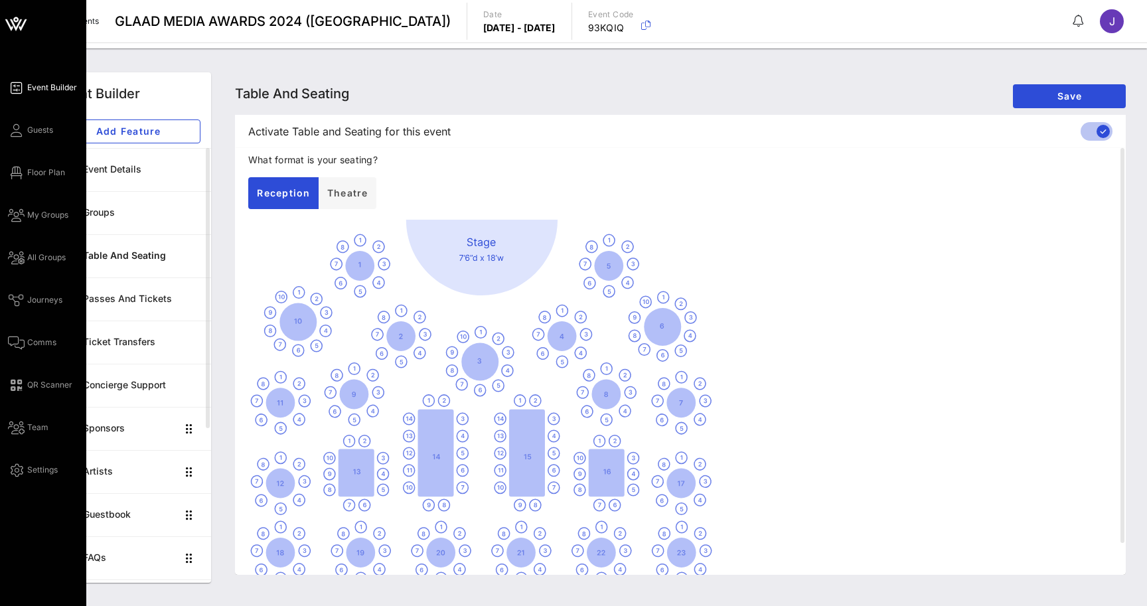
click at [14, 89] on icon at bounding box center [16, 88] width 17 height 2
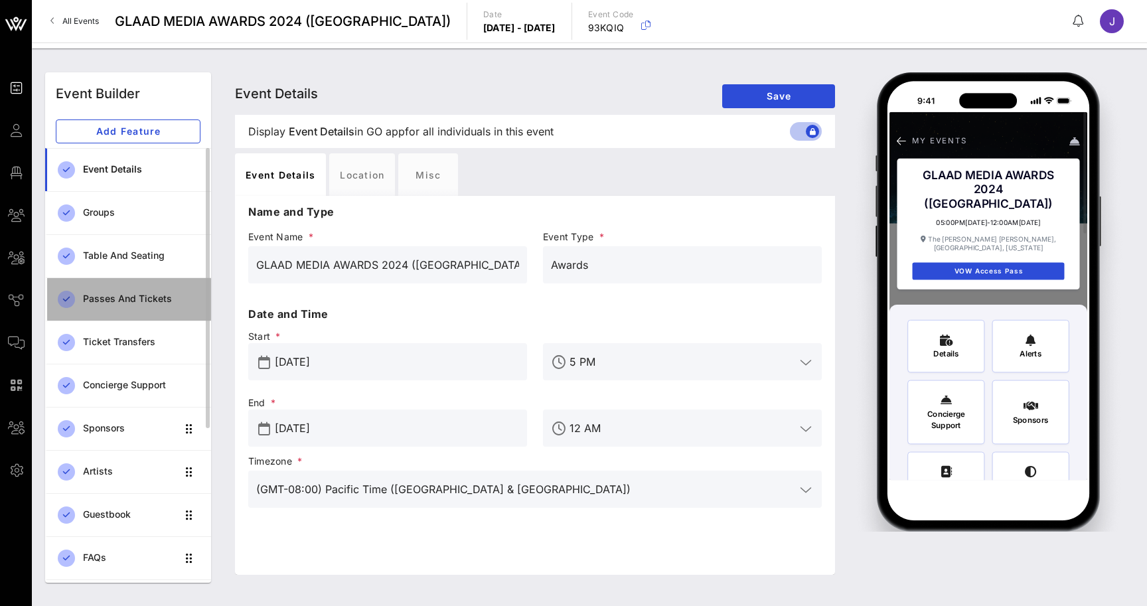
click at [149, 305] on div "Passes and Tickets" at bounding box center [141, 298] width 117 height 27
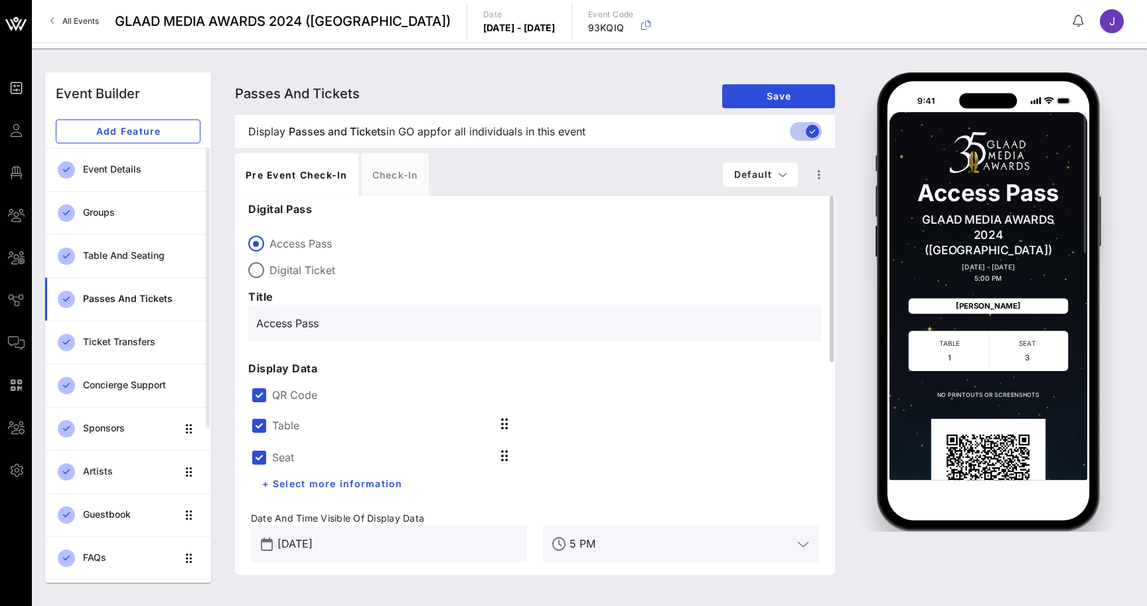
click at [283, 397] on label "QR Code" at bounding box center [545, 394] width 547 height 13
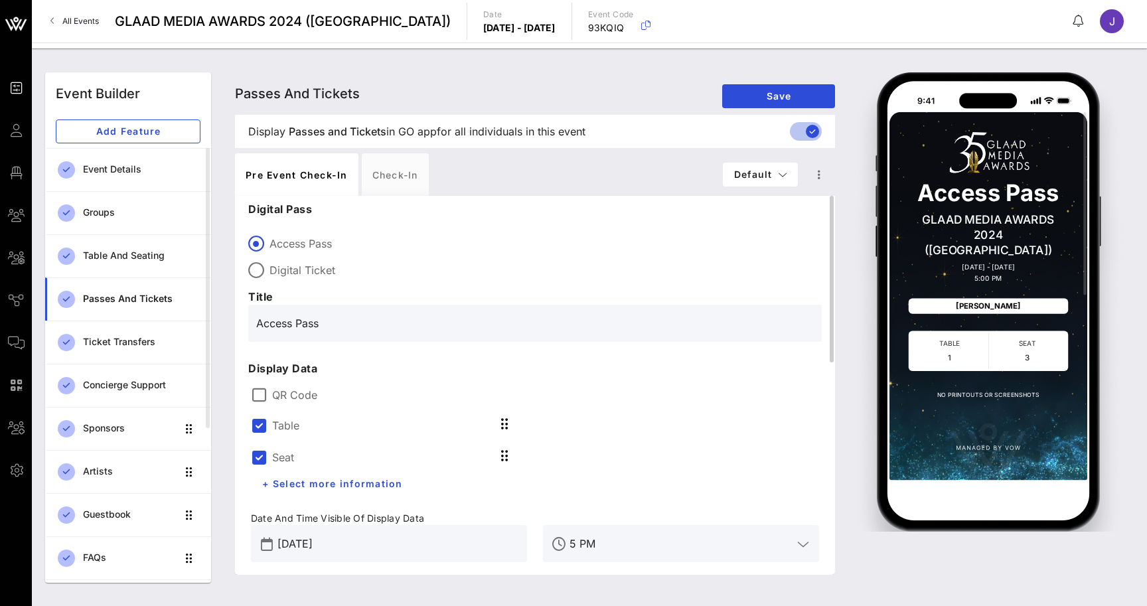
click at [282, 434] on div "Table" at bounding box center [389, 424] width 276 height 32
click at [279, 425] on label "Table" at bounding box center [285, 425] width 27 height 13
click at [262, 433] on div at bounding box center [259, 425] width 23 height 23
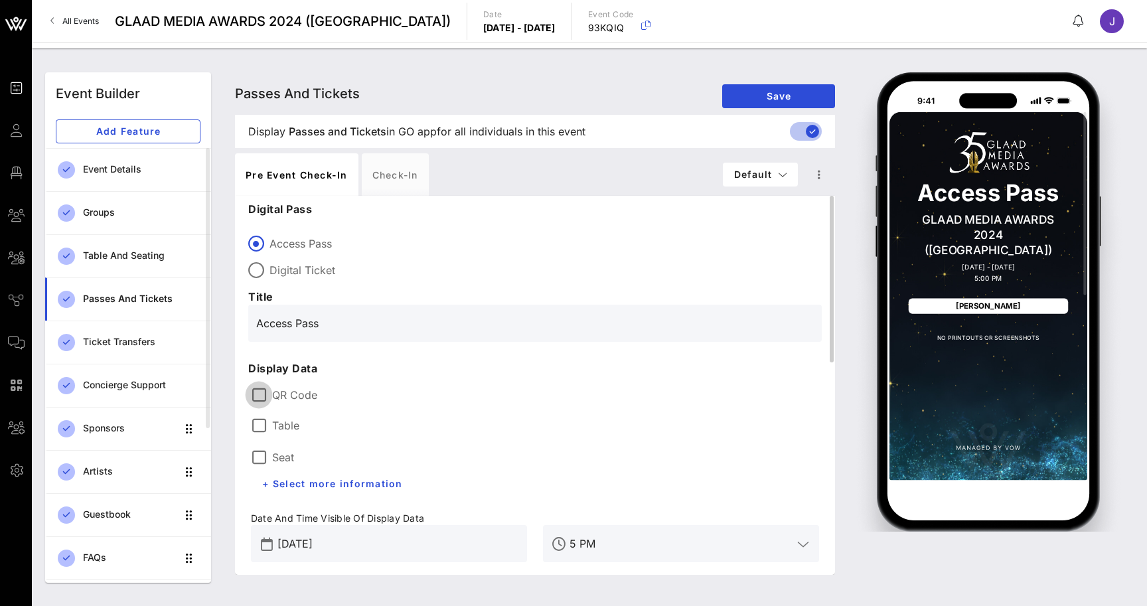
click at [256, 391] on div at bounding box center [259, 395] width 23 height 23
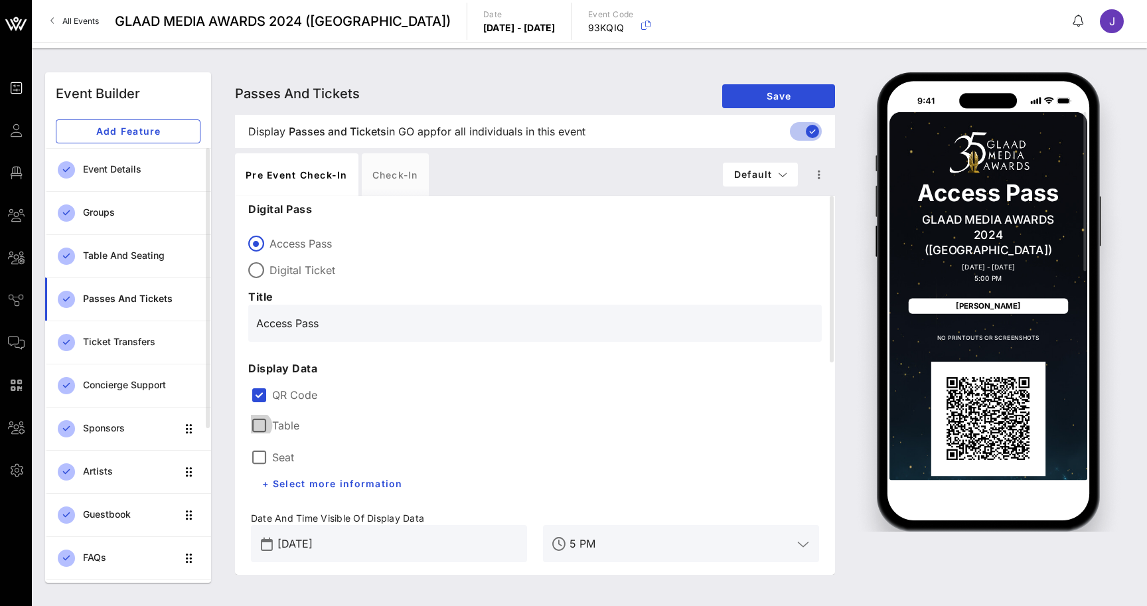
click at [263, 427] on div at bounding box center [259, 425] width 23 height 23
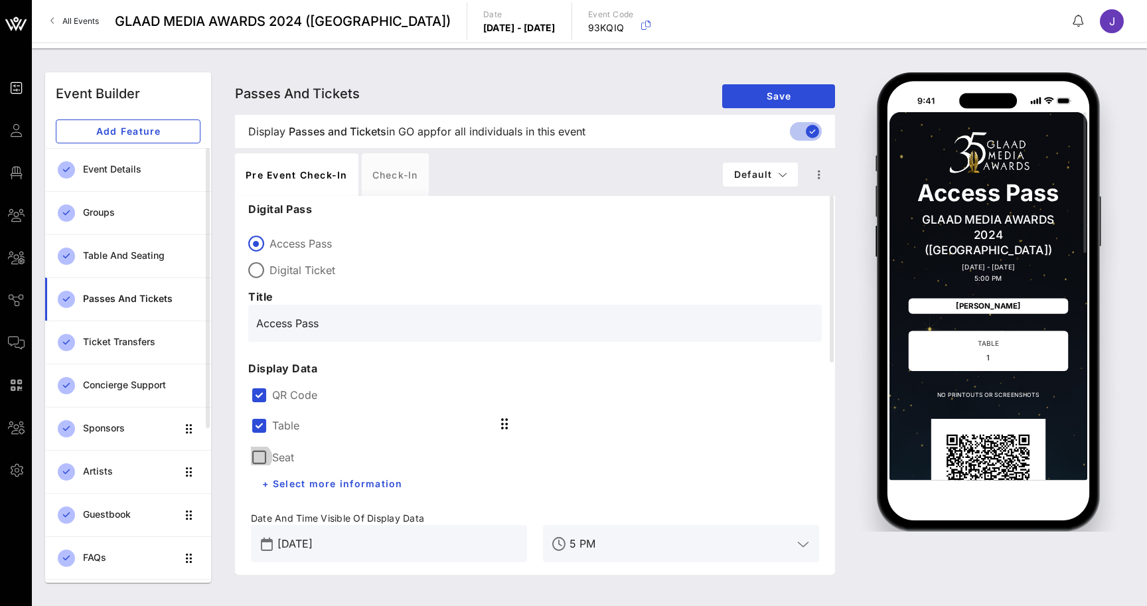
click at [263, 451] on div at bounding box center [259, 457] width 23 height 23
click at [303, 273] on label "Digital Ticket" at bounding box center [546, 270] width 552 height 13
type input "Digital Ticket"
click at [391, 177] on div "Check-in" at bounding box center [395, 174] width 67 height 42
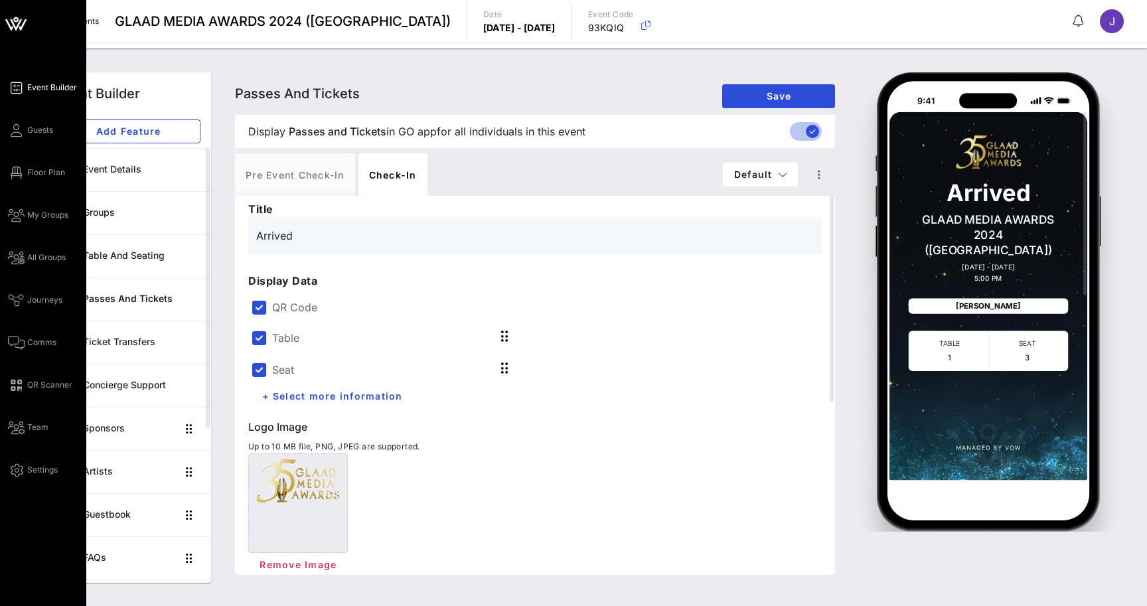
click at [7, 133] on div "Event Builder Guests Floor Plan My Groups All Groups Journeys Comms QR Scanner …" at bounding box center [43, 303] width 86 height 606
click at [21, 131] on icon at bounding box center [16, 130] width 17 height 2
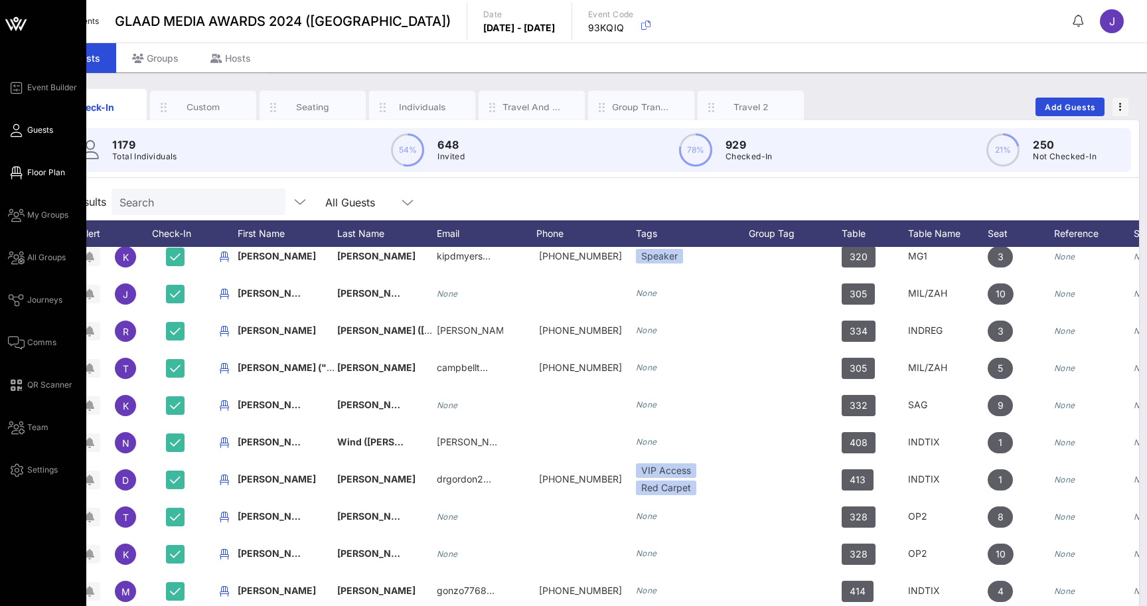
click at [17, 172] on icon at bounding box center [16, 173] width 17 height 2
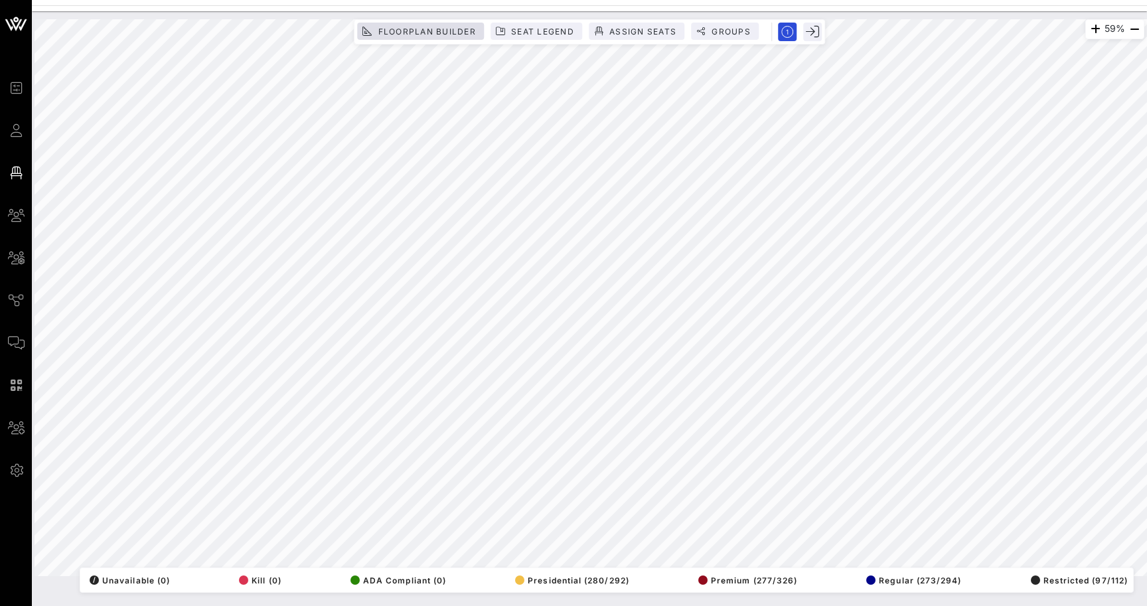
click at [448, 32] on span "Floorplan Builder" at bounding box center [426, 32] width 99 height 10
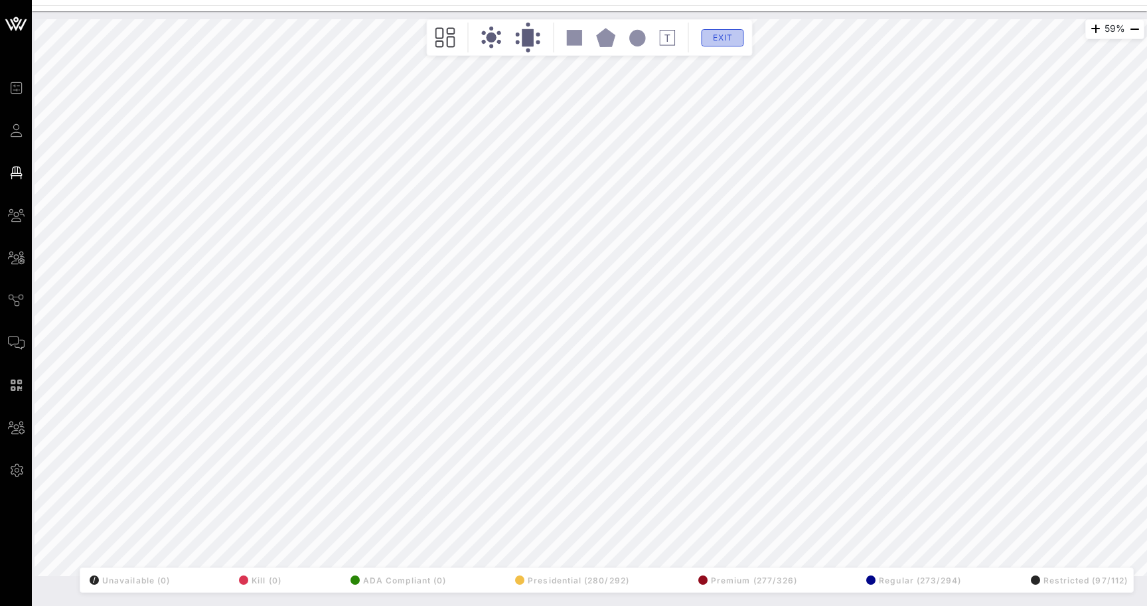
click at [718, 39] on span "Exit" at bounding box center [722, 38] width 25 height 10
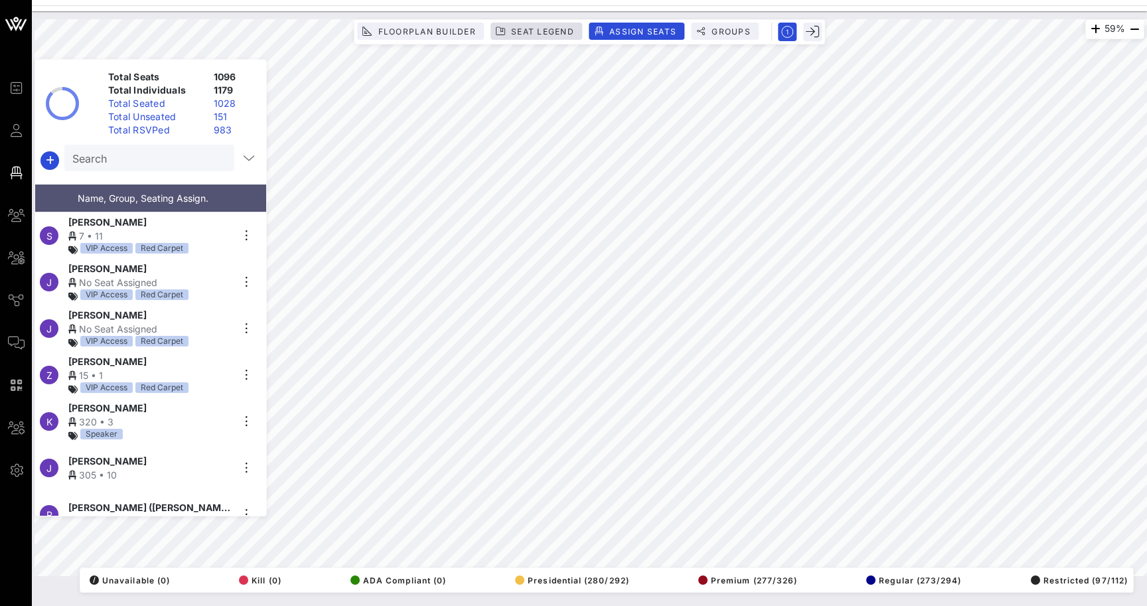
click at [530, 35] on span "Seat Legend" at bounding box center [542, 32] width 64 height 10
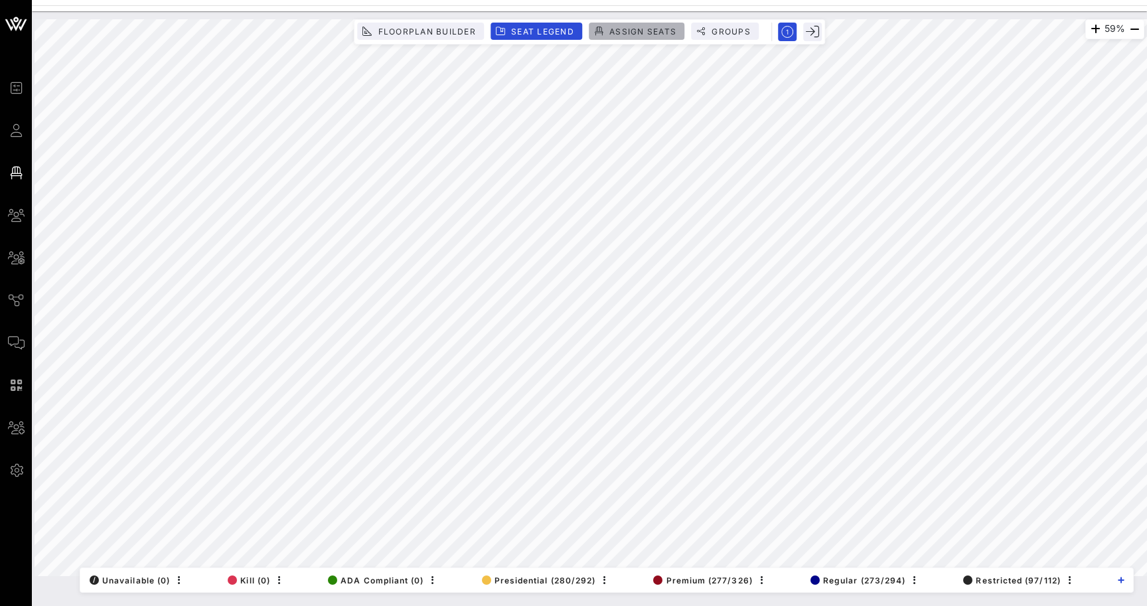
click at [629, 30] on span "Assign Seats" at bounding box center [643, 32] width 68 height 10
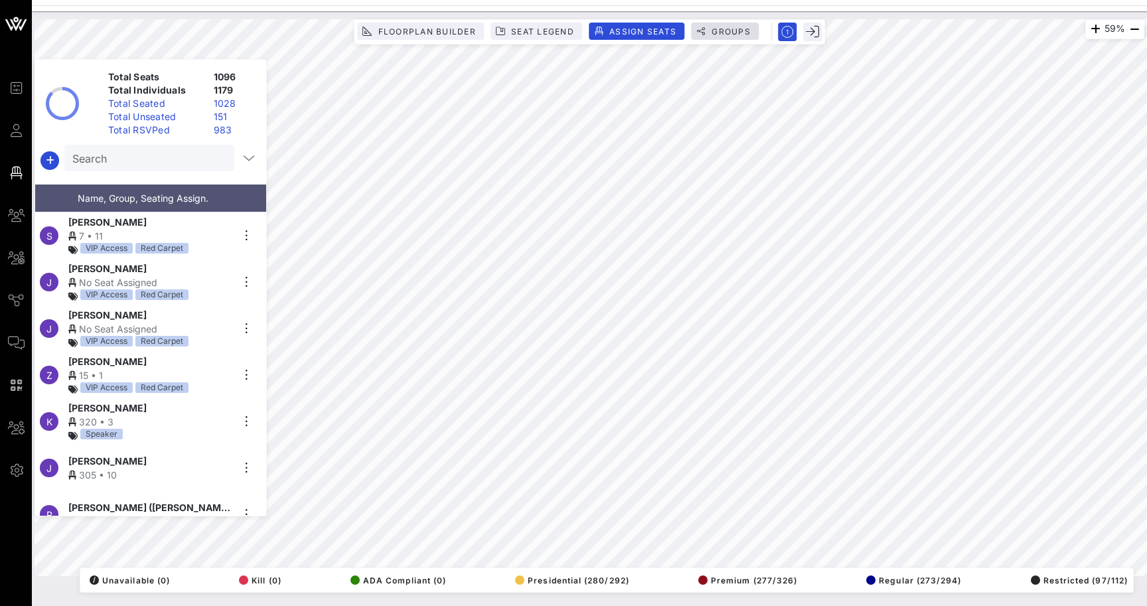
click at [726, 33] on span "Groups" at bounding box center [731, 32] width 40 height 10
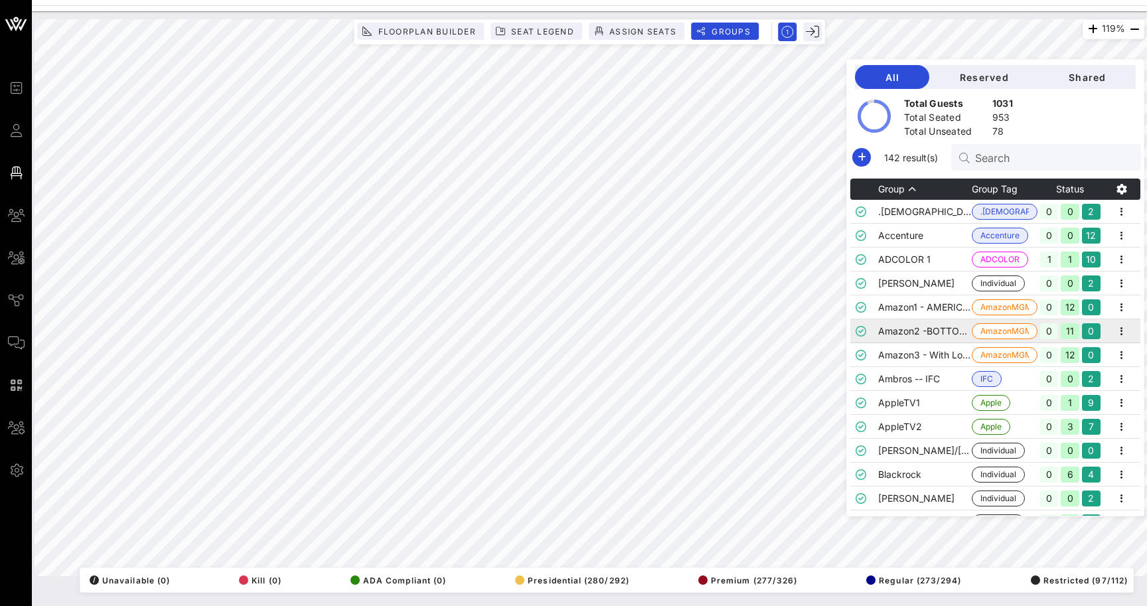
click at [897, 340] on td "Amazon2 -BOTTOMS" at bounding box center [925, 331] width 94 height 24
click at [897, 378] on td "Ambros -- IFC" at bounding box center [925, 379] width 94 height 24
click at [905, 424] on td "AppleTV2" at bounding box center [925, 427] width 94 height 24
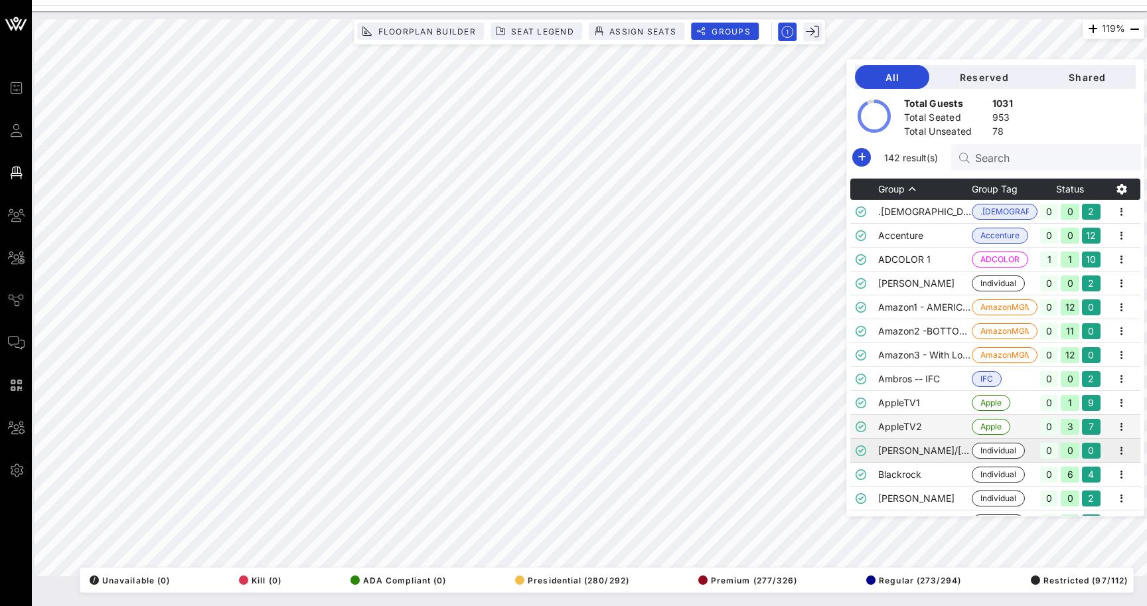
click at [909, 453] on td "[PERSON_NAME]/[PERSON_NAME]" at bounding box center [925, 451] width 94 height 24
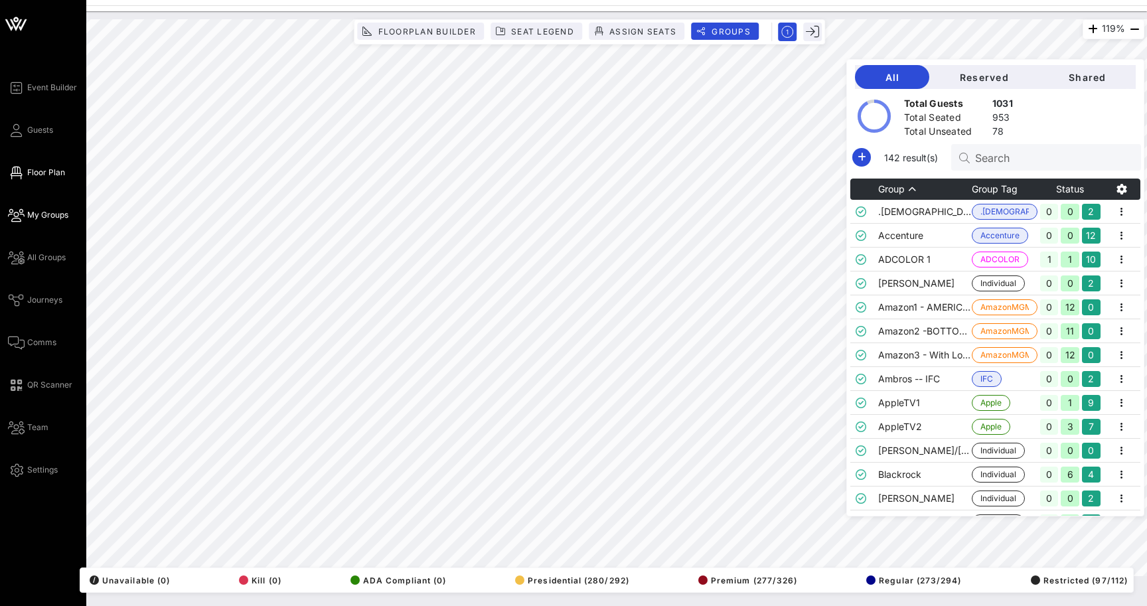
click at [19, 216] on icon at bounding box center [16, 215] width 17 height 2
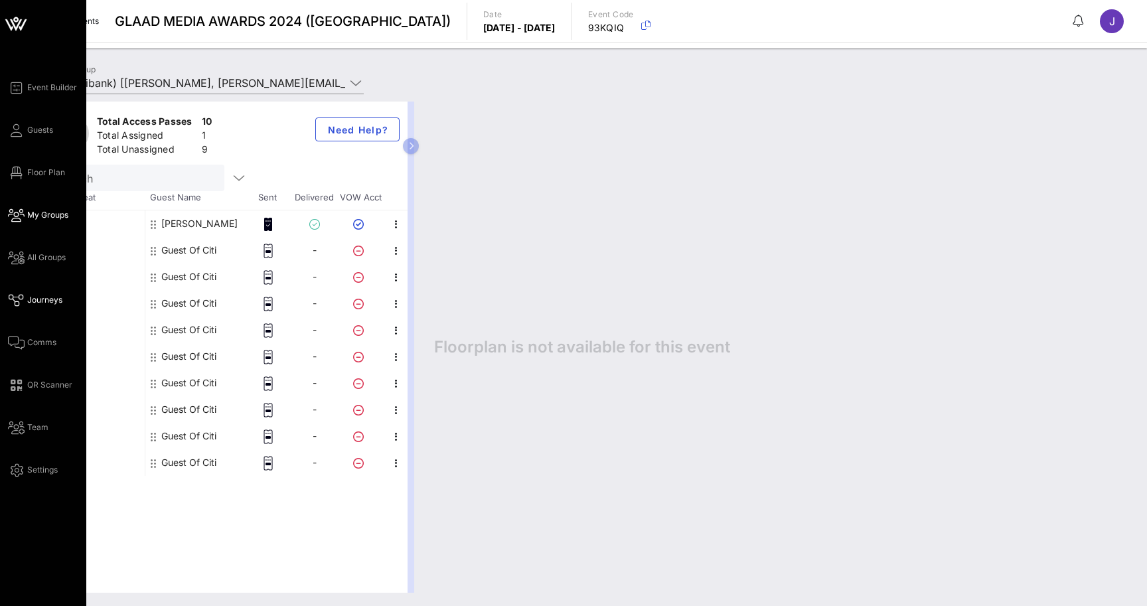
click at [29, 301] on span "Journeys" at bounding box center [44, 300] width 35 height 12
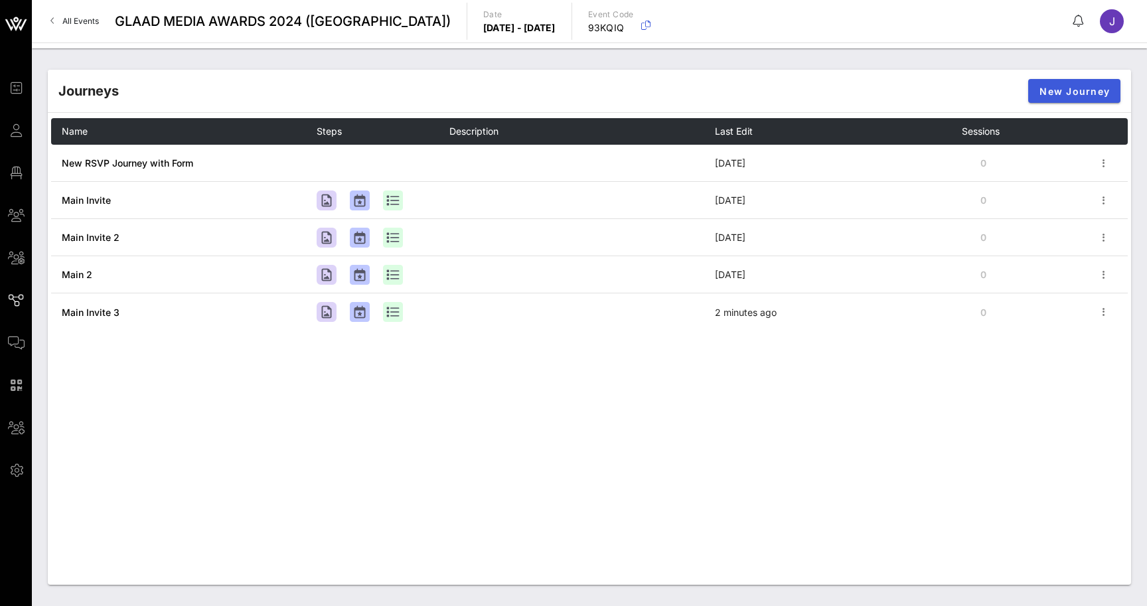
click at [1065, 88] on span "New Journey" at bounding box center [1074, 91] width 71 height 11
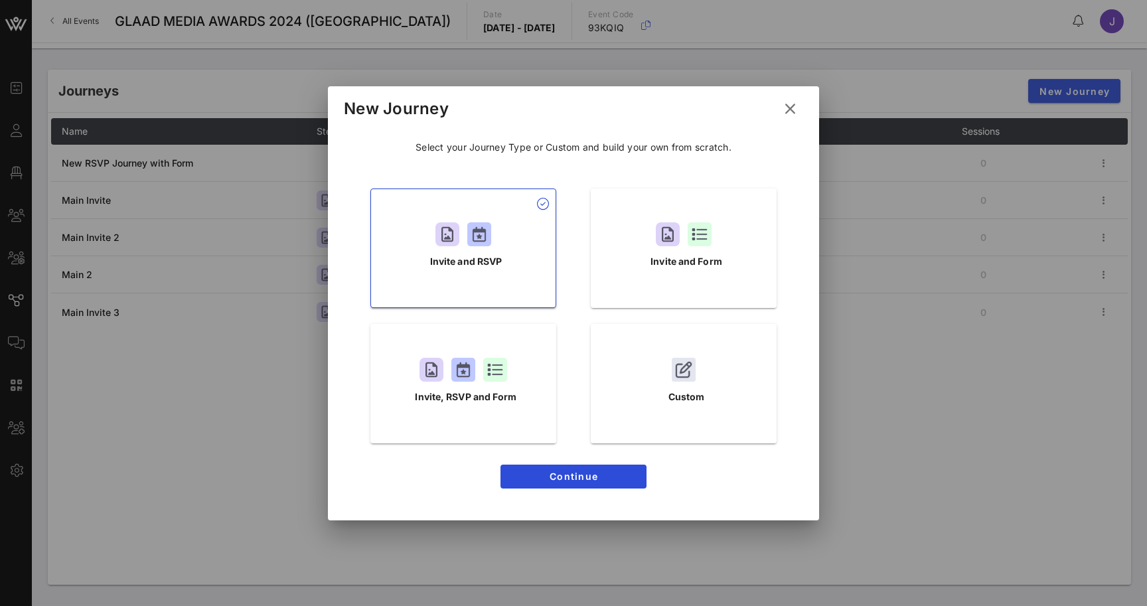
click at [794, 104] on icon at bounding box center [790, 109] width 18 height 16
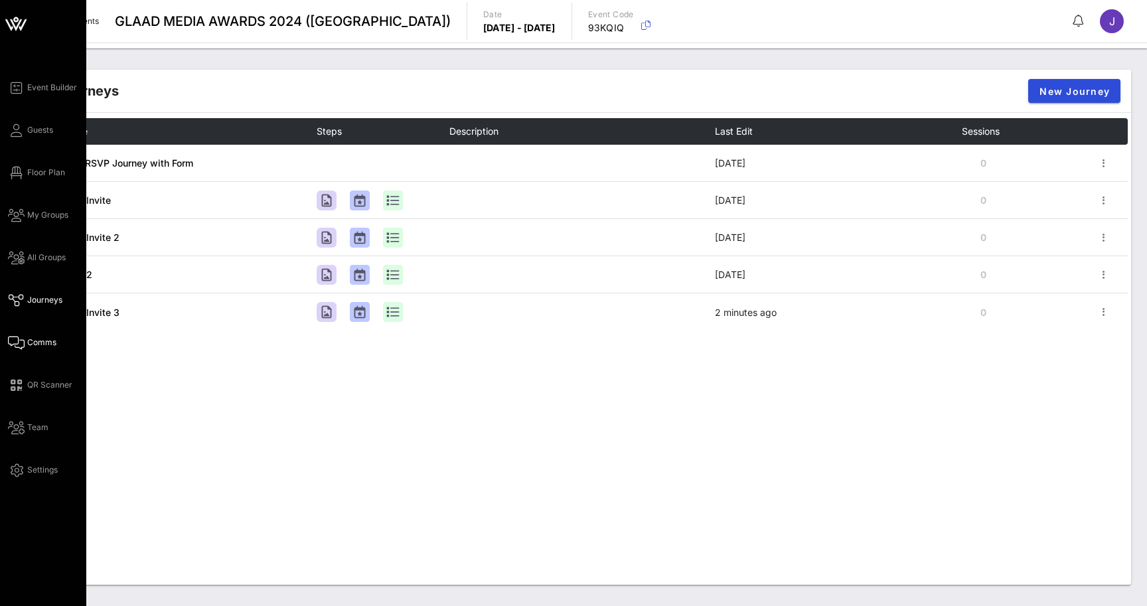
click at [17, 344] on icon at bounding box center [16, 343] width 17 height 2
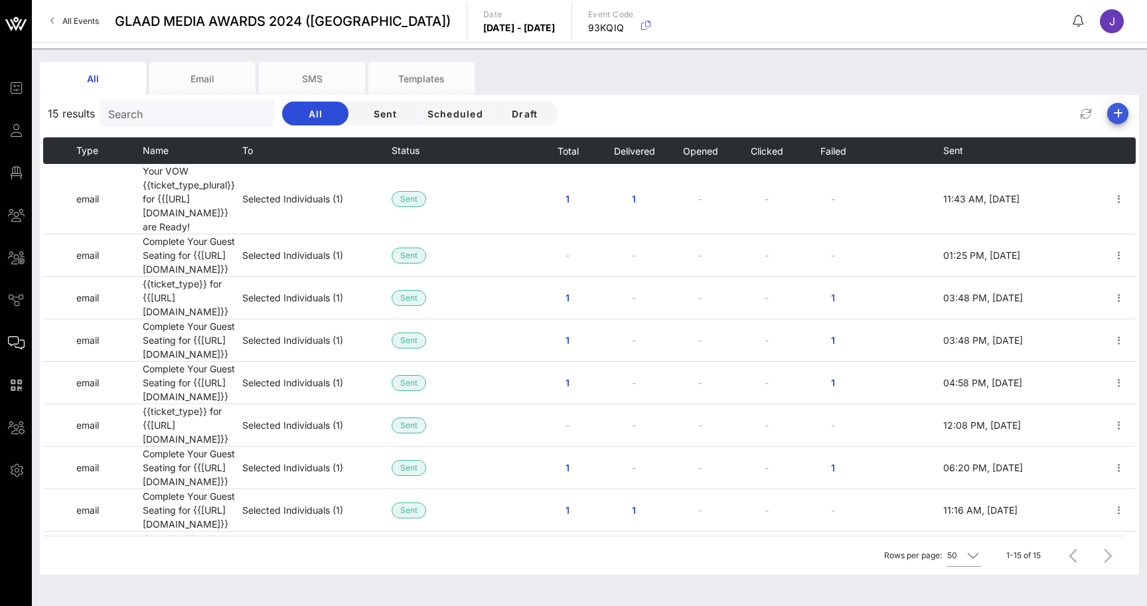
click at [1121, 115] on icon "button" at bounding box center [1118, 114] width 16 height 16
click at [1107, 146] on div "Email" at bounding box center [1112, 139] width 27 height 13
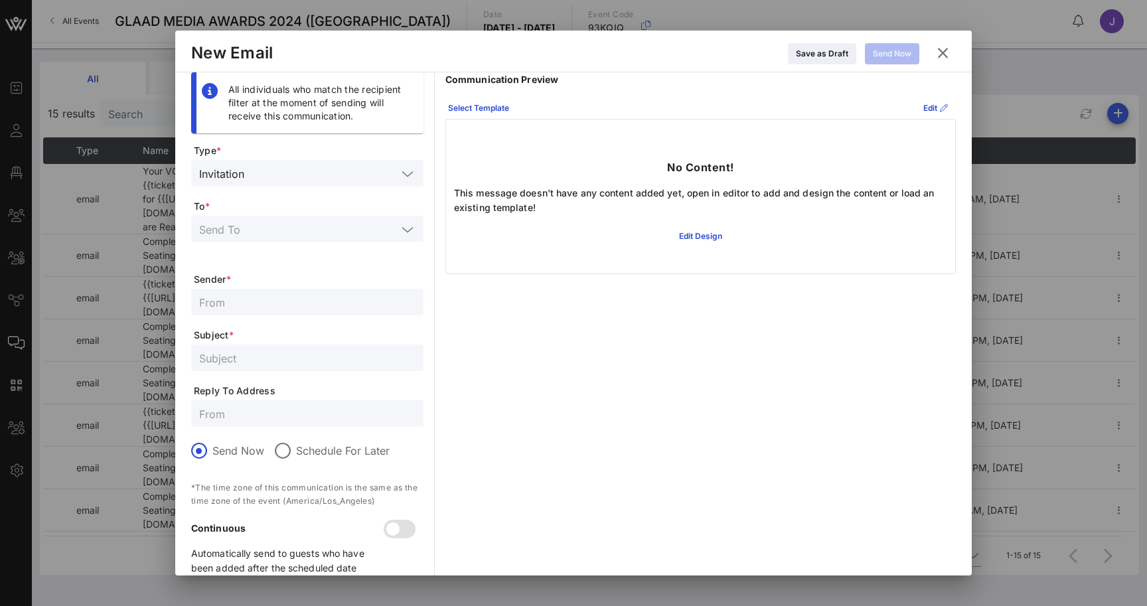
click at [943, 47] on icon at bounding box center [942, 52] width 19 height 17
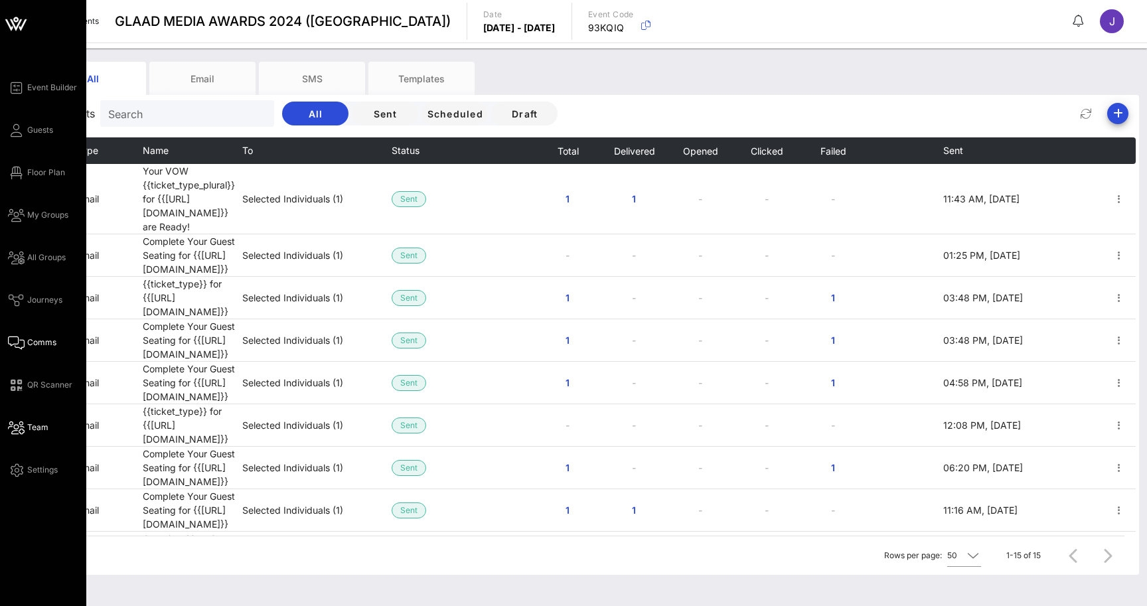
click at [19, 429] on icon at bounding box center [16, 428] width 17 height 2
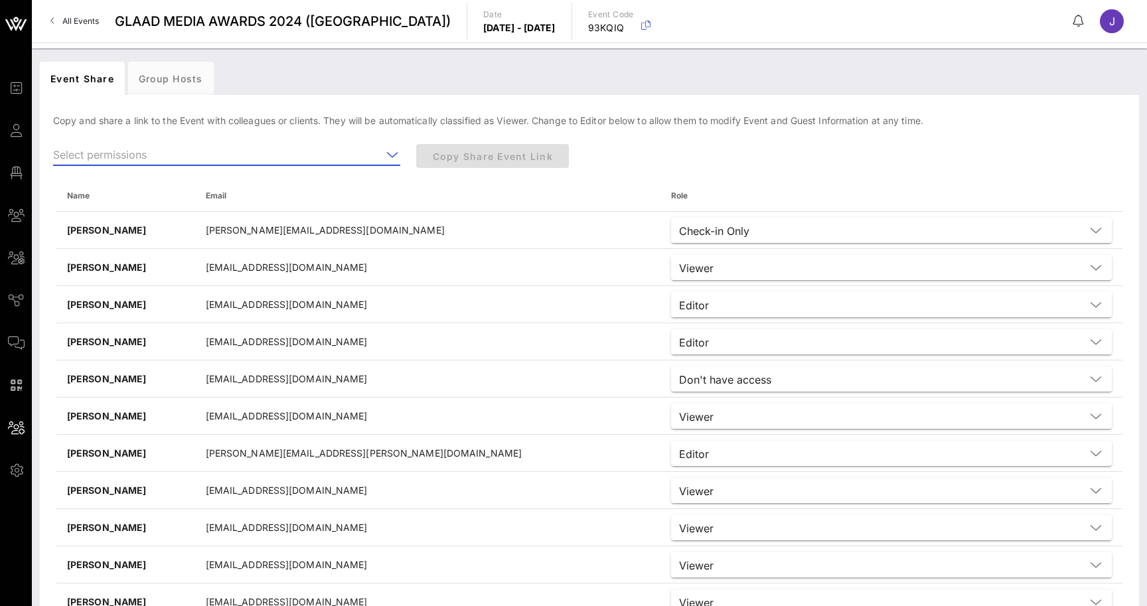
click at [182, 152] on input "text" at bounding box center [217, 154] width 329 height 21
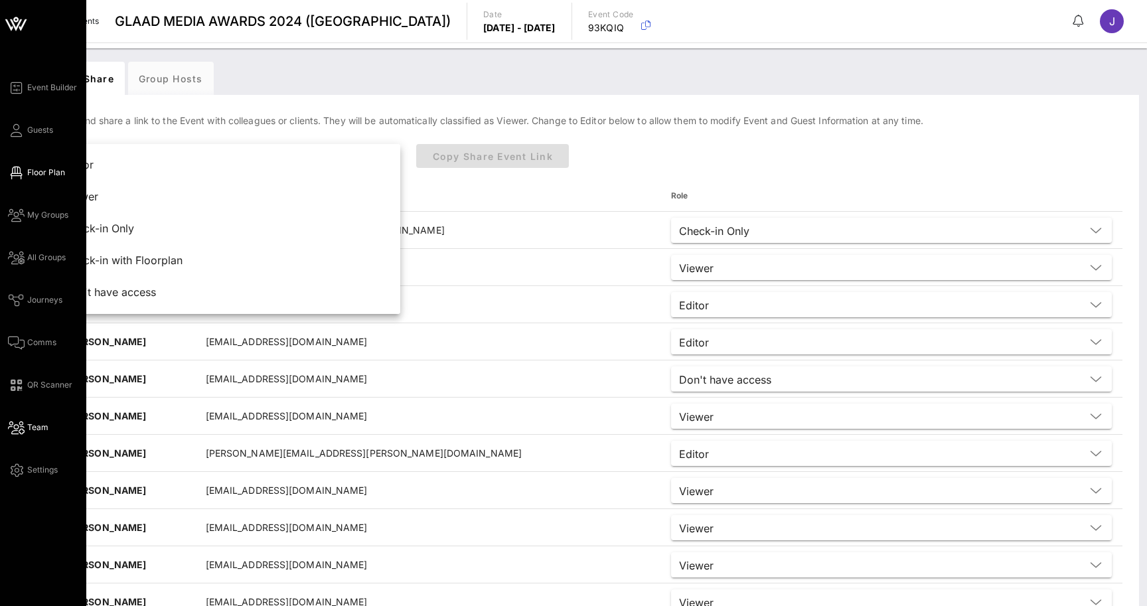
click at [29, 169] on span "Floor Plan" at bounding box center [46, 173] width 38 height 12
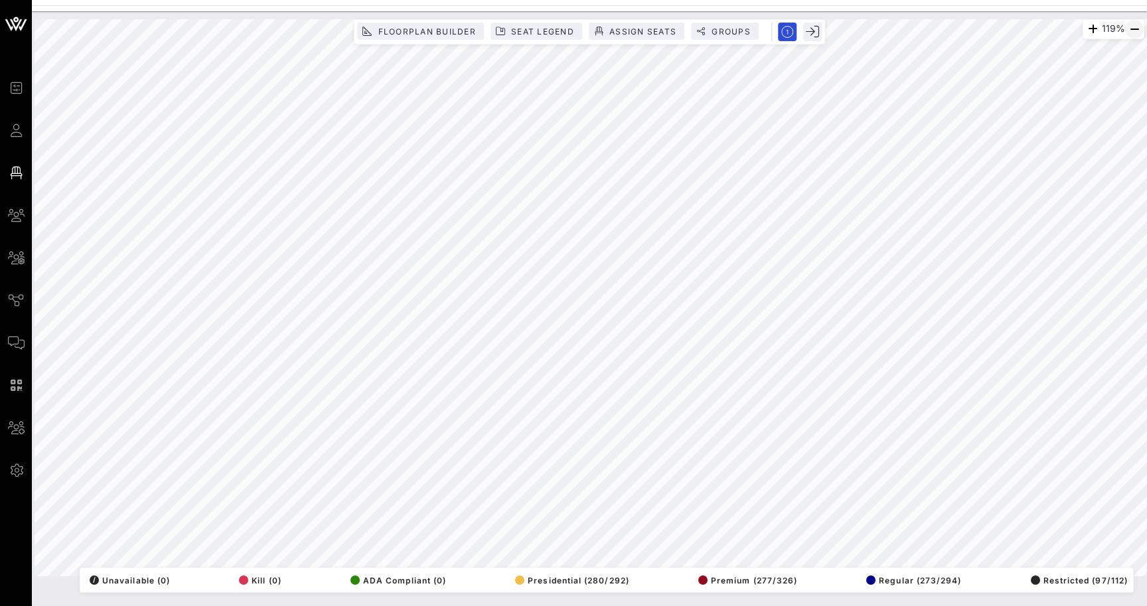
click at [1136, 30] on icon "button" at bounding box center [1134, 29] width 16 height 16
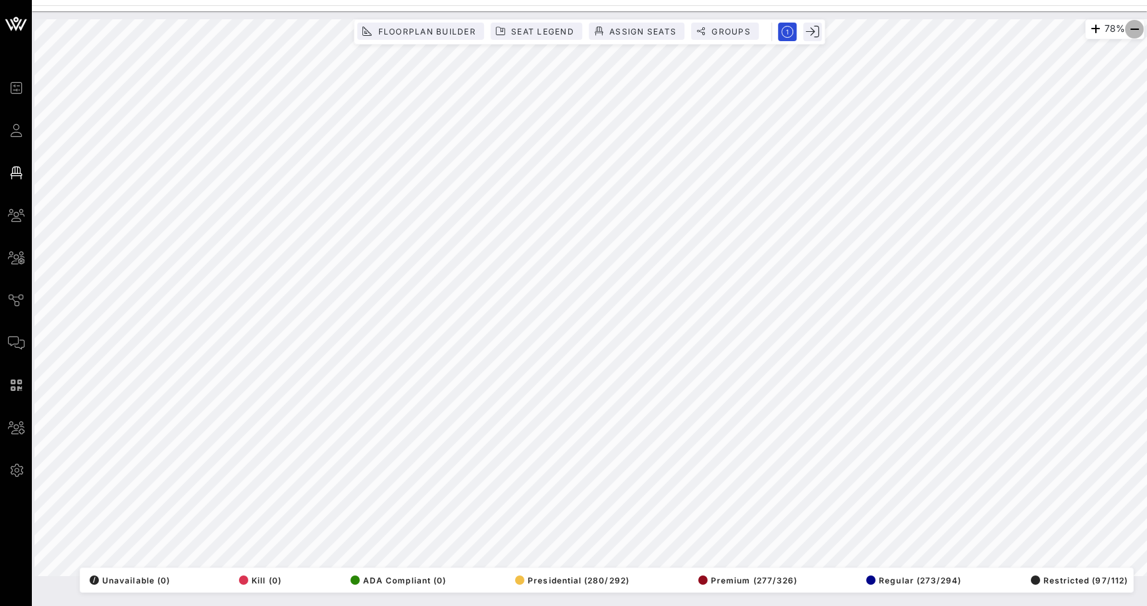
click at [1136, 30] on icon "button" at bounding box center [1134, 29] width 16 height 16
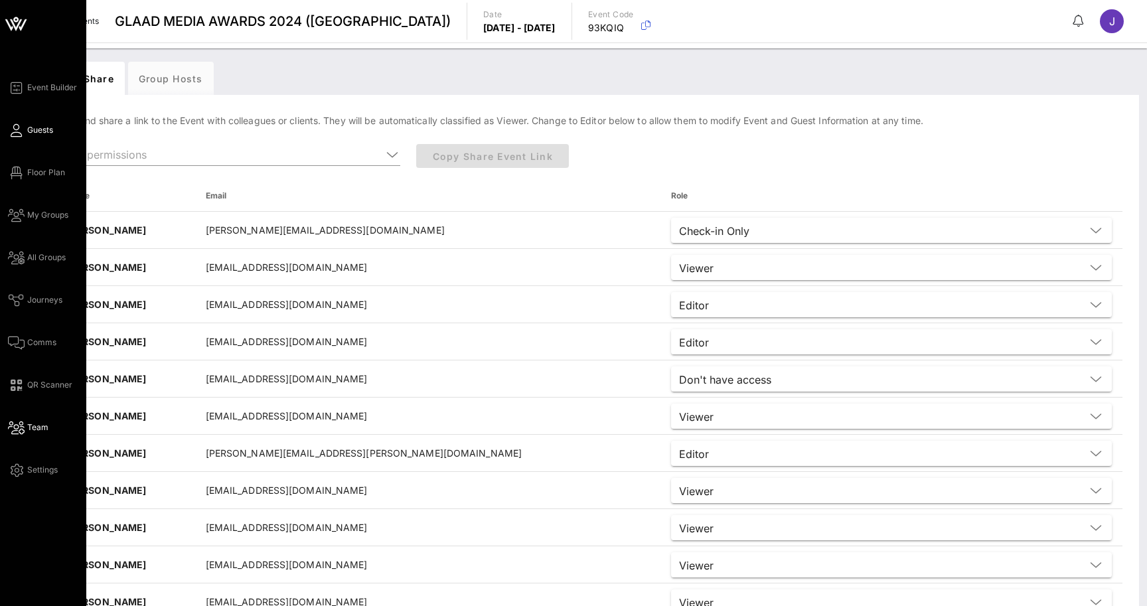
click at [23, 131] on icon at bounding box center [16, 130] width 17 height 2
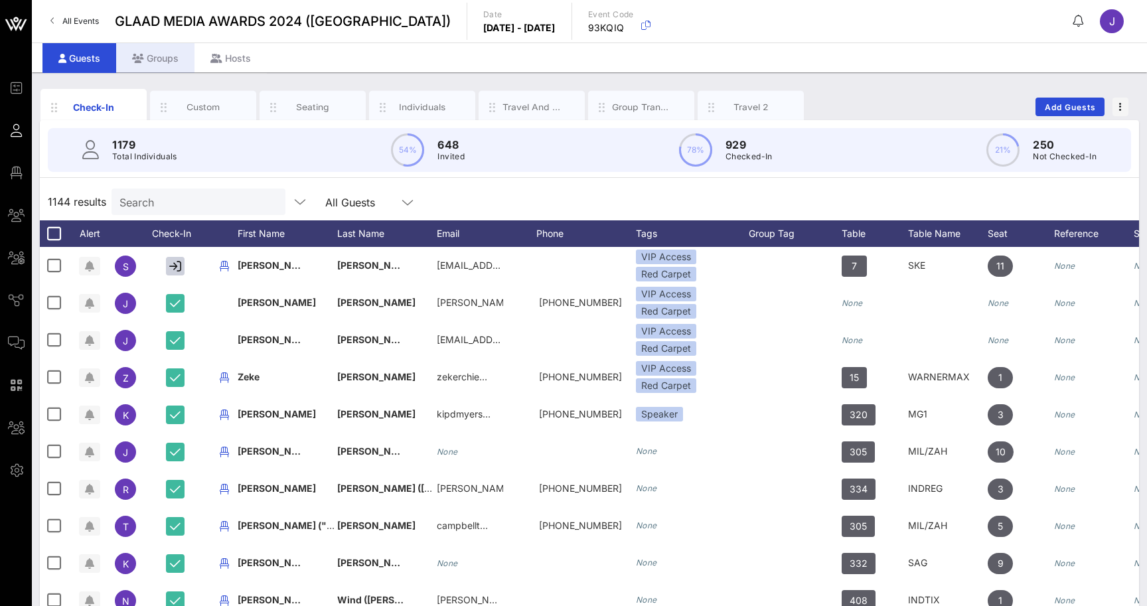
click at [151, 62] on div "Groups" at bounding box center [155, 58] width 78 height 30
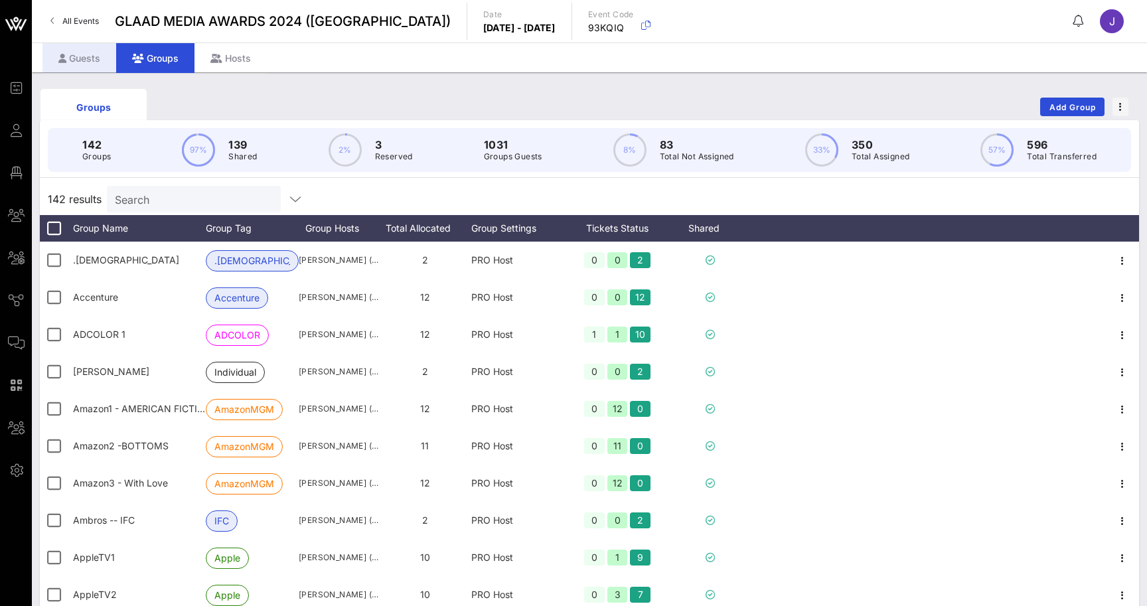
click at [87, 65] on div "Guests" at bounding box center [79, 58] width 74 height 30
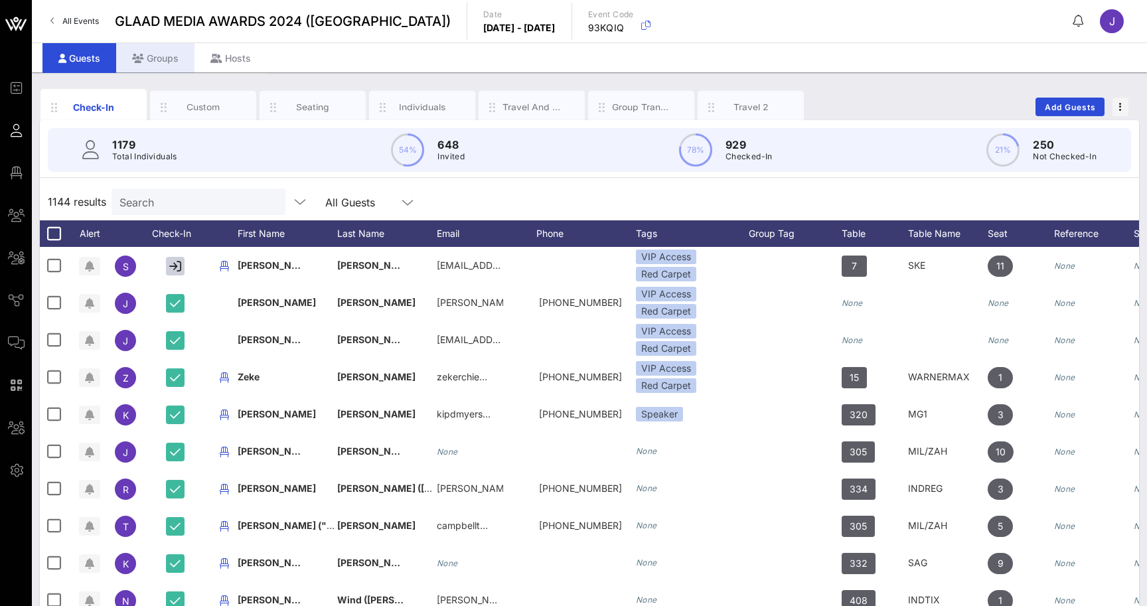
click at [157, 61] on div "Groups" at bounding box center [155, 58] width 78 height 30
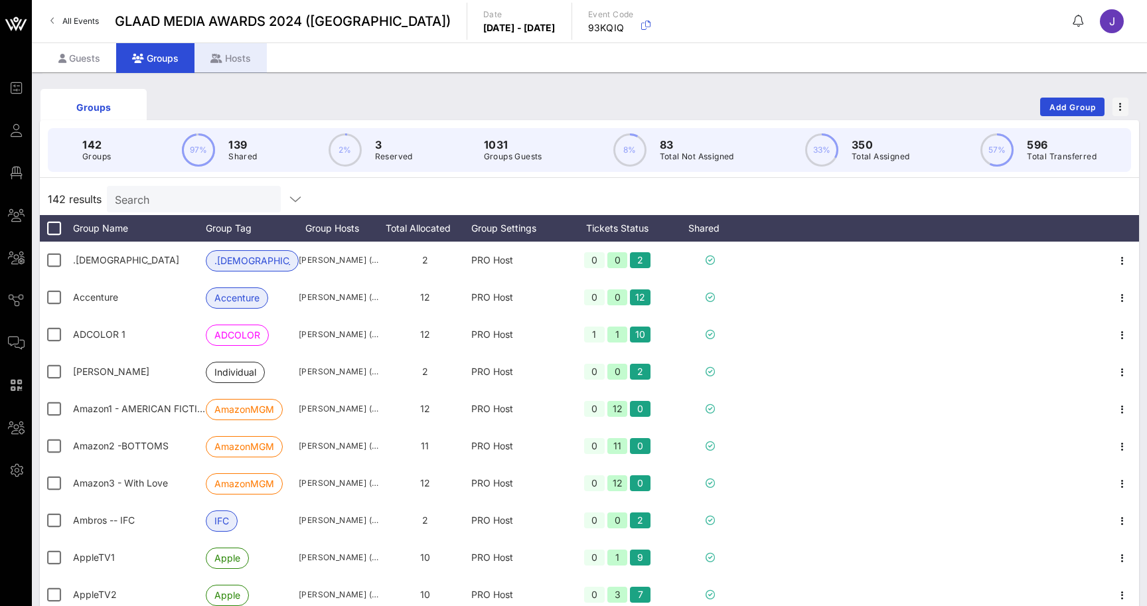
click at [234, 64] on div "Hosts" at bounding box center [230, 58] width 72 height 30
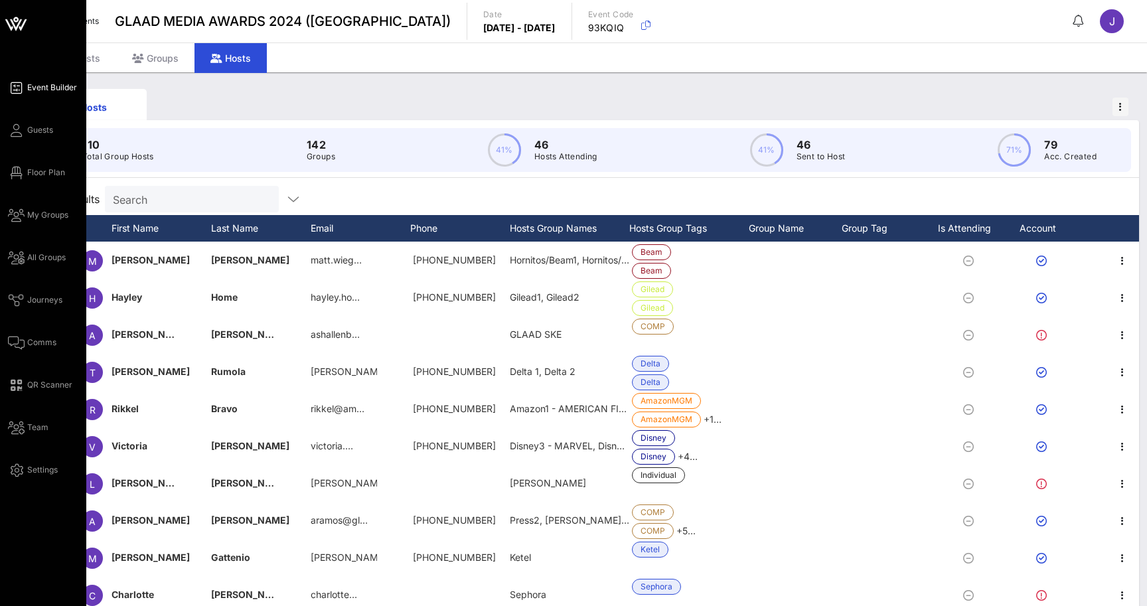
click at [29, 88] on span "Event Builder" at bounding box center [52, 88] width 50 height 12
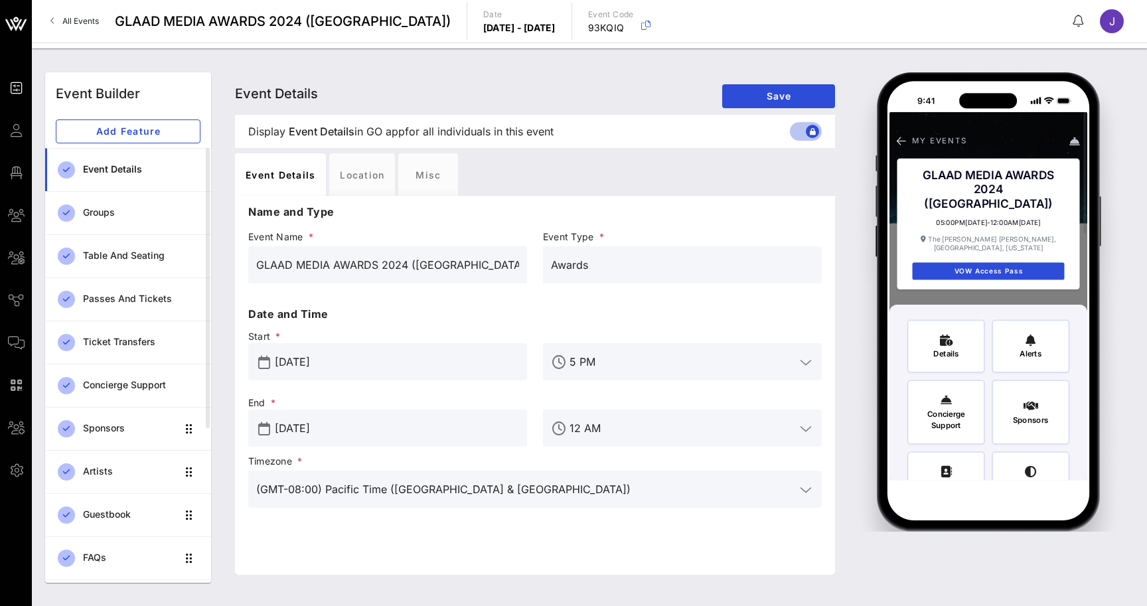
click at [427, 428] on input "[DATE]" at bounding box center [397, 428] width 244 height 21
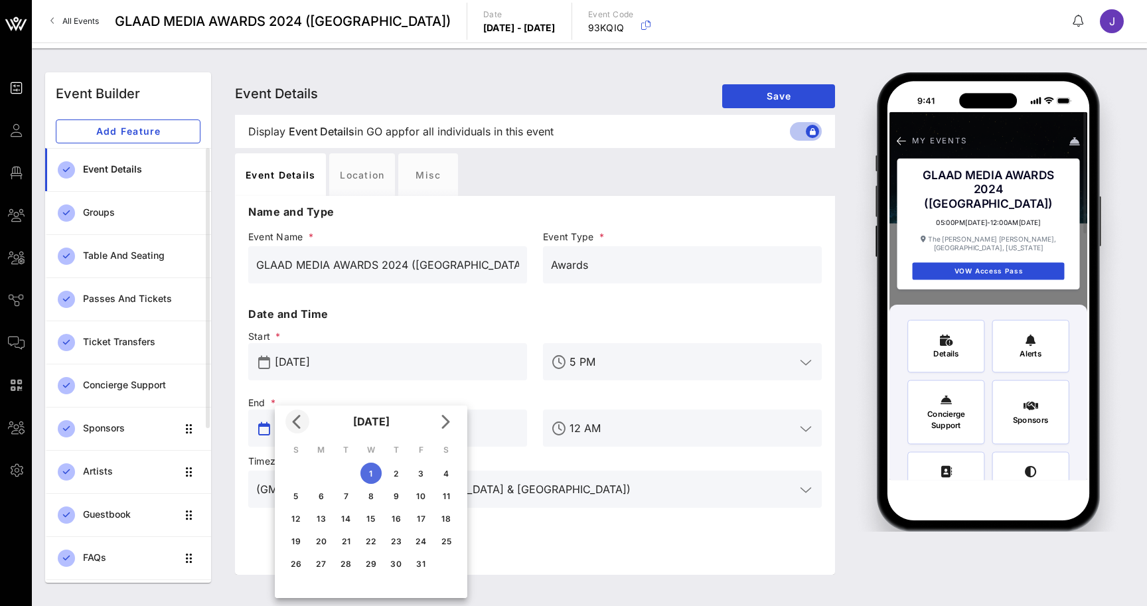
click at [300, 418] on icon "Previous month" at bounding box center [297, 422] width 16 height 16
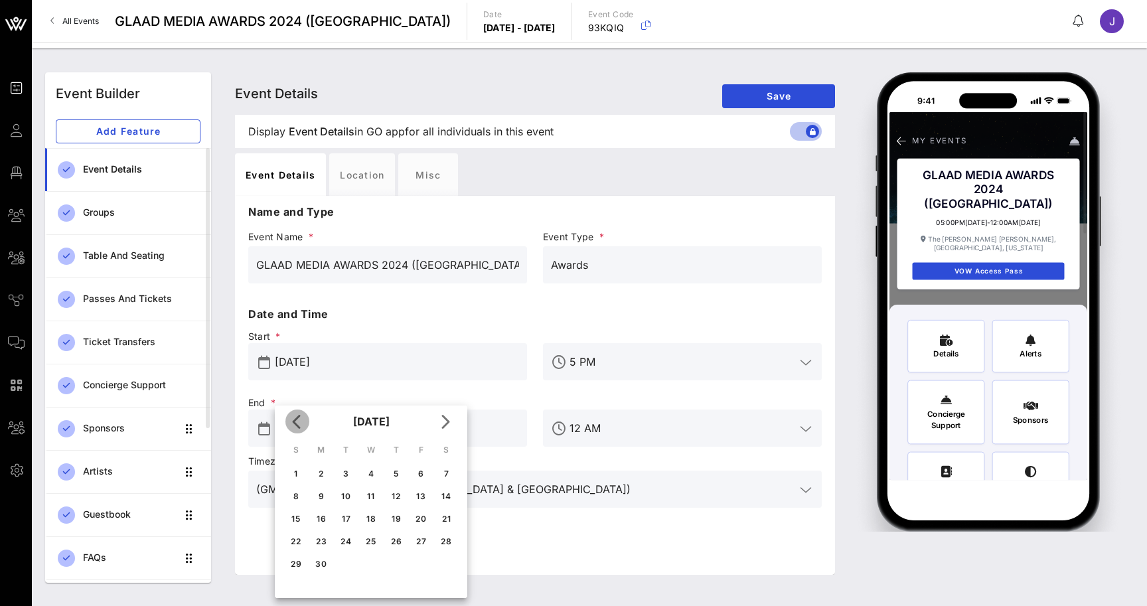
click at [300, 418] on icon "Previous month" at bounding box center [297, 422] width 16 height 16
click at [325, 495] on div "7" at bounding box center [321, 496] width 21 height 10
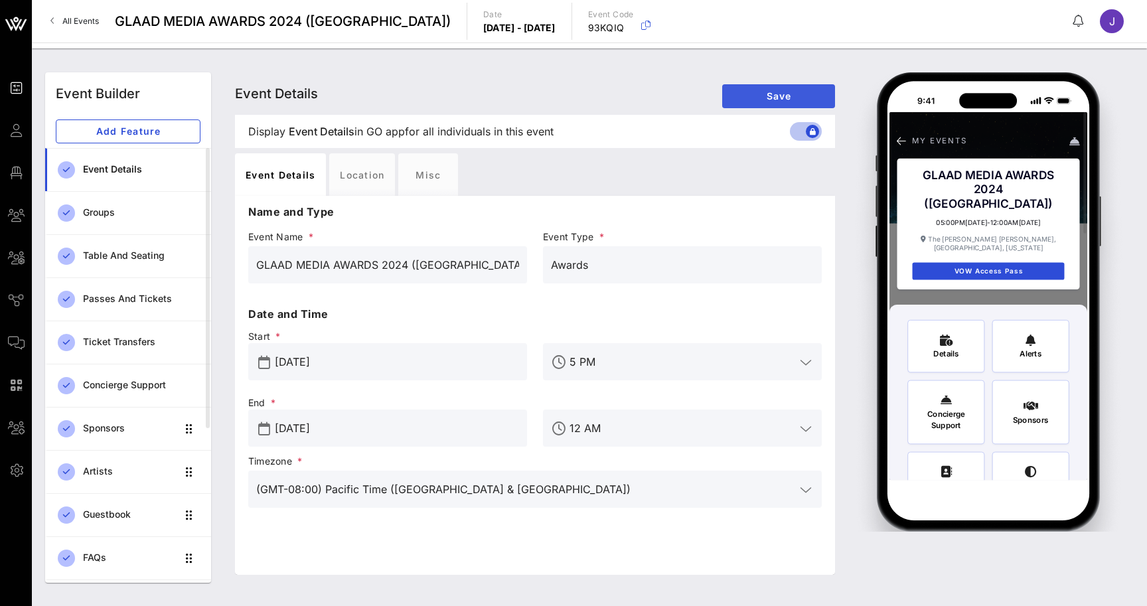
click at [761, 95] on span "Save" at bounding box center [779, 95] width 92 height 11
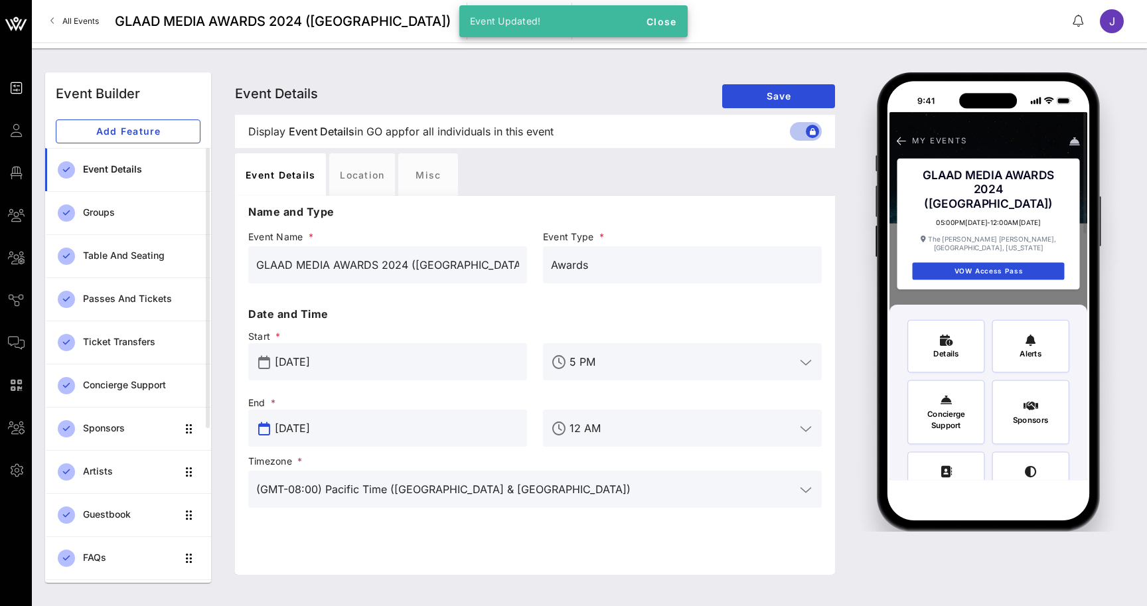
click at [311, 422] on input "Apr 07, 2025" at bounding box center [397, 428] width 244 height 21
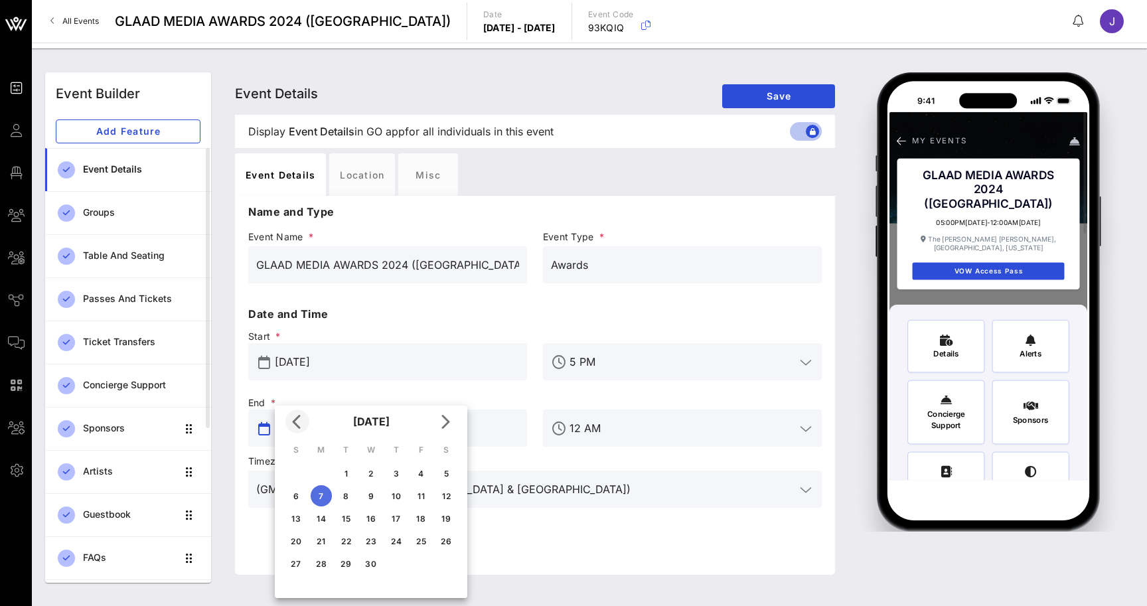
click at [295, 419] on icon "Previous month" at bounding box center [297, 422] width 16 height 16
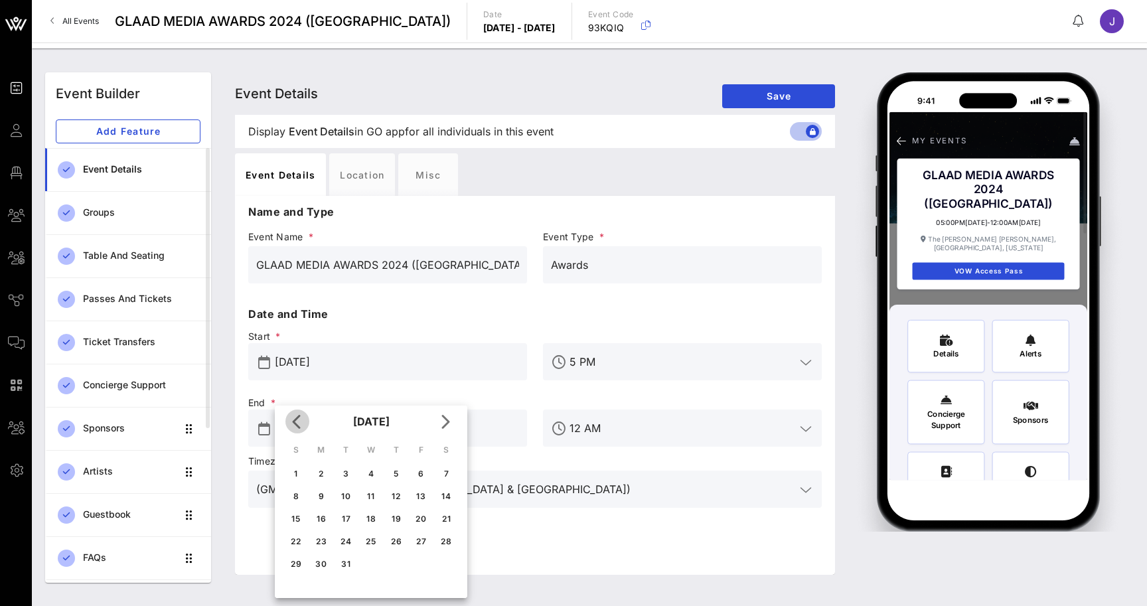
click at [295, 419] on icon "Previous month" at bounding box center [297, 422] width 16 height 16
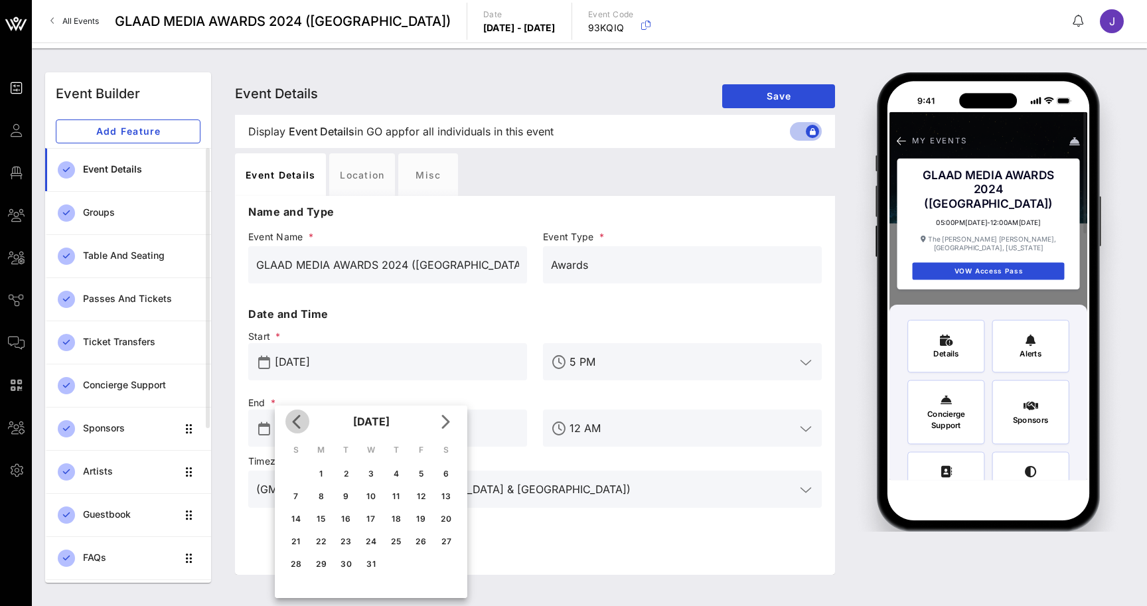
click at [295, 419] on icon "Previous month" at bounding box center [297, 422] width 16 height 16
click at [425, 514] on div "15" at bounding box center [420, 519] width 21 height 10
type input "Mar 15, 2024"
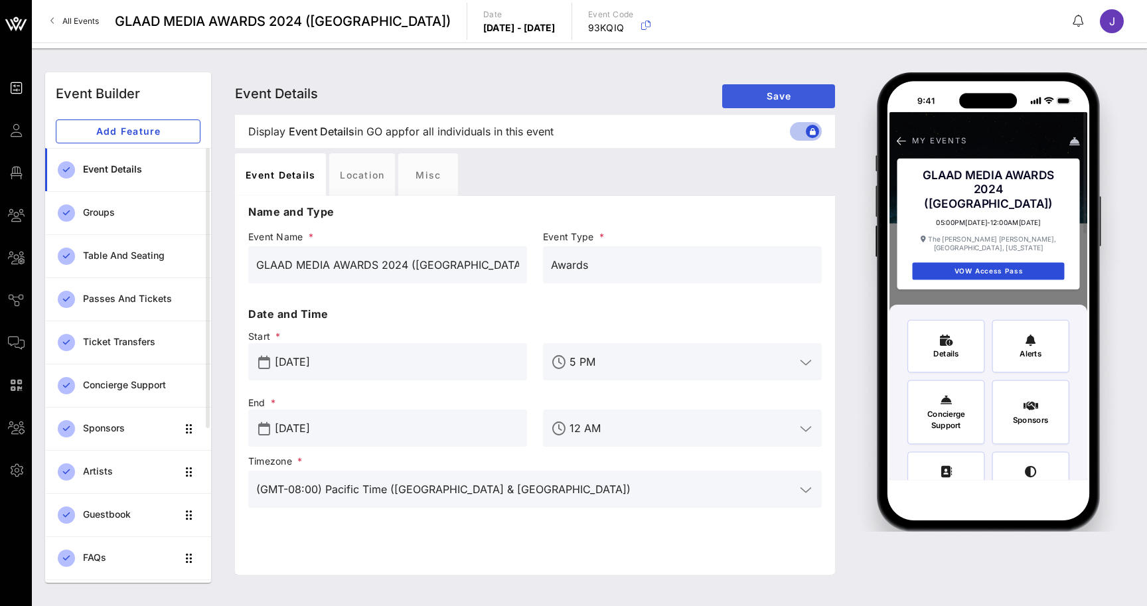
click at [747, 101] on span "Save" at bounding box center [779, 95] width 92 height 11
